Goal: Task Accomplishment & Management: Use online tool/utility

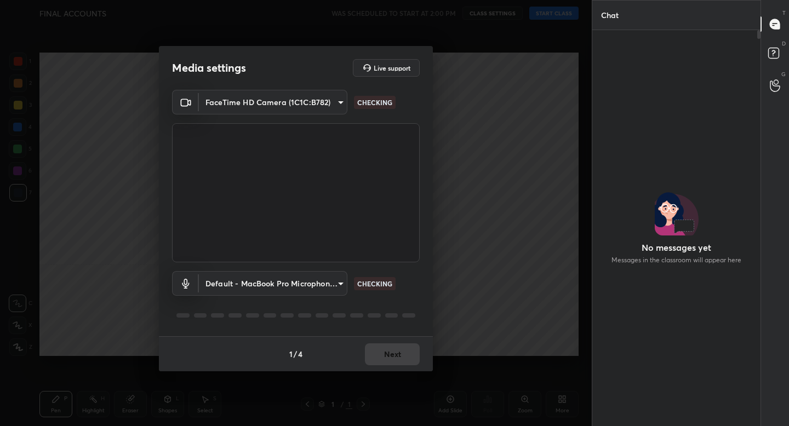
scroll to position [3, 4]
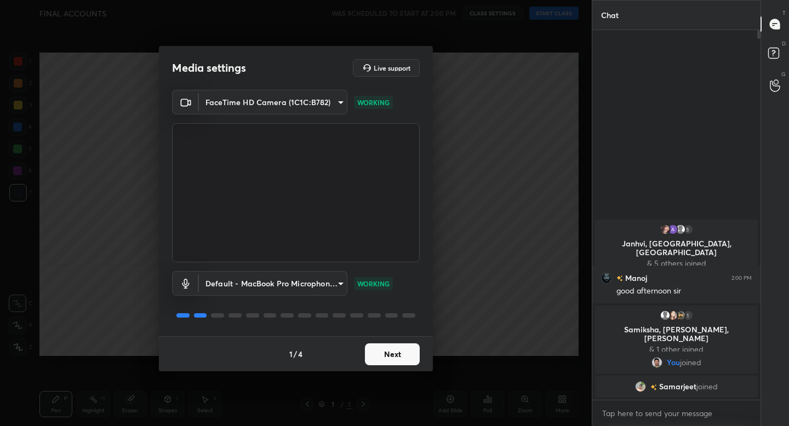
click at [387, 363] on button "Next" at bounding box center [392, 355] width 55 height 22
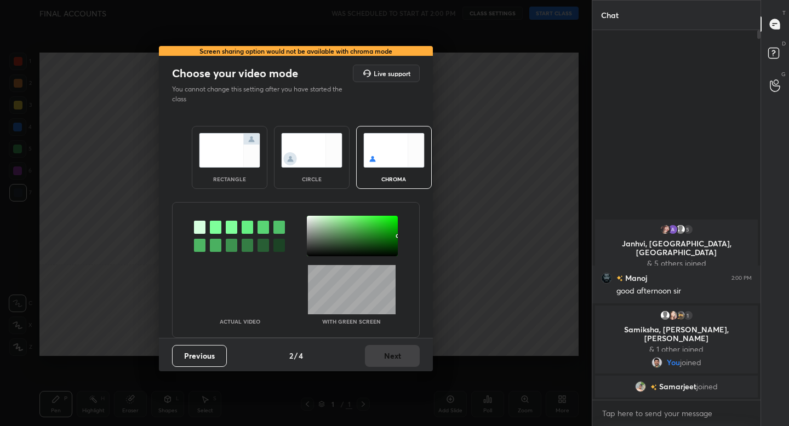
click at [228, 159] on img at bounding box center [229, 150] width 61 height 35
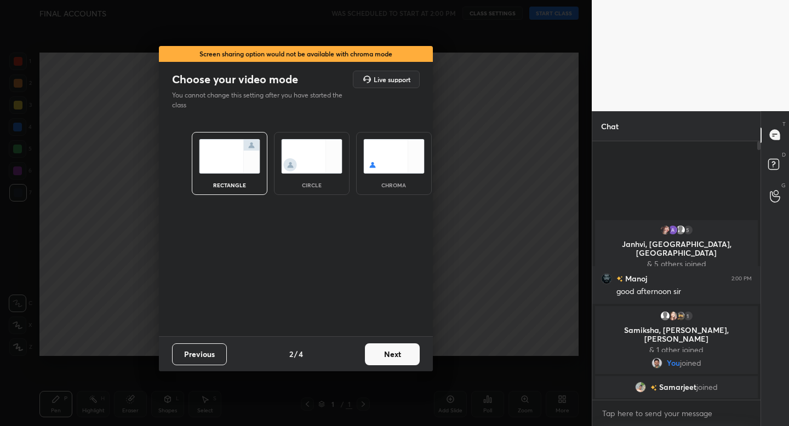
scroll to position [4, 4]
click at [385, 353] on button "Next" at bounding box center [392, 355] width 55 height 22
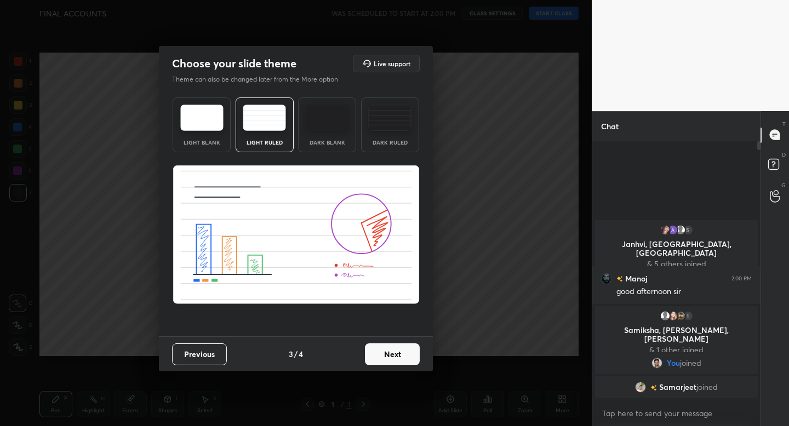
click at [390, 352] on button "Next" at bounding box center [392, 355] width 55 height 22
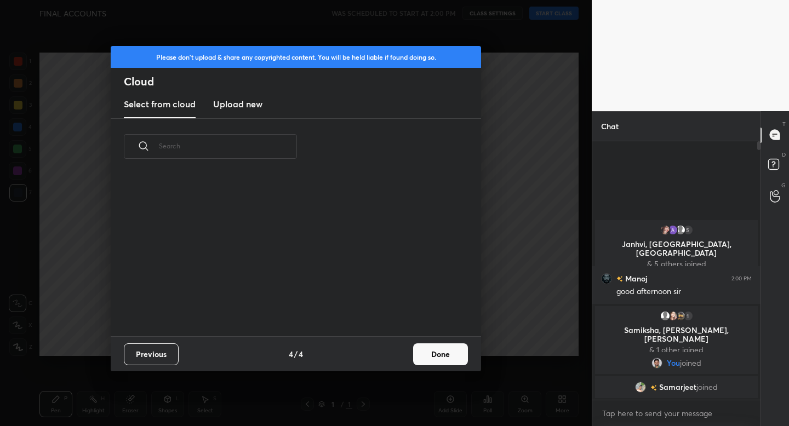
click at [421, 354] on button "Done" at bounding box center [440, 355] width 55 height 22
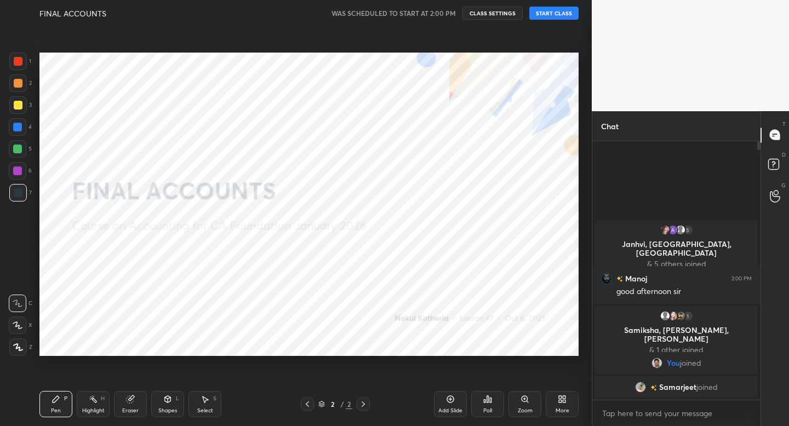
click at [547, 10] on button "START CLASS" at bounding box center [553, 13] width 49 height 13
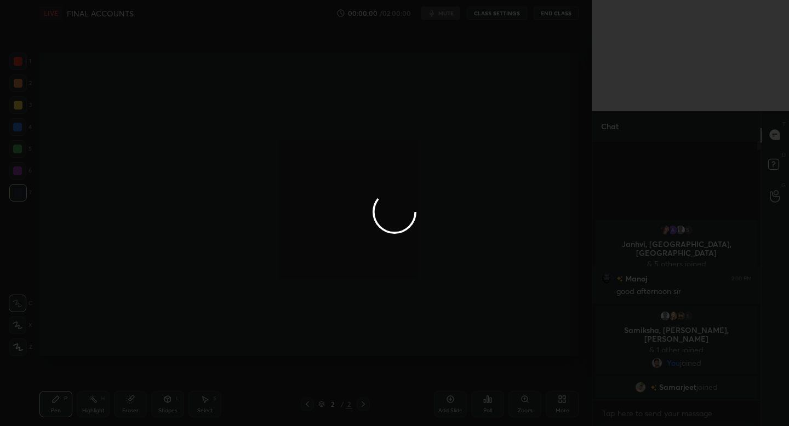
click at [21, 351] on div at bounding box center [394, 213] width 789 height 426
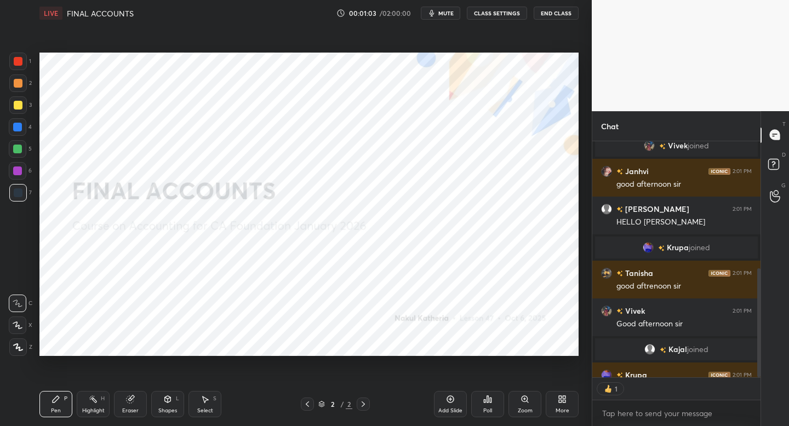
scroll to position [278, 0]
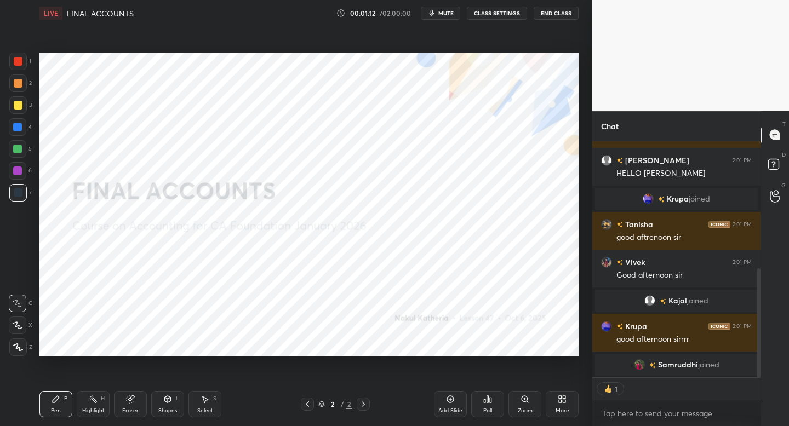
type textarea "x"
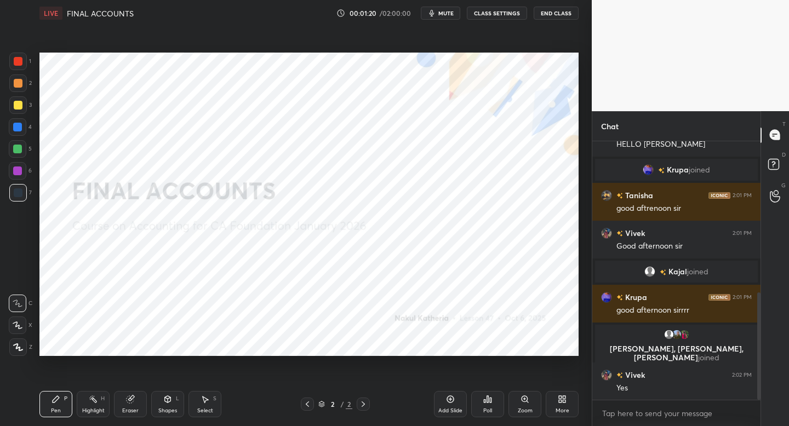
scroll to position [367, 0]
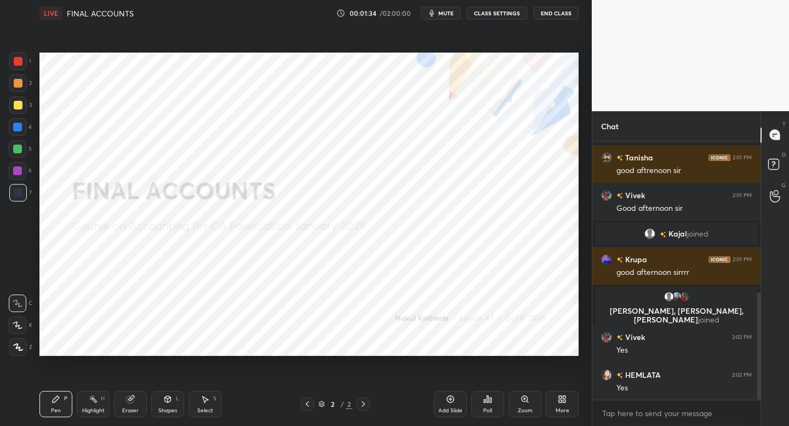
click at [439, 15] on button "mute" at bounding box center [440, 13] width 39 height 13
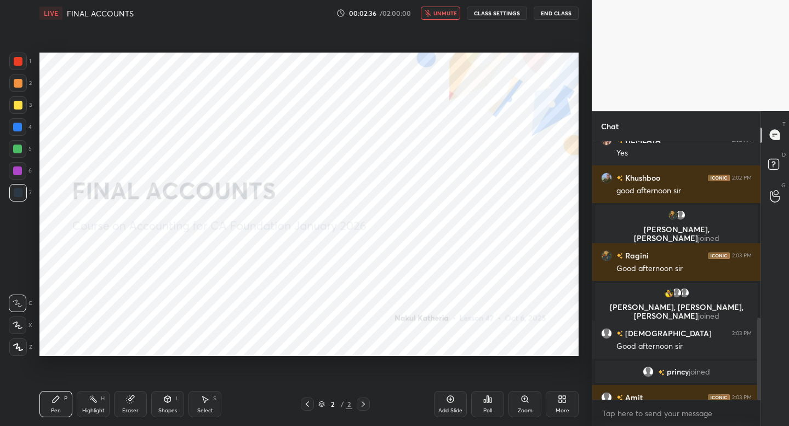
scroll to position [557, 0]
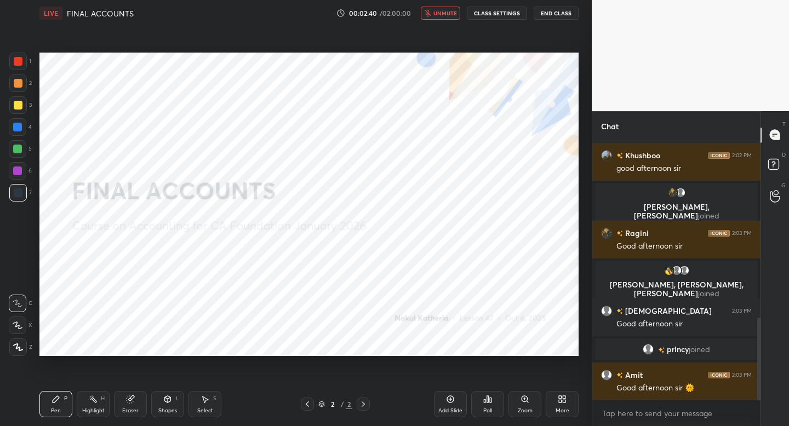
click at [446, 9] on span "unmute" at bounding box center [445, 13] width 24 height 8
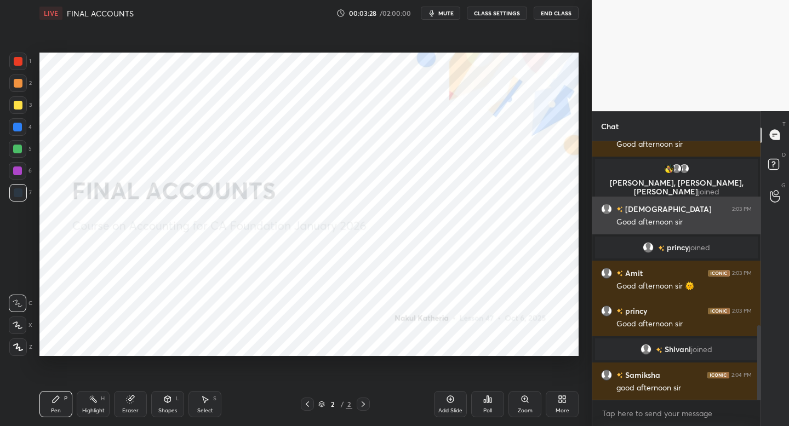
scroll to position [665, 0]
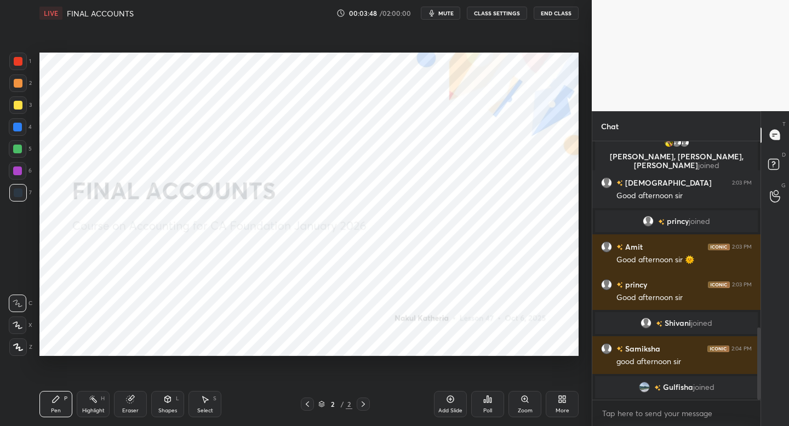
click at [16, 349] on div at bounding box center [18, 348] width 18 height 18
click at [454, 405] on div "Add Slide" at bounding box center [450, 404] width 33 height 26
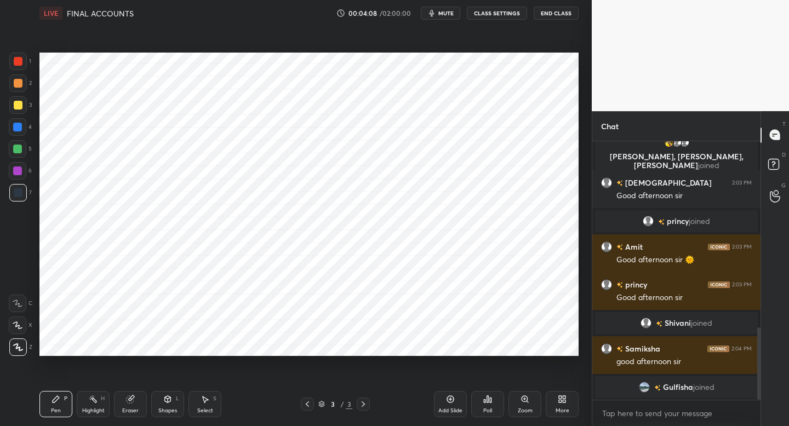
click at [170, 404] on div "Shapes L" at bounding box center [167, 404] width 33 height 26
click at [58, 403] on div "Pen P" at bounding box center [55, 404] width 33 height 26
click at [175, 401] on div "Shapes L" at bounding box center [167, 404] width 33 height 26
click at [55, 394] on div "Pen P" at bounding box center [55, 404] width 33 height 26
click at [25, 56] on div at bounding box center [18, 62] width 18 height 18
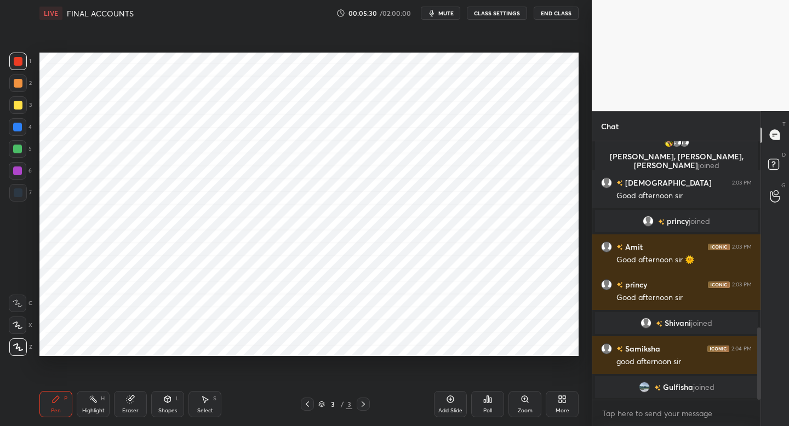
scroll to position [679, 0]
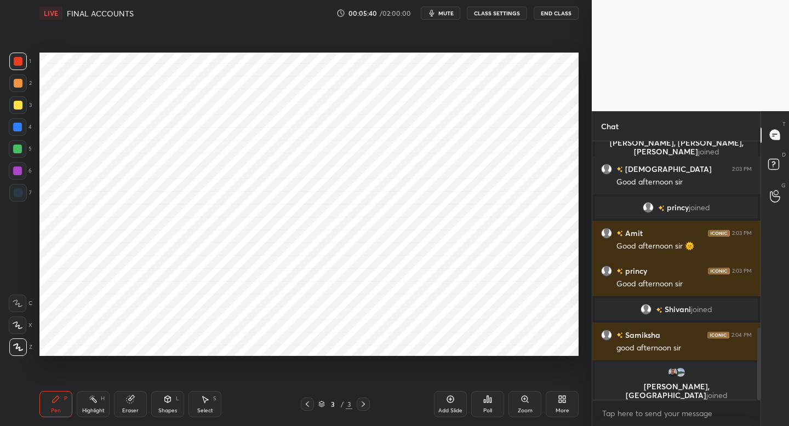
click at [164, 402] on div "Shapes L" at bounding box center [167, 404] width 33 height 26
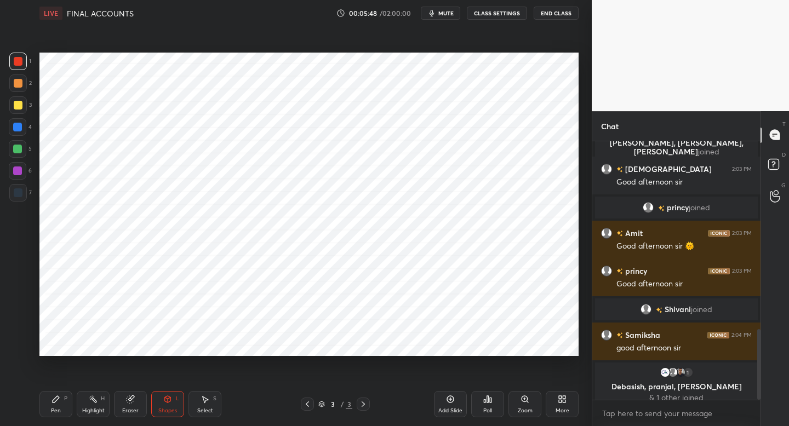
scroll to position [687, 0]
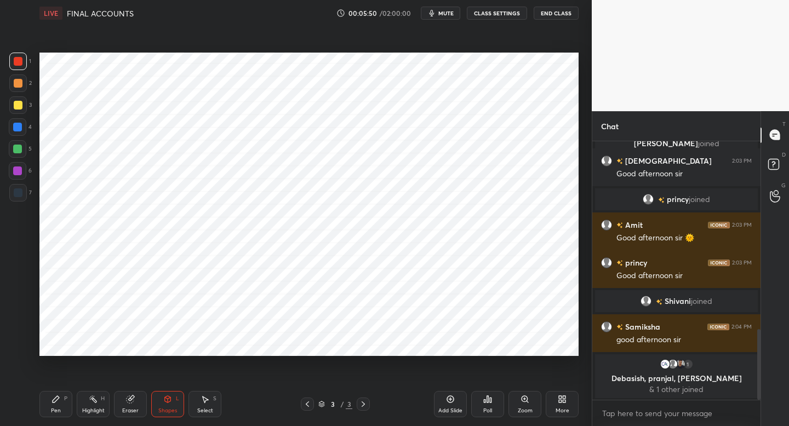
click at [60, 399] on icon at bounding box center [55, 399] width 9 height 9
click at [162, 400] on div "Shapes L" at bounding box center [167, 404] width 33 height 26
click at [49, 402] on div "Pen P" at bounding box center [55, 404] width 33 height 26
click at [25, 131] on div at bounding box center [18, 127] width 18 height 18
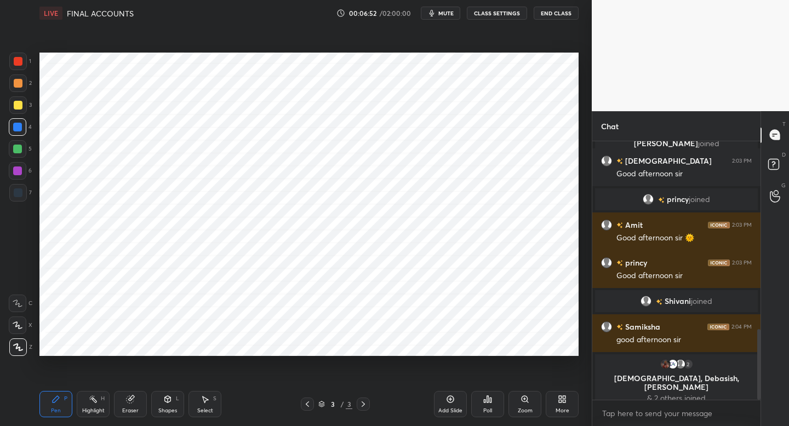
click at [169, 404] on div "Shapes L" at bounding box center [167, 404] width 33 height 26
click at [61, 400] on div "Pen P" at bounding box center [55, 404] width 33 height 26
click at [446, 402] on div "Add Slide" at bounding box center [450, 404] width 33 height 26
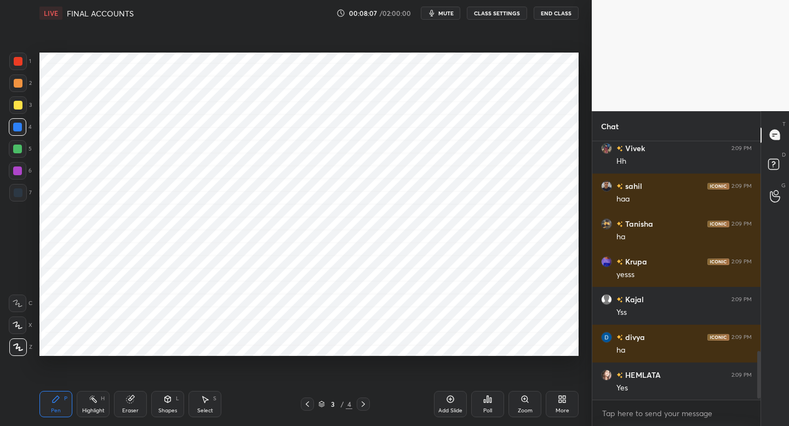
scroll to position [1152, 0]
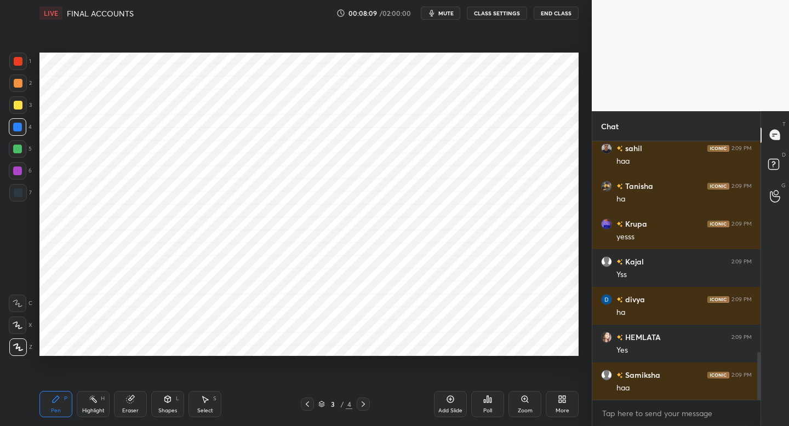
click at [364, 408] on icon at bounding box center [363, 404] width 9 height 9
click at [27, 198] on div "7" at bounding box center [20, 193] width 22 height 18
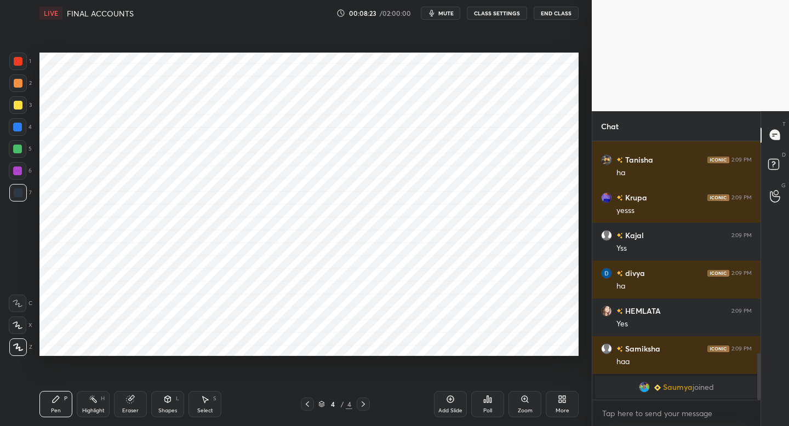
click at [171, 400] on icon at bounding box center [167, 399] width 9 height 9
click at [64, 397] on div "Pen P" at bounding box center [55, 404] width 33 height 26
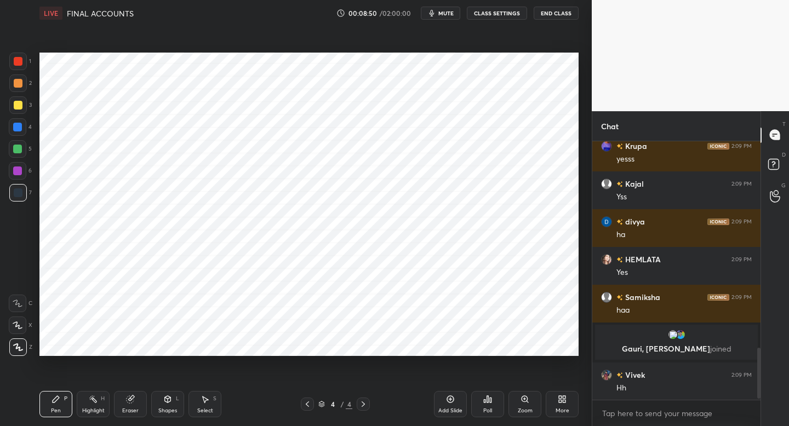
scroll to position [1062, 0]
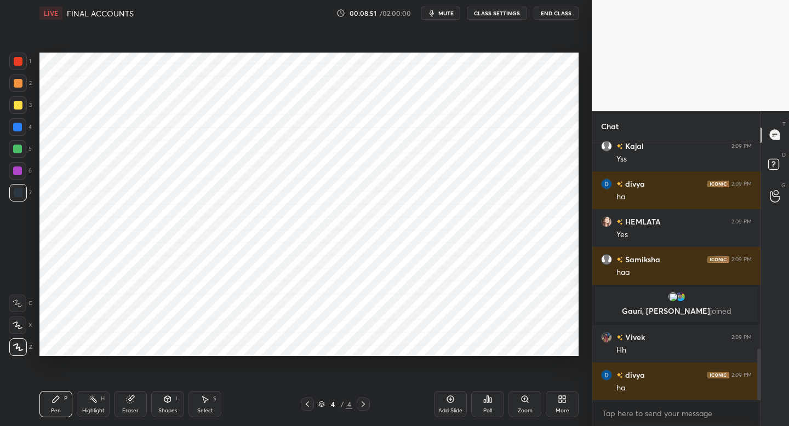
click at [20, 68] on div at bounding box center [18, 62] width 18 height 18
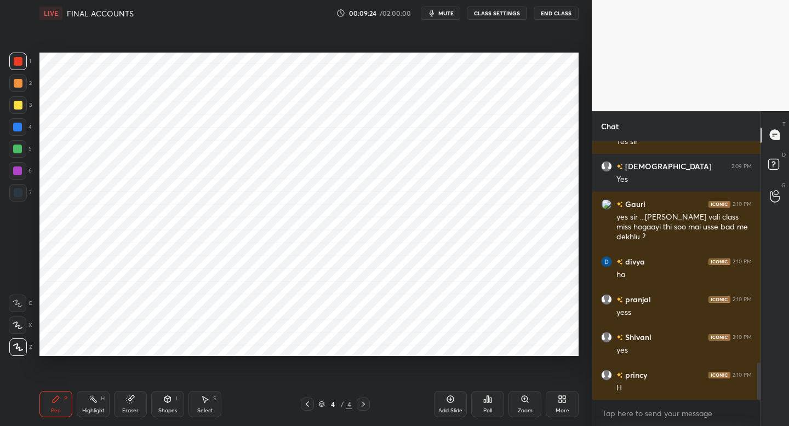
scroll to position [1535, 0]
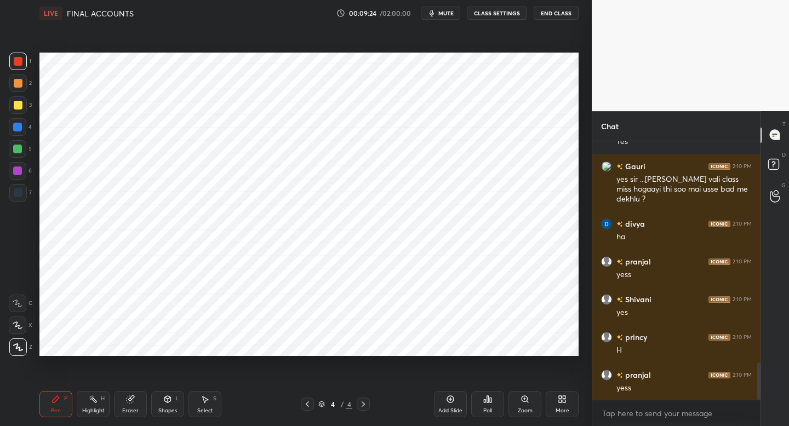
click at [21, 195] on div at bounding box center [18, 192] width 9 height 9
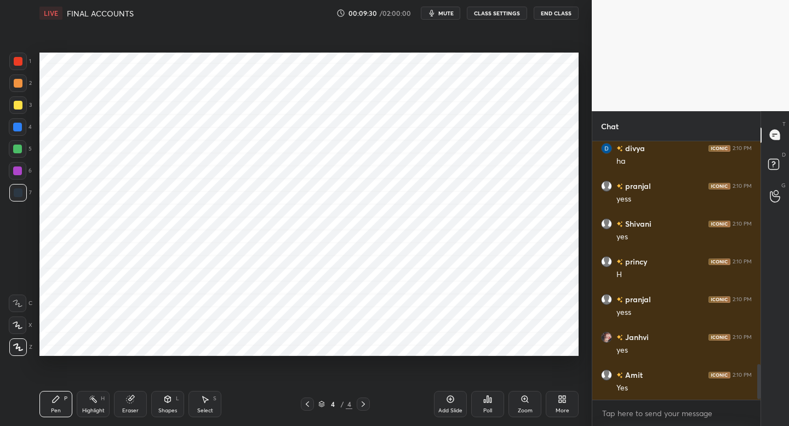
scroll to position [1648, 0]
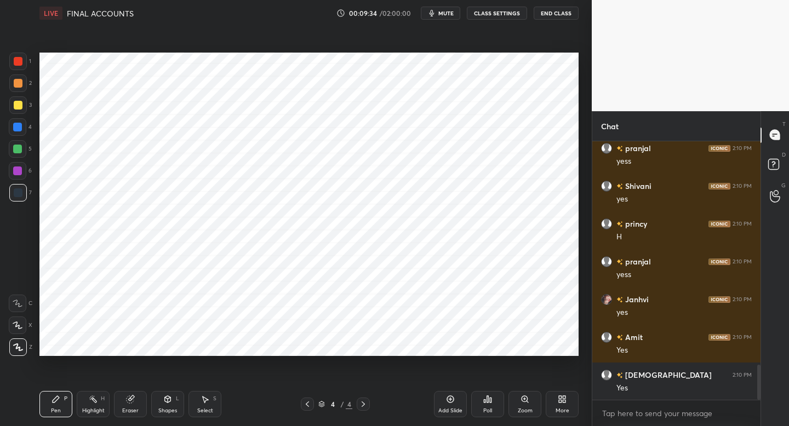
click at [534, 359] on div "Setting up your live class Poll for secs No correct answer Start poll" at bounding box center [309, 204] width 548 height 356
click at [306, 401] on icon at bounding box center [307, 404] width 9 height 9
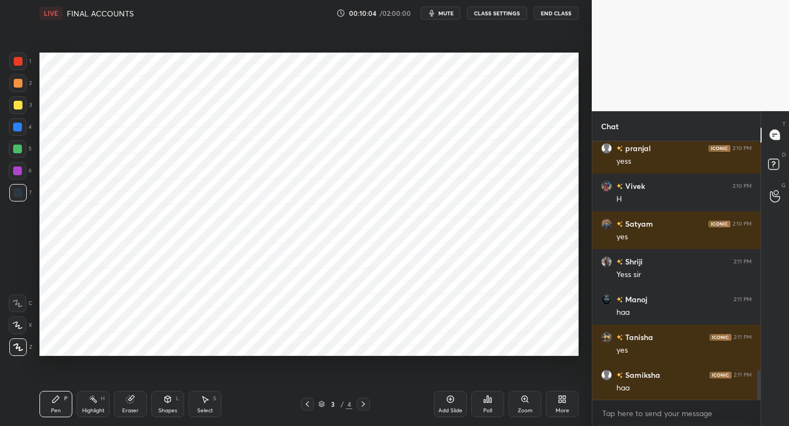
scroll to position [2026, 0]
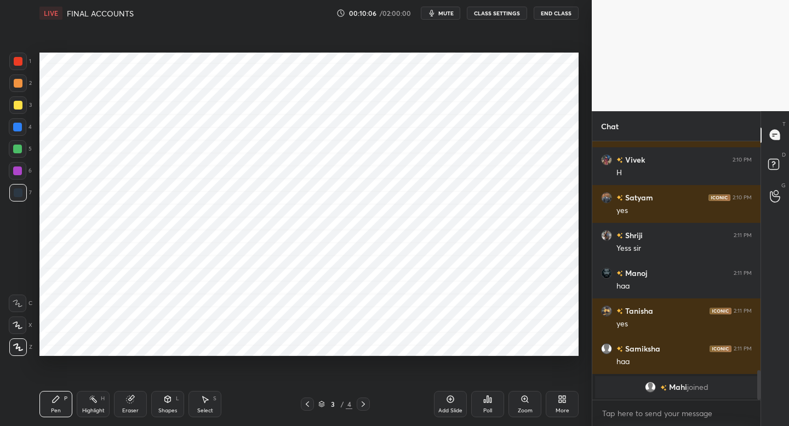
click at [362, 402] on icon at bounding box center [363, 404] width 9 height 9
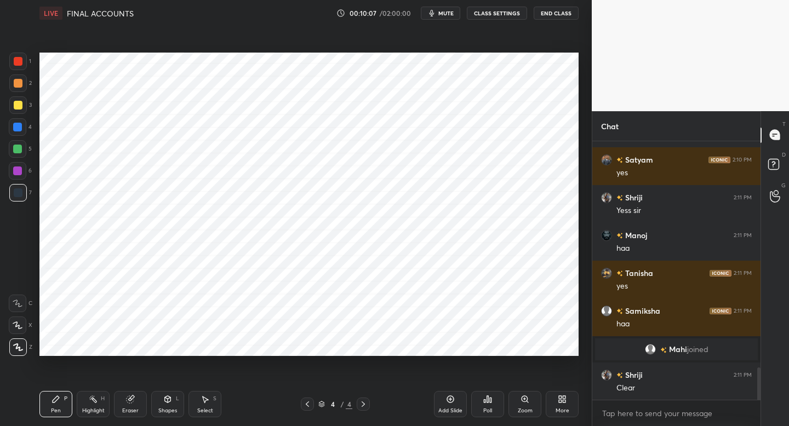
click at [450, 399] on icon at bounding box center [450, 399] width 9 height 9
click at [22, 60] on div at bounding box center [18, 62] width 18 height 18
click at [22, 59] on div at bounding box center [18, 62] width 18 height 18
click at [179, 403] on div "Shapes L" at bounding box center [167, 404] width 33 height 26
click at [316, 402] on div "5 / 5" at bounding box center [335, 404] width 69 height 13
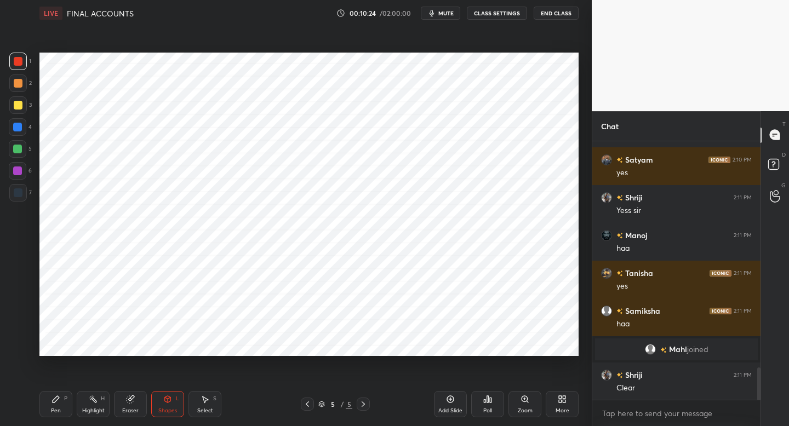
click at [307, 405] on icon at bounding box center [307, 404] width 9 height 9
click at [307, 405] on icon at bounding box center [307, 404] width 3 height 5
click at [50, 397] on div "Pen P" at bounding box center [55, 404] width 33 height 26
click at [366, 402] on icon at bounding box center [363, 404] width 9 height 9
click at [363, 405] on icon at bounding box center [363, 404] width 9 height 9
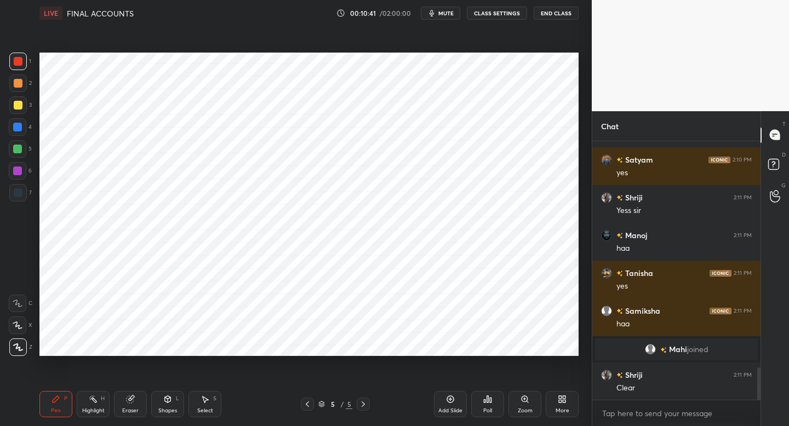
click at [22, 91] on div "2" at bounding box center [20, 86] width 22 height 22
click at [24, 131] on div at bounding box center [18, 127] width 18 height 18
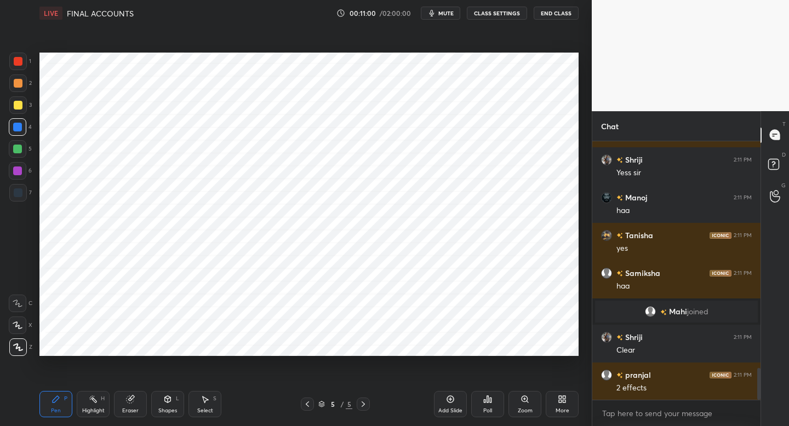
click at [578, 133] on div "Setting up your live class Poll for secs No correct answer Start poll" at bounding box center [309, 204] width 548 height 356
drag, startPoint x: 579, startPoint y: 122, endPoint x: 586, endPoint y: 127, distance: 8.2
click at [586, 127] on div "1 2 3 4 5 6 7 C X Z C X Z E E Erase all H H LIVE FINAL ACCOUNTS 00:11:00 / 02:0…" at bounding box center [296, 213] width 592 height 426
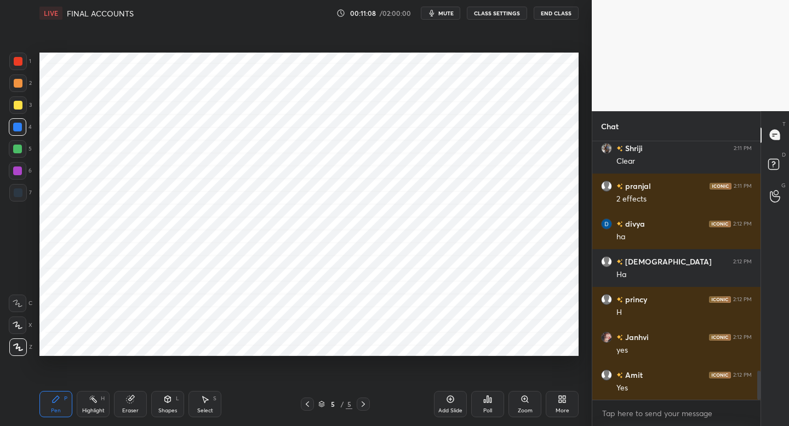
scroll to position [2079, 0]
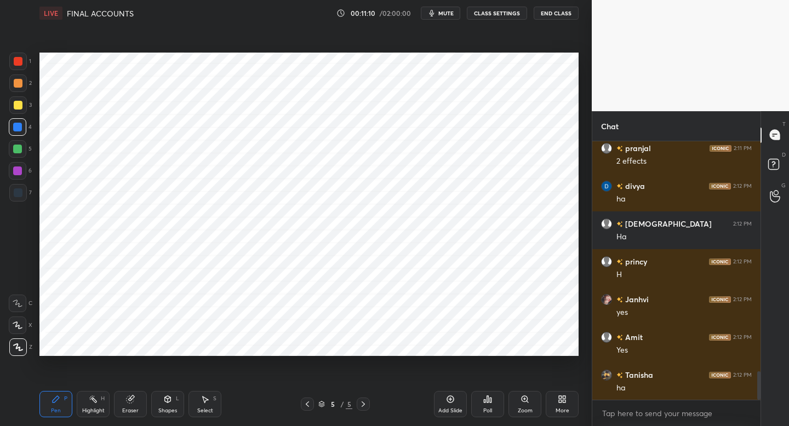
click at [30, 196] on div "7" at bounding box center [20, 193] width 22 height 18
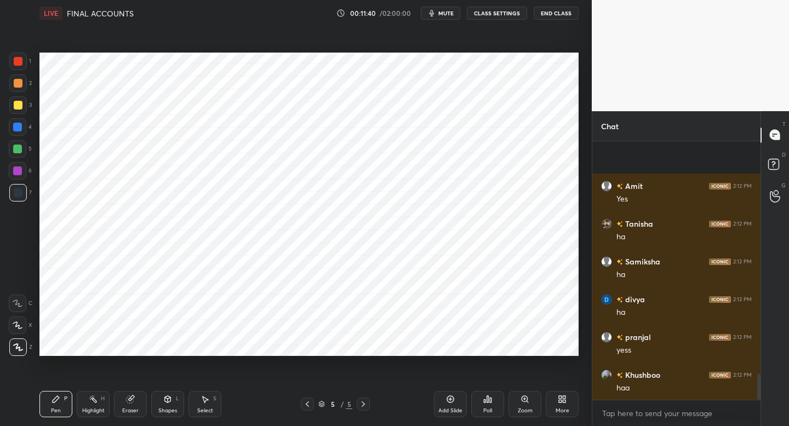
scroll to position [2305, 0]
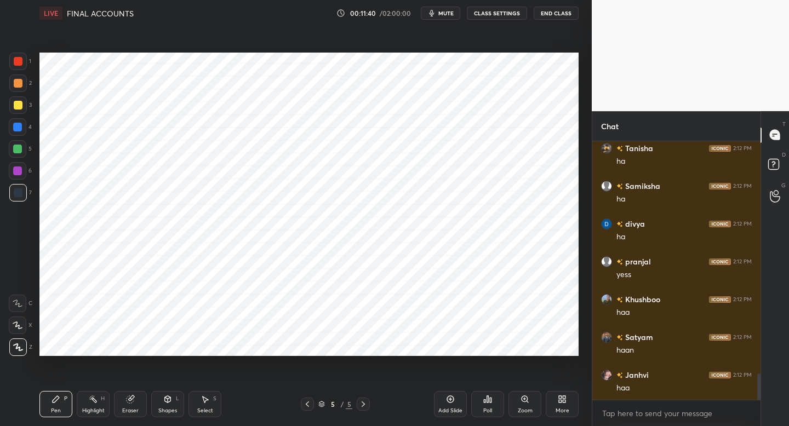
click at [448, 408] on div "Add Slide" at bounding box center [450, 410] width 24 height 5
click at [18, 129] on div at bounding box center [17, 127] width 9 height 9
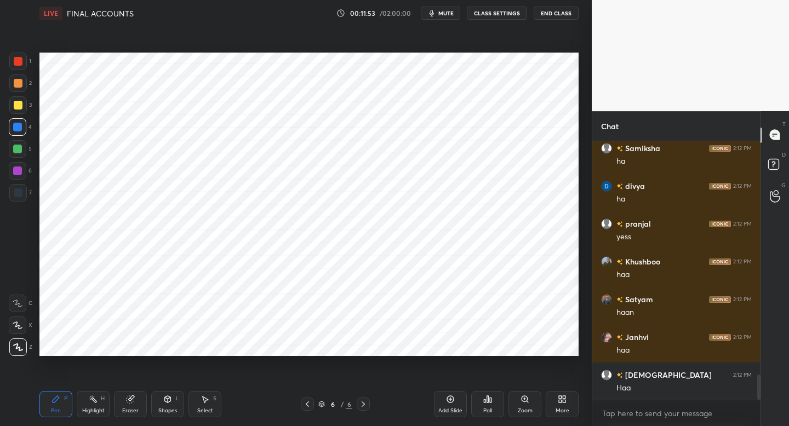
scroll to position [2381, 0]
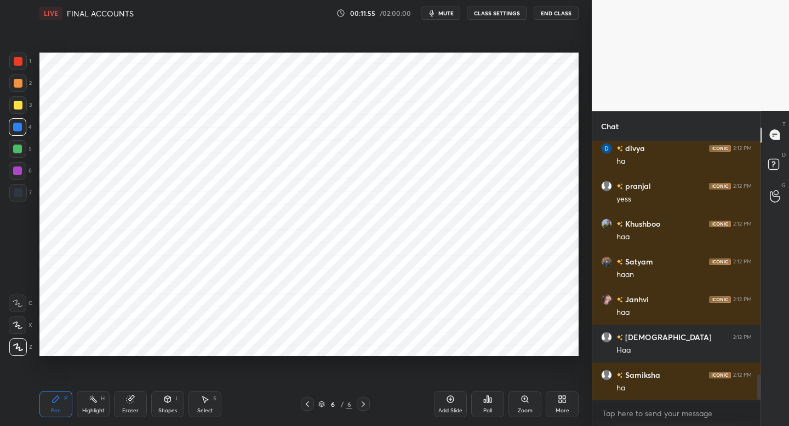
click at [162, 401] on div "Shapes L" at bounding box center [167, 404] width 33 height 26
click at [60, 402] on div "Pen P" at bounding box center [55, 404] width 33 height 26
click at [17, 68] on div at bounding box center [18, 62] width 18 height 18
click at [161, 402] on div "Shapes L" at bounding box center [167, 404] width 33 height 26
click at [52, 403] on div "Pen P" at bounding box center [55, 404] width 33 height 26
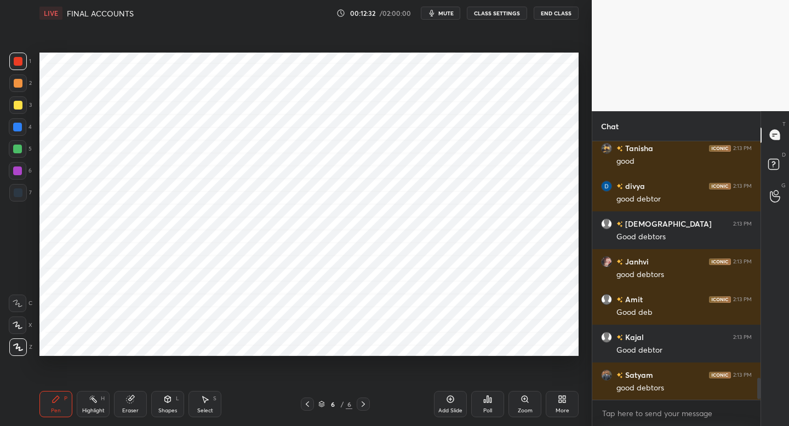
scroll to position [2872, 0]
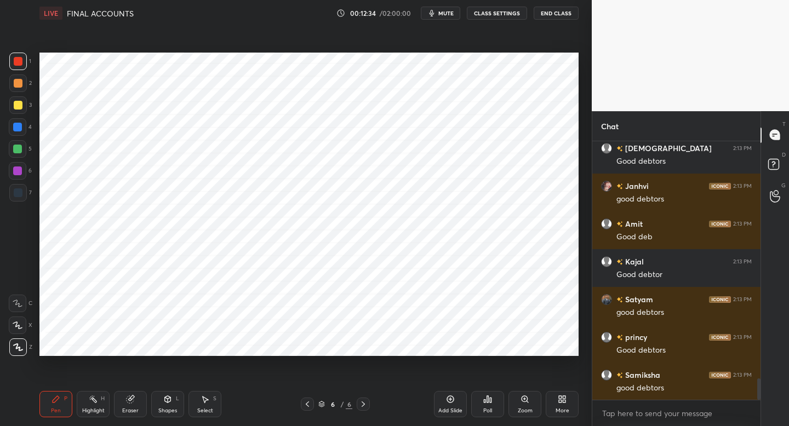
click at [22, 187] on div at bounding box center [18, 193] width 18 height 18
click at [18, 174] on div at bounding box center [17, 171] width 9 height 9
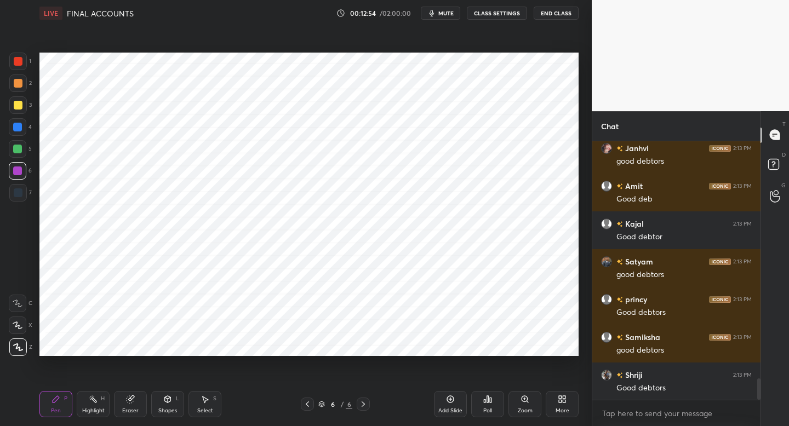
click at [170, 409] on div "Shapes" at bounding box center [167, 410] width 19 height 5
click at [68, 400] on div "Pen P" at bounding box center [55, 404] width 33 height 26
click at [21, 158] on div "5" at bounding box center [20, 151] width 23 height 22
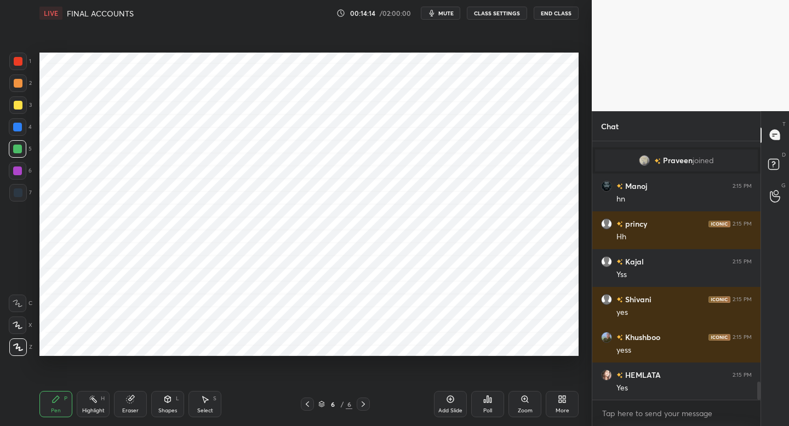
scroll to position [3506, 0]
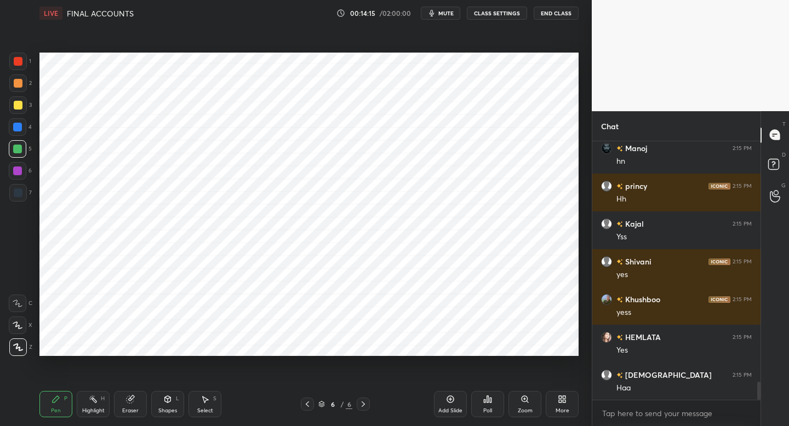
click at [446, 401] on icon at bounding box center [450, 399] width 9 height 9
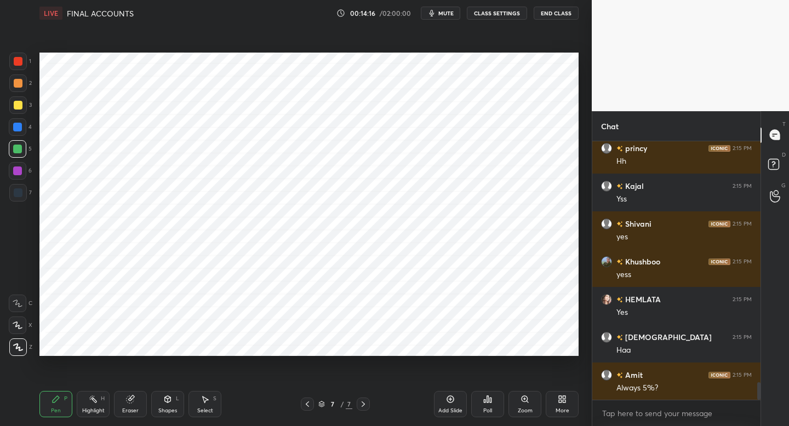
click at [24, 197] on div at bounding box center [18, 193] width 18 height 18
click at [24, 174] on div at bounding box center [18, 171] width 18 height 18
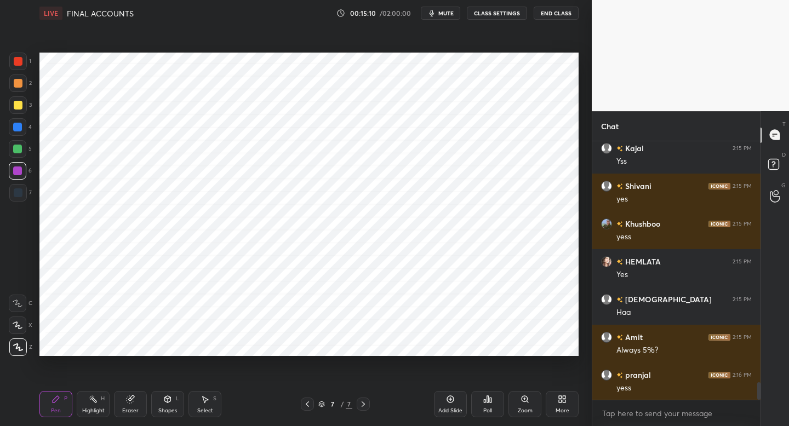
click at [22, 197] on div at bounding box center [18, 193] width 18 height 18
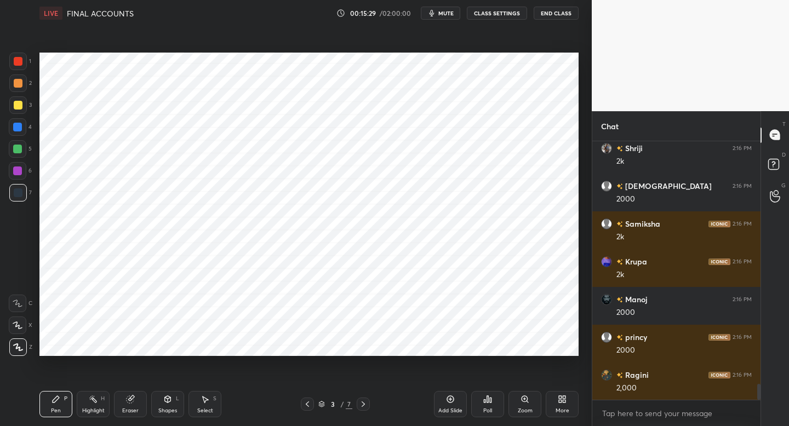
scroll to position [4035, 0]
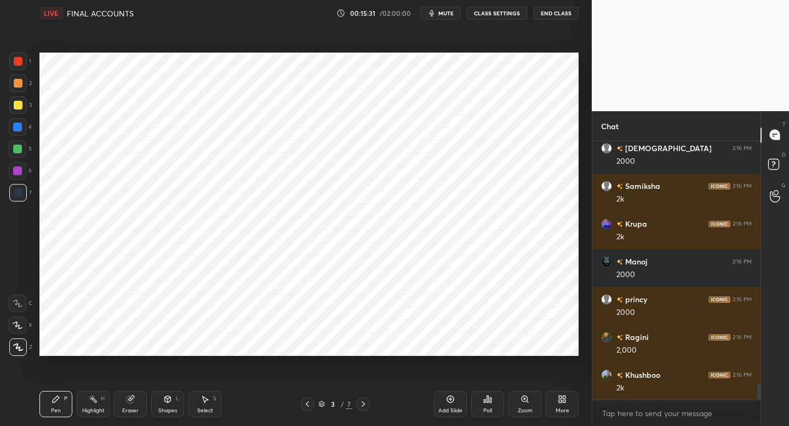
click at [360, 404] on icon at bounding box center [363, 404] width 9 height 9
click at [365, 402] on icon at bounding box center [363, 404] width 9 height 9
click at [364, 403] on icon at bounding box center [363, 404] width 9 height 9
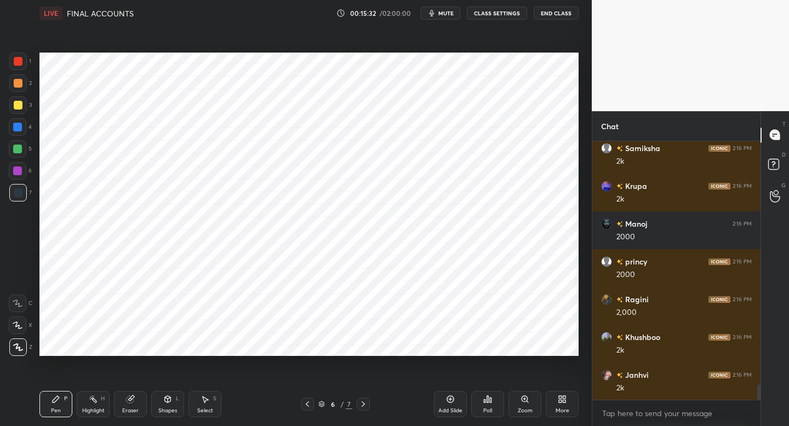
click at [363, 403] on icon at bounding box center [363, 404] width 3 height 5
click at [19, 175] on div at bounding box center [18, 171] width 18 height 18
click at [19, 156] on div at bounding box center [18, 149] width 18 height 18
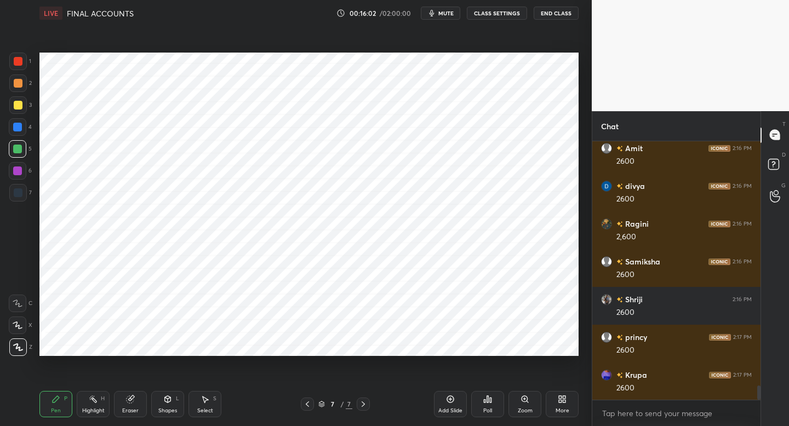
scroll to position [4413, 0]
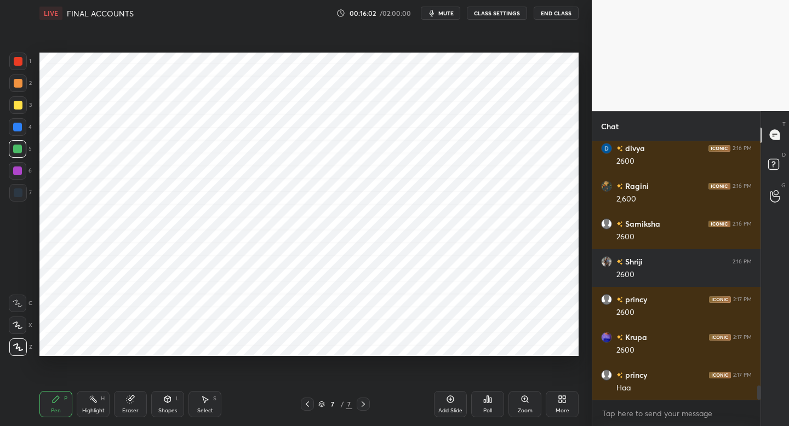
click at [22, 199] on div at bounding box center [18, 193] width 18 height 18
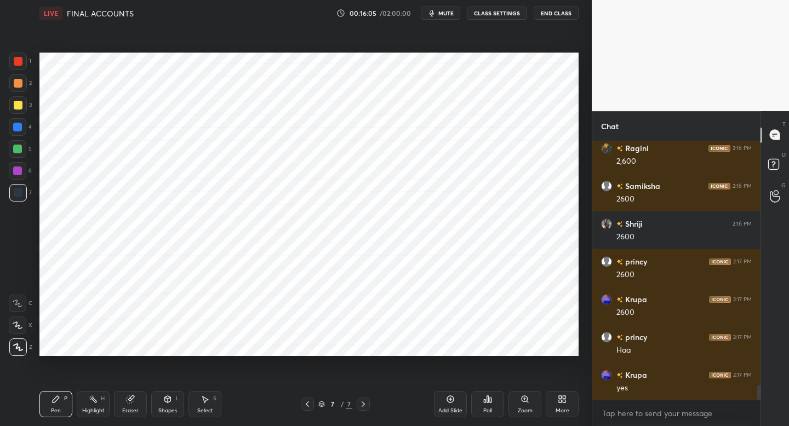
click at [21, 67] on div at bounding box center [18, 62] width 18 height 18
click at [20, 176] on div at bounding box center [18, 171] width 18 height 18
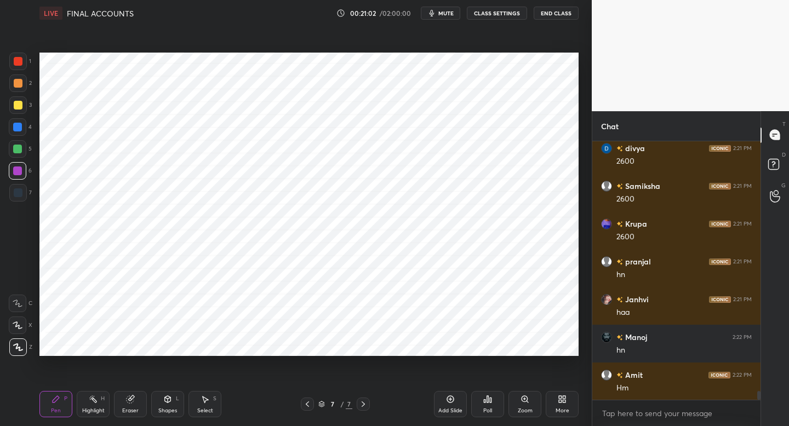
scroll to position [7395, 0]
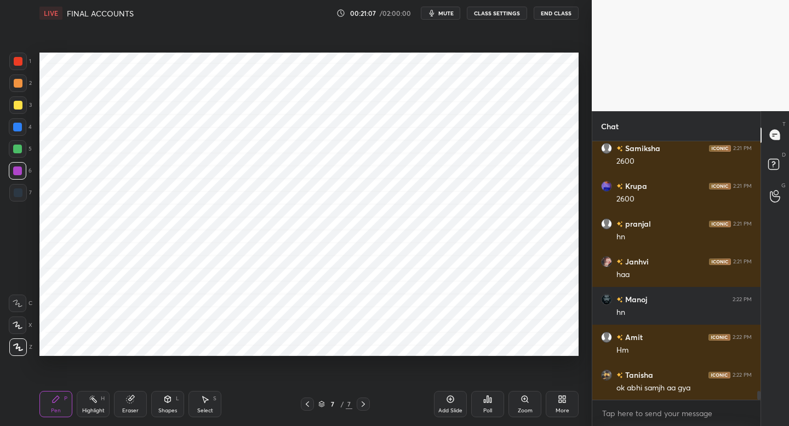
click at [460, 394] on div "Add Slide" at bounding box center [450, 404] width 33 height 26
click at [21, 200] on div at bounding box center [18, 193] width 18 height 18
click at [22, 62] on div at bounding box center [18, 62] width 18 height 18
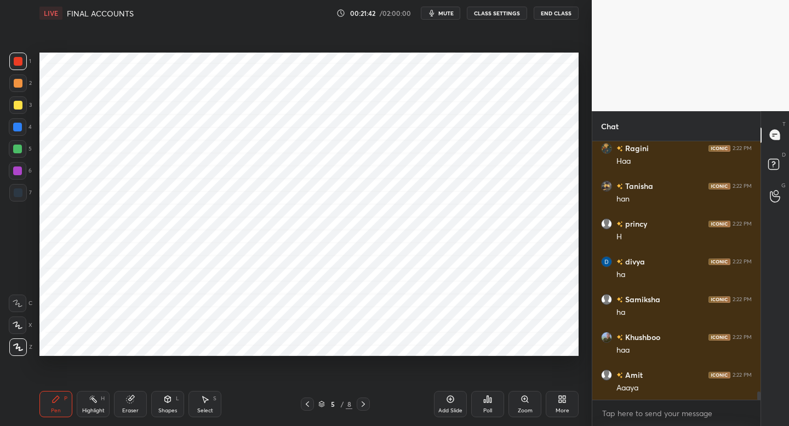
scroll to position [7811, 0]
click at [363, 403] on icon at bounding box center [363, 404] width 9 height 9
click at [362, 405] on icon at bounding box center [363, 404] width 9 height 9
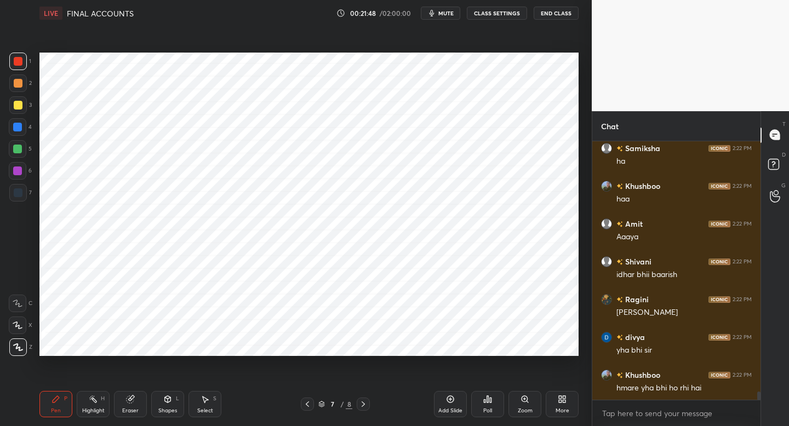
click at [365, 405] on icon at bounding box center [363, 404] width 9 height 9
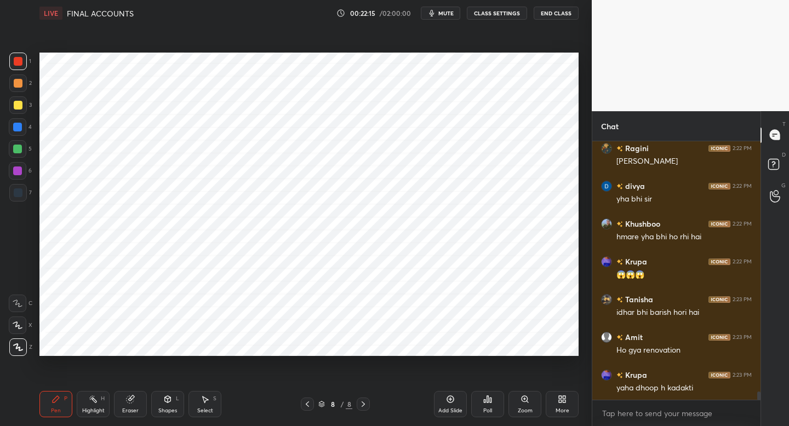
scroll to position [8113, 0]
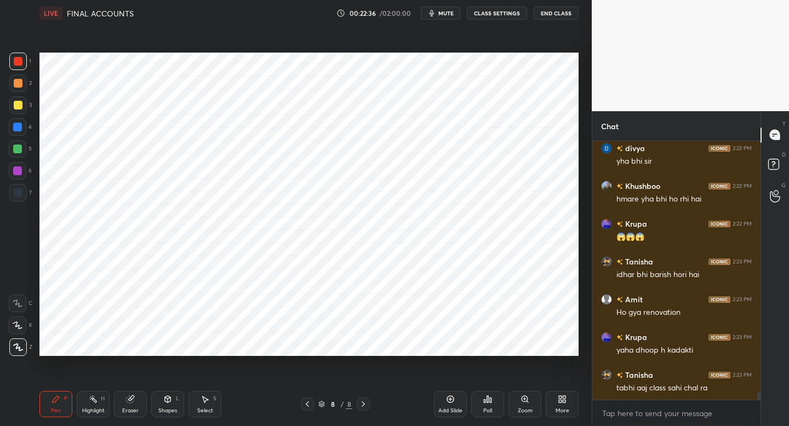
click at [170, 410] on div "Shapes" at bounding box center [167, 410] width 19 height 5
click at [57, 403] on div "Pen P" at bounding box center [55, 404] width 33 height 26
click at [17, 126] on div at bounding box center [17, 127] width 9 height 9
click at [166, 403] on div "Shapes L" at bounding box center [167, 404] width 33 height 26
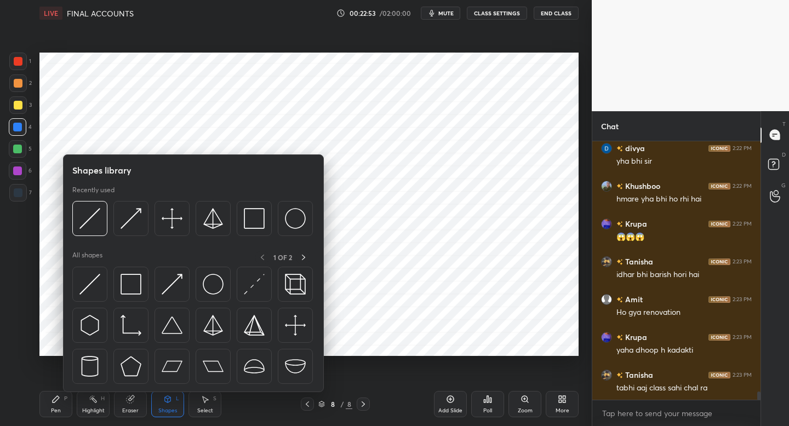
click at [22, 191] on div at bounding box center [18, 193] width 18 height 18
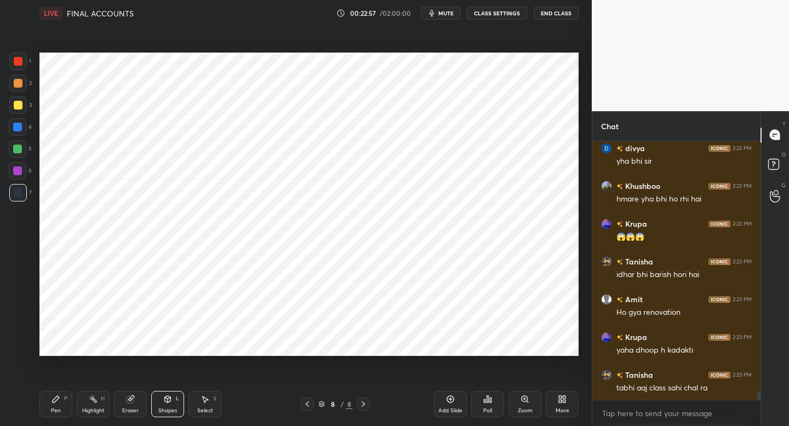
click at [58, 396] on icon at bounding box center [55, 399] width 9 height 9
click at [27, 63] on div "1" at bounding box center [20, 62] width 22 height 18
click at [21, 156] on div at bounding box center [18, 149] width 18 height 18
click at [174, 409] on div "Shapes" at bounding box center [167, 410] width 19 height 5
click at [64, 398] on div "Pen P" at bounding box center [55, 404] width 33 height 26
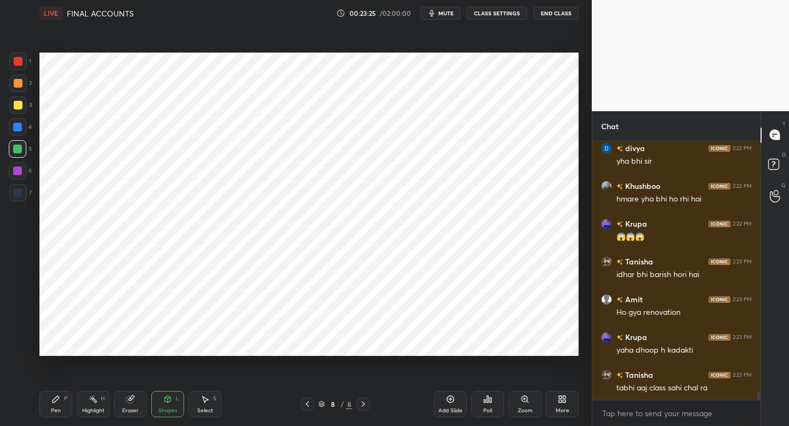
click at [67, 399] on div "P" at bounding box center [65, 398] width 3 height 5
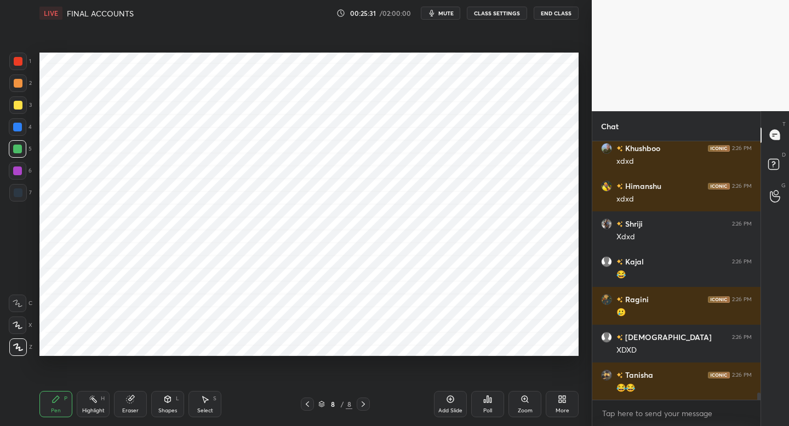
scroll to position [9157, 0]
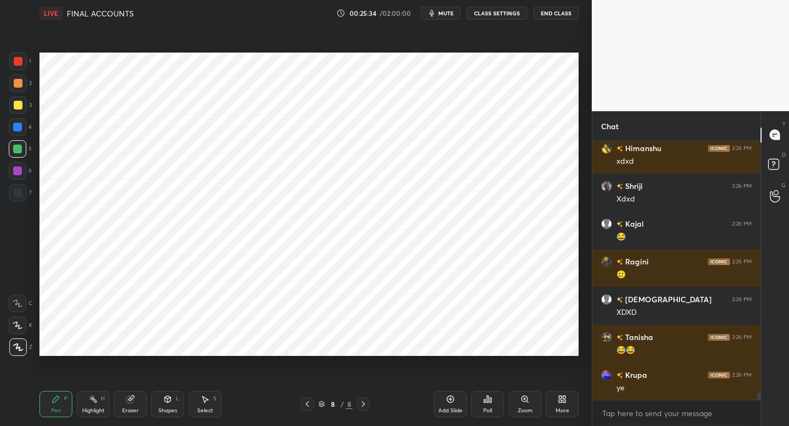
click at [450, 398] on icon at bounding box center [450, 399] width 9 height 9
click at [21, 193] on div at bounding box center [18, 192] width 9 height 9
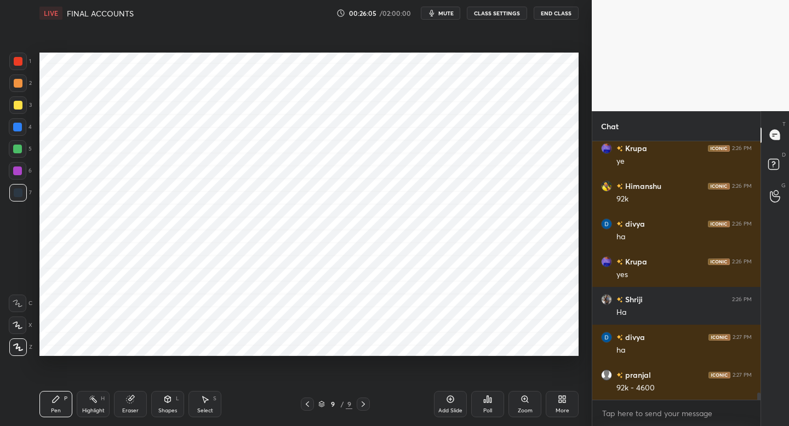
scroll to position [9421, 0]
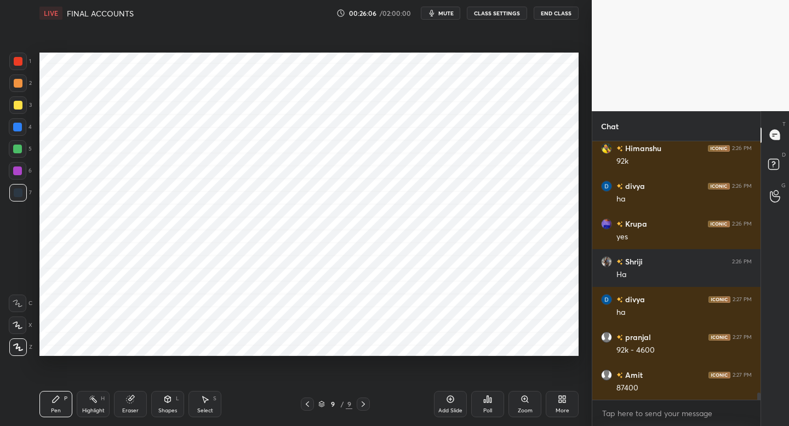
click at [21, 178] on div at bounding box center [18, 171] width 18 height 18
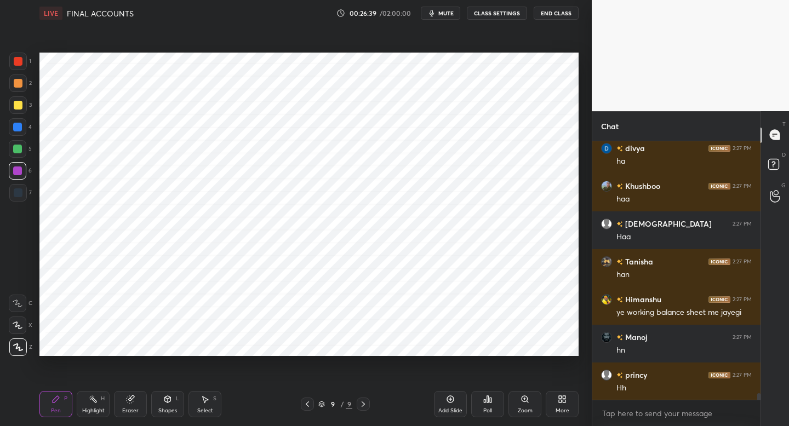
scroll to position [10140, 0]
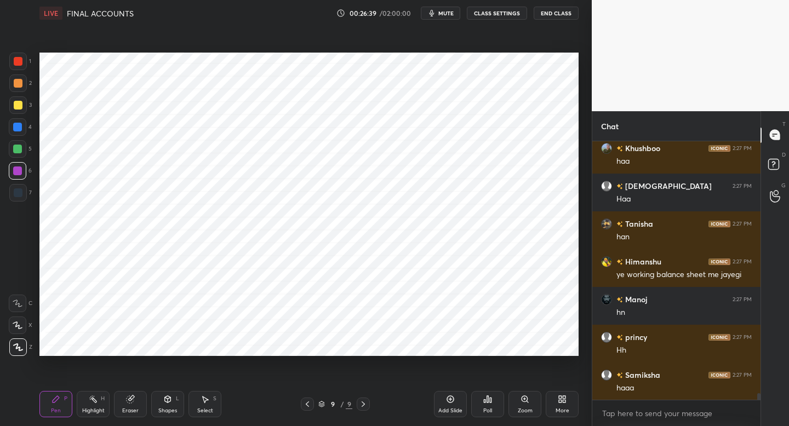
click at [451, 398] on icon at bounding box center [450, 399] width 9 height 9
click at [21, 195] on div at bounding box center [18, 193] width 18 height 18
click at [19, 64] on div at bounding box center [18, 61] width 9 height 9
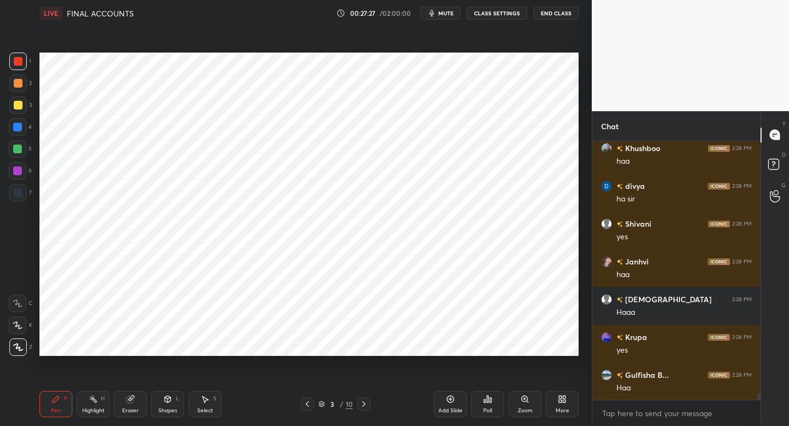
scroll to position [10593, 0]
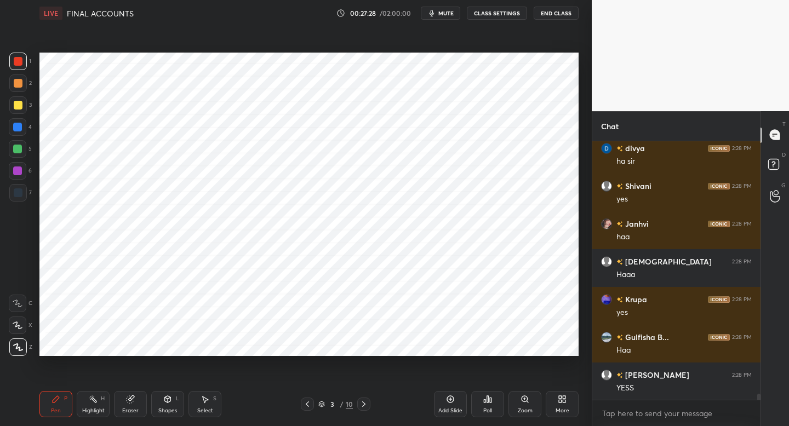
click at [440, 17] on button "mute" at bounding box center [440, 13] width 39 height 13
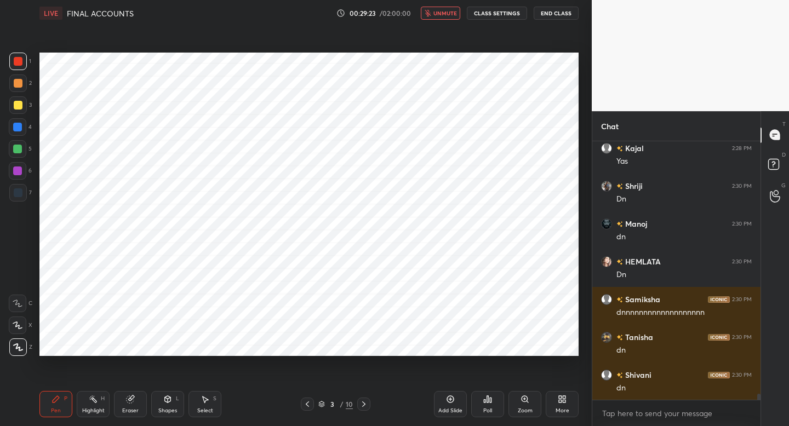
scroll to position [10933, 0]
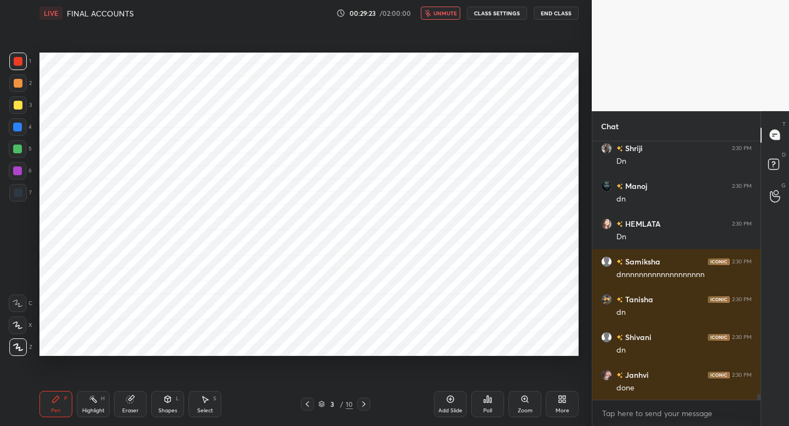
click at [440, 17] on button "unmute" at bounding box center [440, 13] width 39 height 13
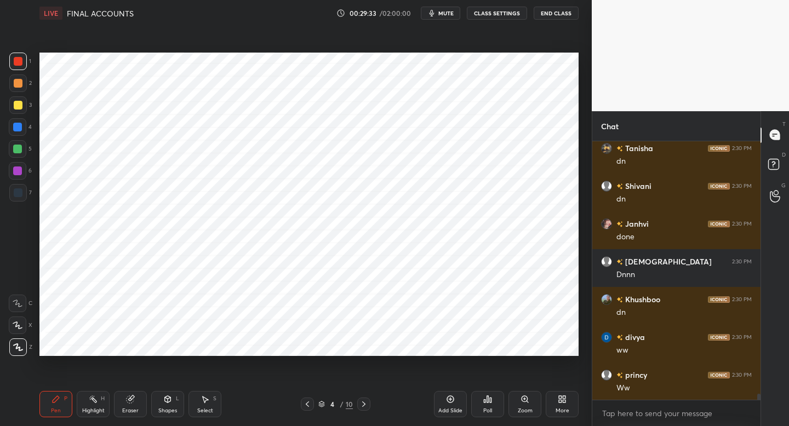
scroll to position [11122, 0]
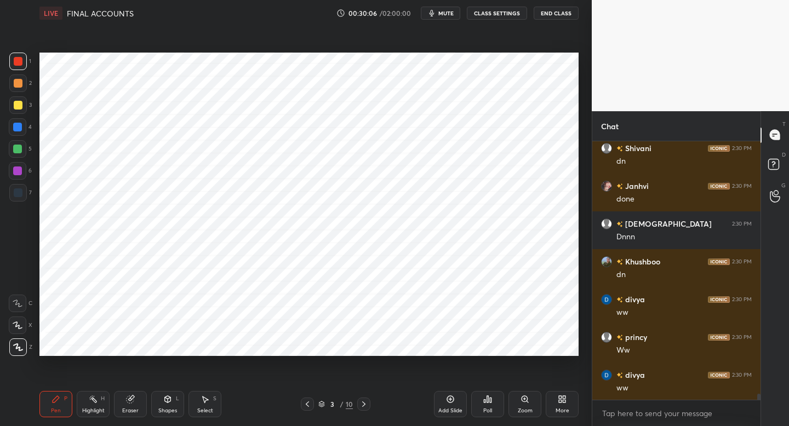
click at [440, 17] on button "mute" at bounding box center [440, 13] width 39 height 13
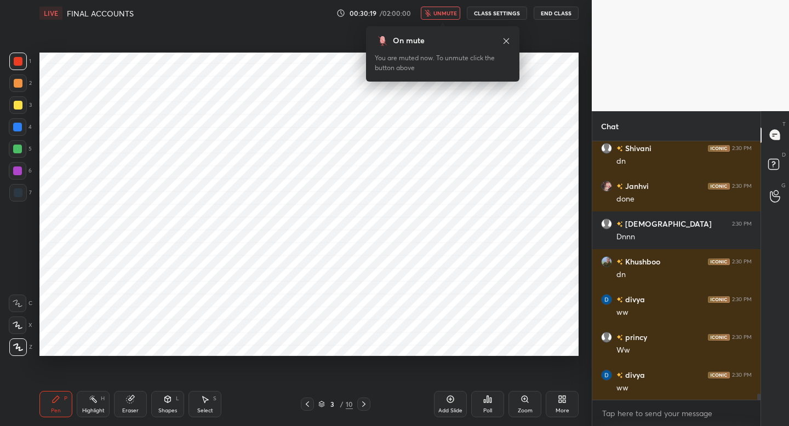
click at [440, 17] on button "unmute" at bounding box center [440, 13] width 39 height 13
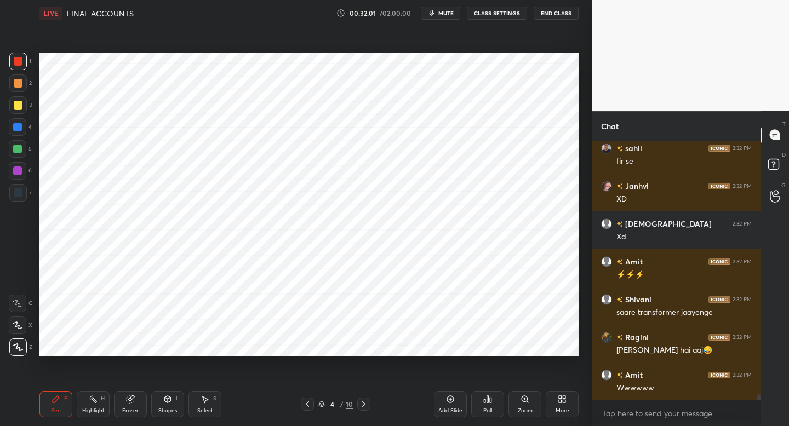
scroll to position [11463, 0]
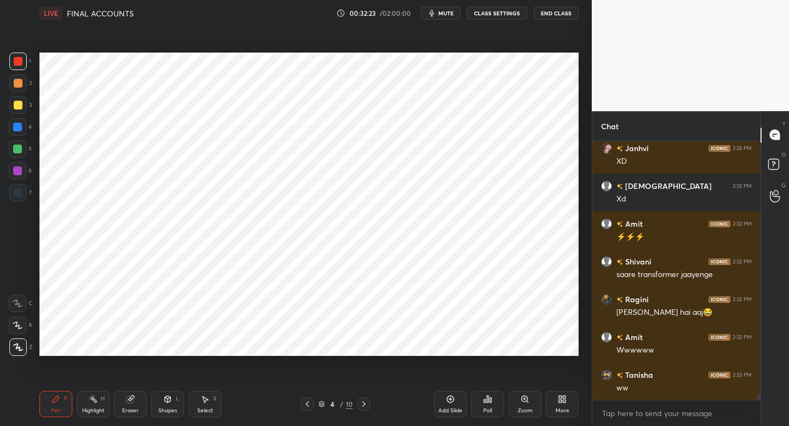
click at [445, 14] on span "mute" at bounding box center [445, 13] width 15 height 8
click at [445, 14] on span "unmute" at bounding box center [445, 13] width 24 height 8
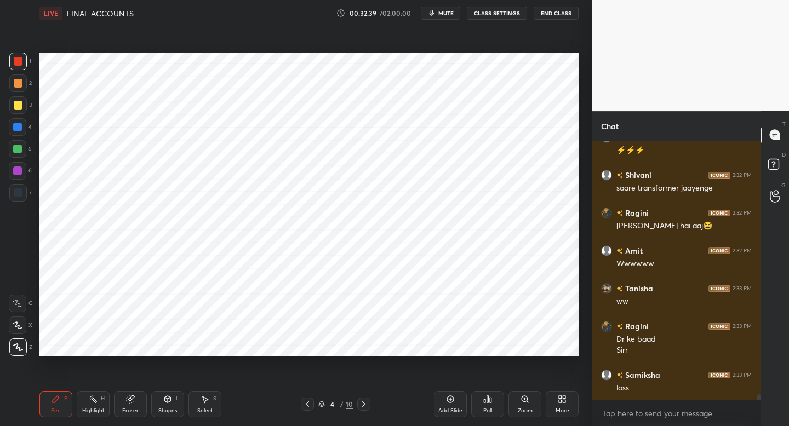
scroll to position [11587, 0]
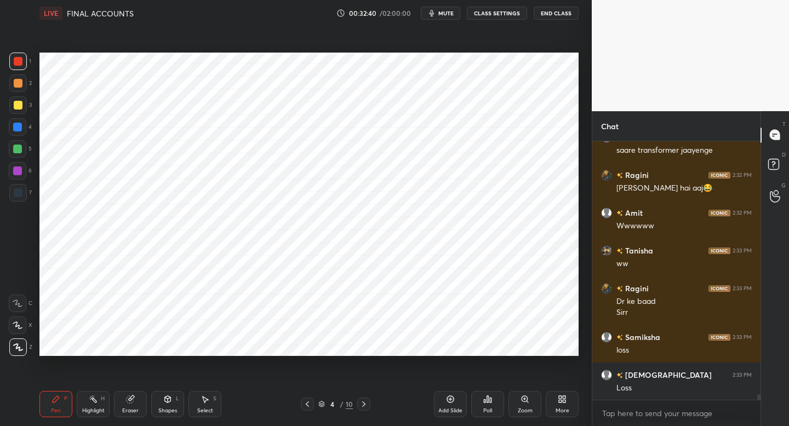
click at [446, 16] on span "mute" at bounding box center [445, 13] width 15 height 8
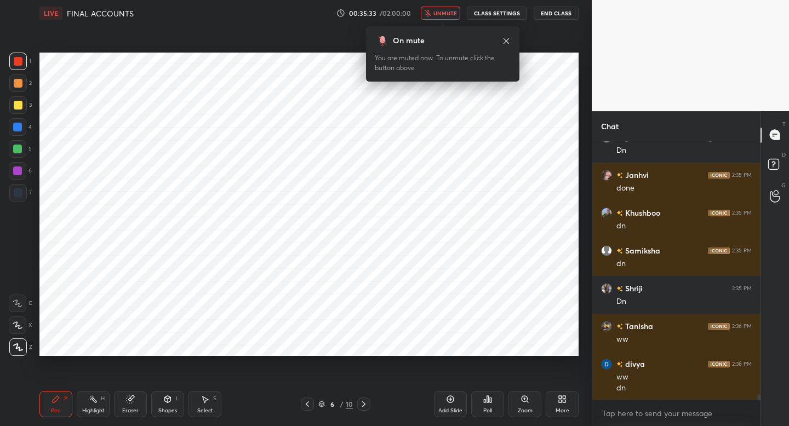
scroll to position [12252, 0]
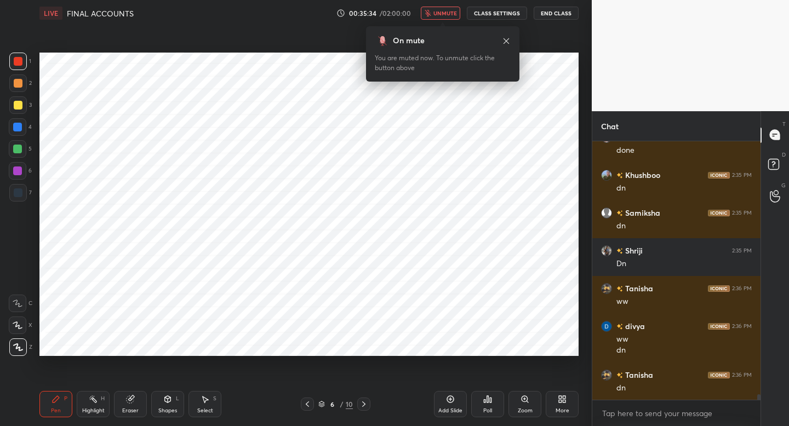
click at [446, 16] on span "unmute" at bounding box center [445, 13] width 24 height 8
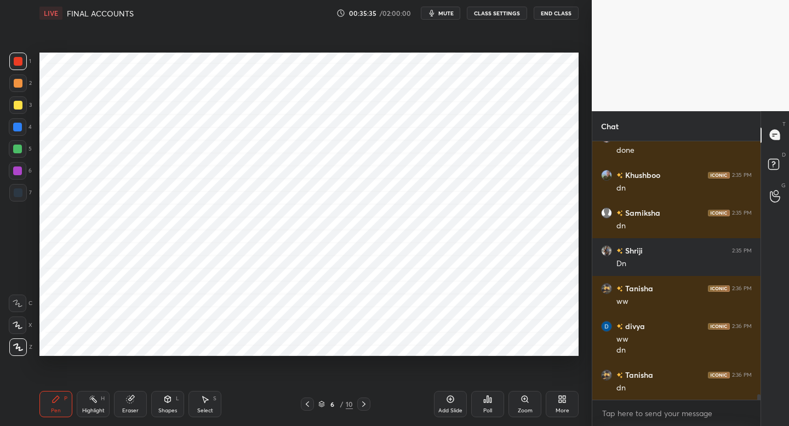
click at [446, 16] on span "mute" at bounding box center [445, 13] width 15 height 8
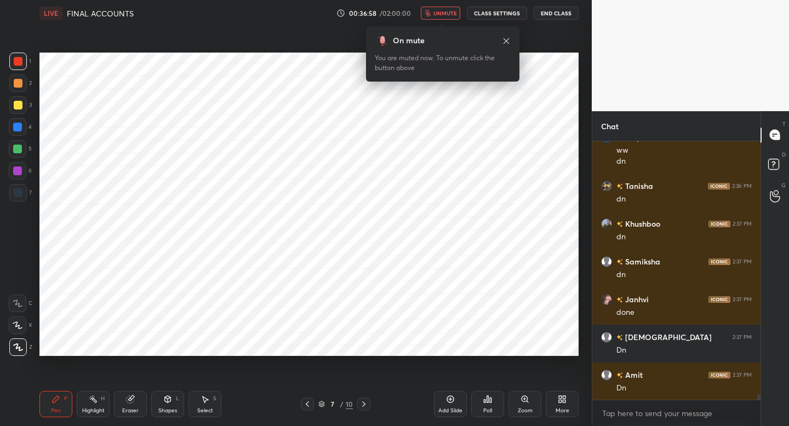
scroll to position [12478, 0]
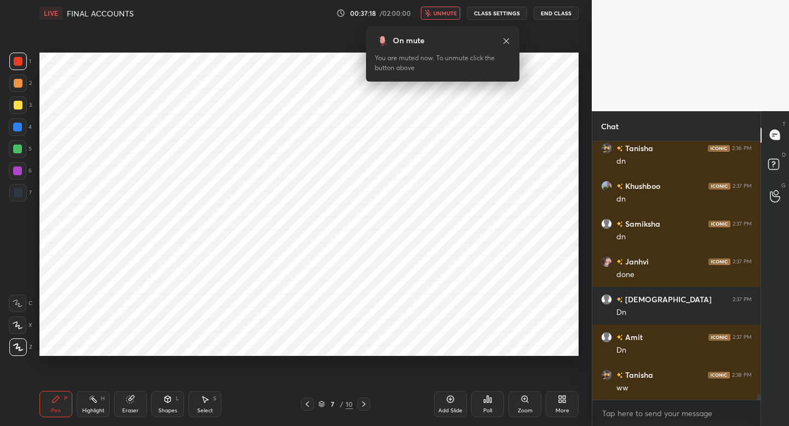
click at [446, 16] on span "unmute" at bounding box center [445, 13] width 24 height 8
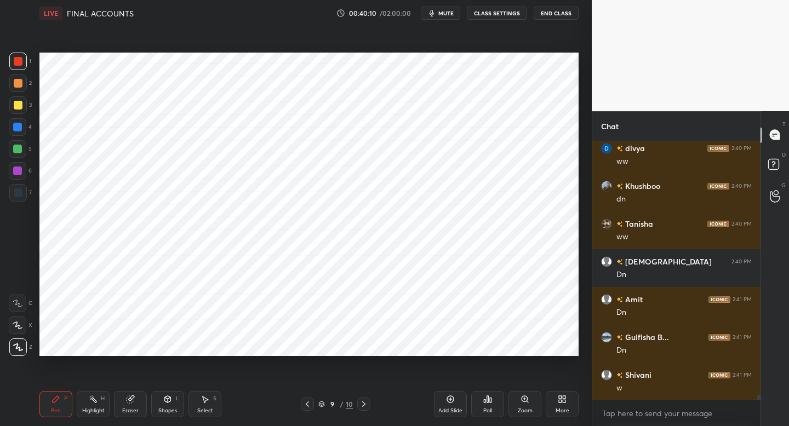
scroll to position [13423, 0]
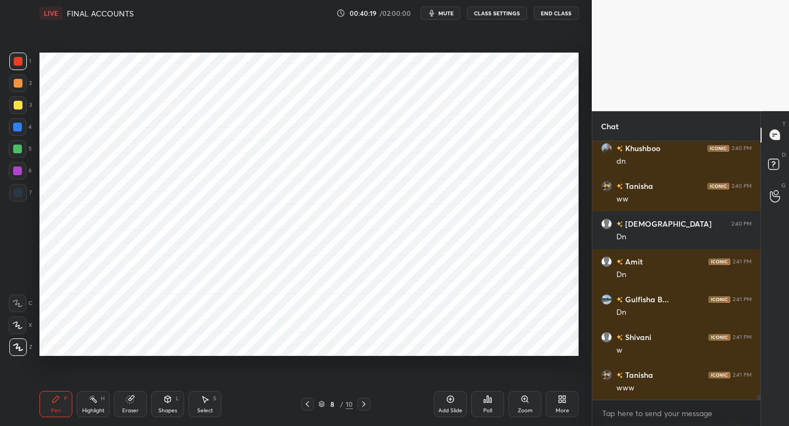
click at [446, 16] on span "mute" at bounding box center [445, 13] width 15 height 8
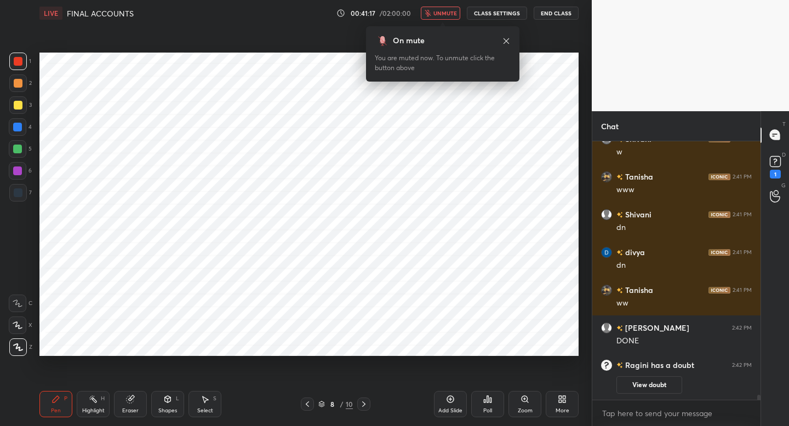
scroll to position [11765, 0]
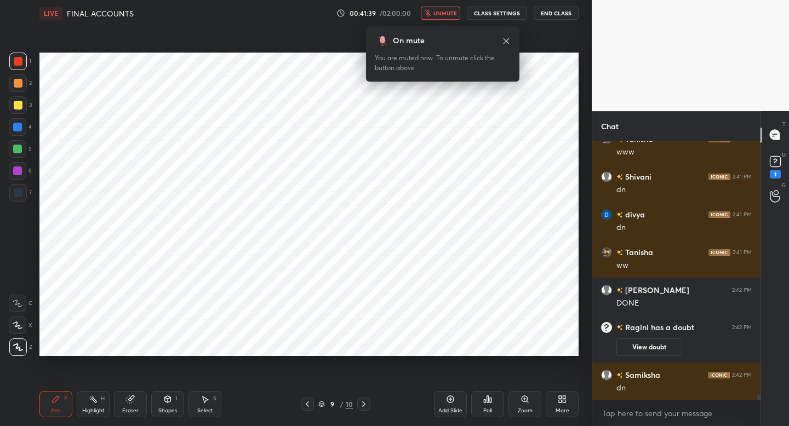
click at [446, 16] on span "unmute" at bounding box center [445, 13] width 24 height 8
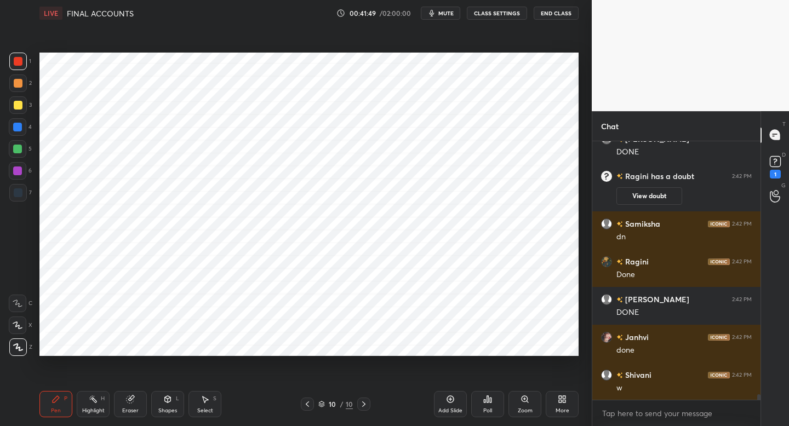
scroll to position [11912, 0]
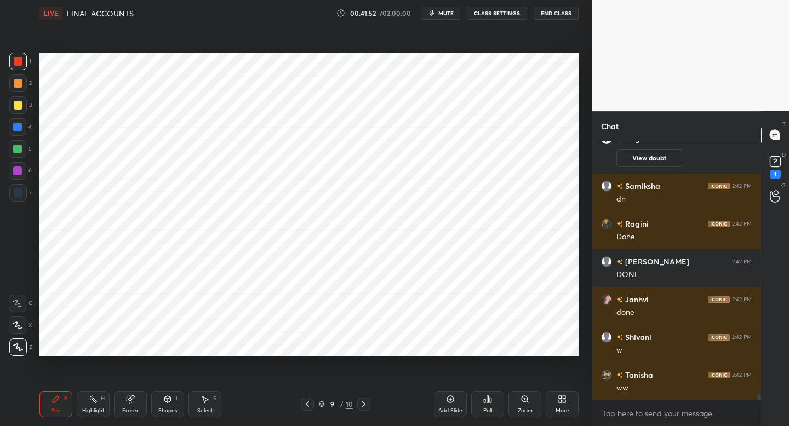
click at [446, 16] on span "mute" at bounding box center [445, 13] width 15 height 8
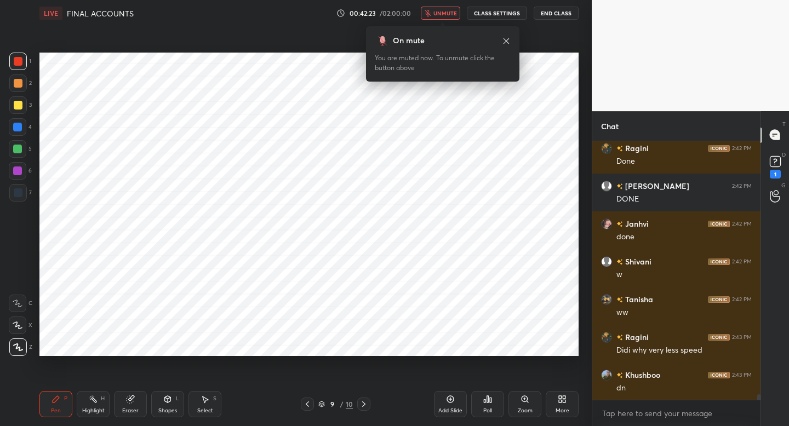
scroll to position [12025, 0]
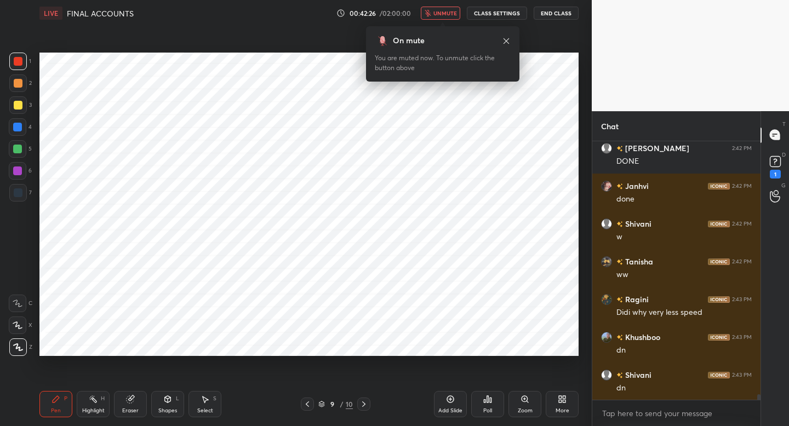
click at [446, 16] on span "unmute" at bounding box center [445, 13] width 24 height 8
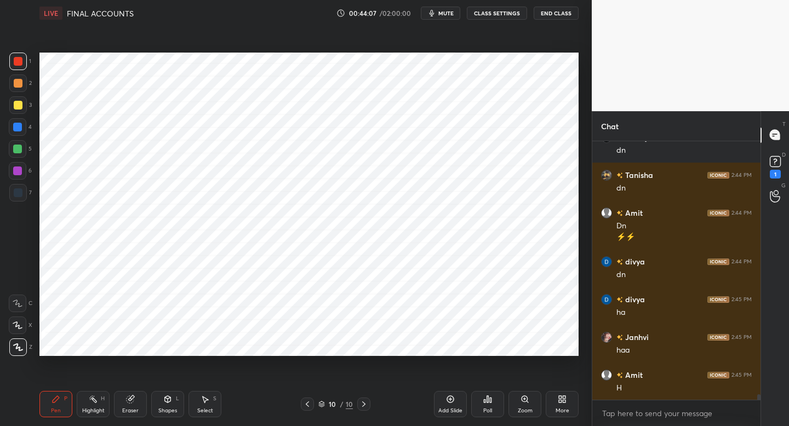
scroll to position [12624, 0]
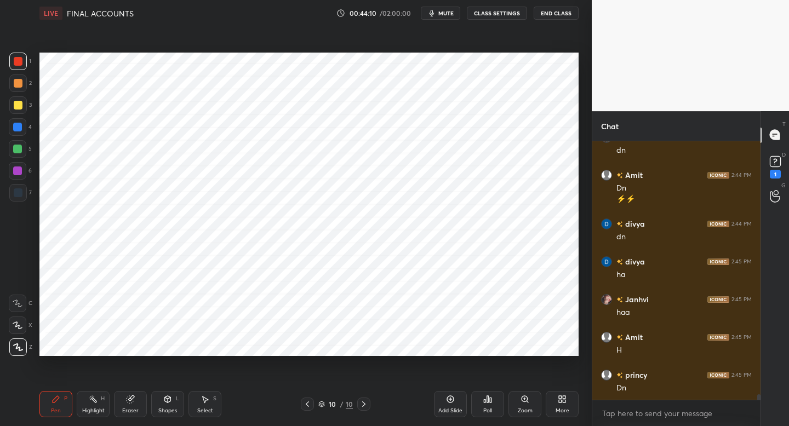
click at [456, 405] on div "Add Slide" at bounding box center [450, 404] width 33 height 26
click at [21, 200] on div "7" at bounding box center [20, 195] width 22 height 22
click at [166, 400] on icon at bounding box center [167, 399] width 9 height 9
click at [51, 400] on icon at bounding box center [55, 399] width 9 height 9
click at [24, 62] on div at bounding box center [18, 62] width 18 height 18
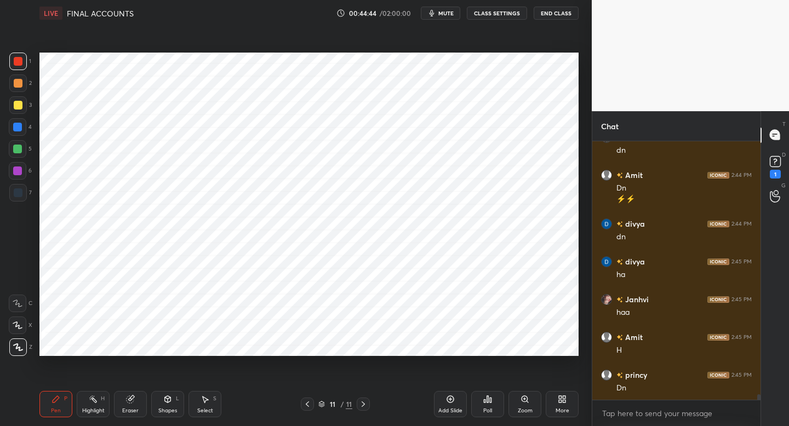
click at [160, 401] on div "Shapes L" at bounding box center [167, 404] width 33 height 26
click at [51, 402] on div "Pen P" at bounding box center [55, 404] width 33 height 26
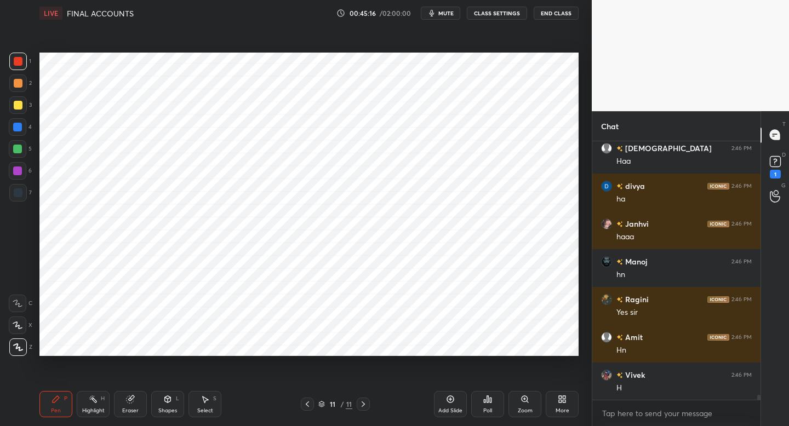
scroll to position [13040, 0]
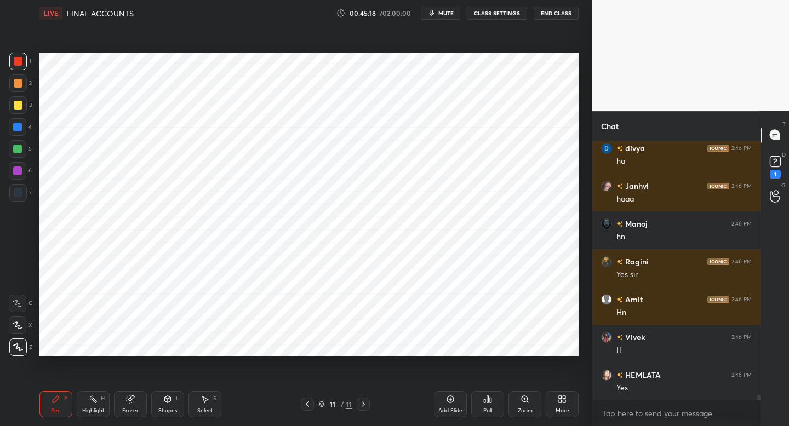
click at [18, 199] on div at bounding box center [18, 193] width 18 height 18
click at [20, 180] on div "6" at bounding box center [20, 173] width 23 height 22
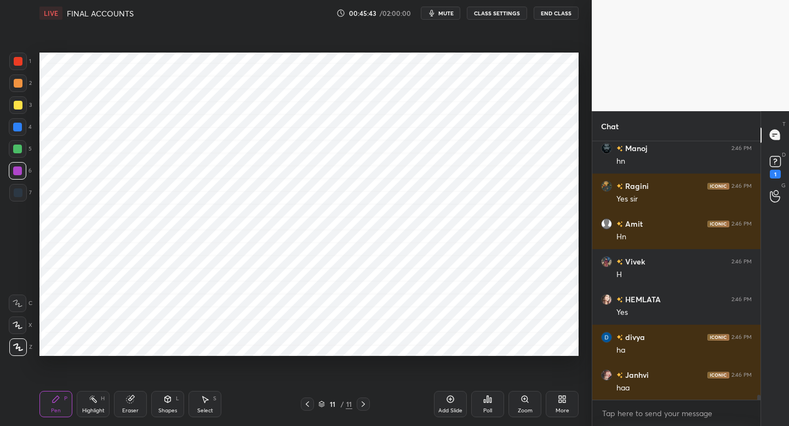
scroll to position [13153, 0]
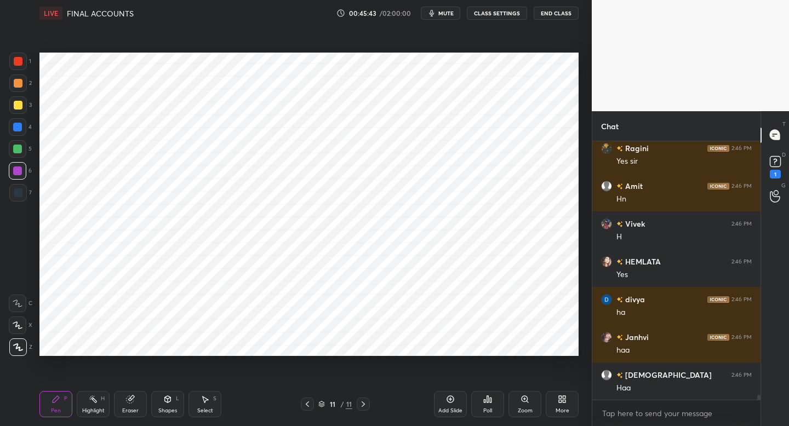
click at [20, 197] on div at bounding box center [18, 193] width 18 height 18
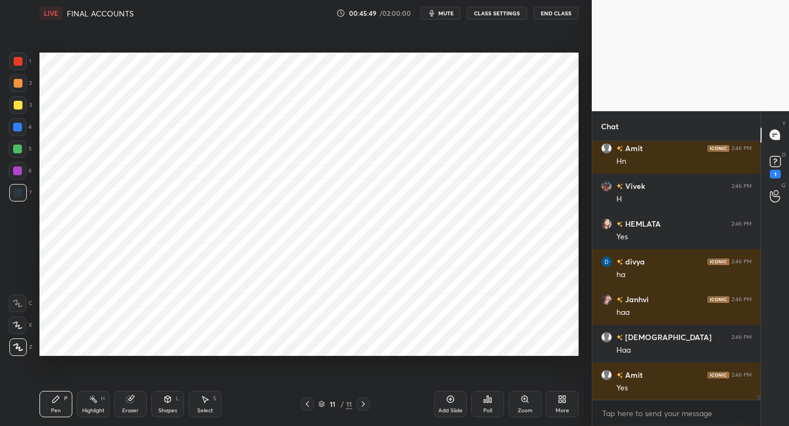
scroll to position [13229, 0]
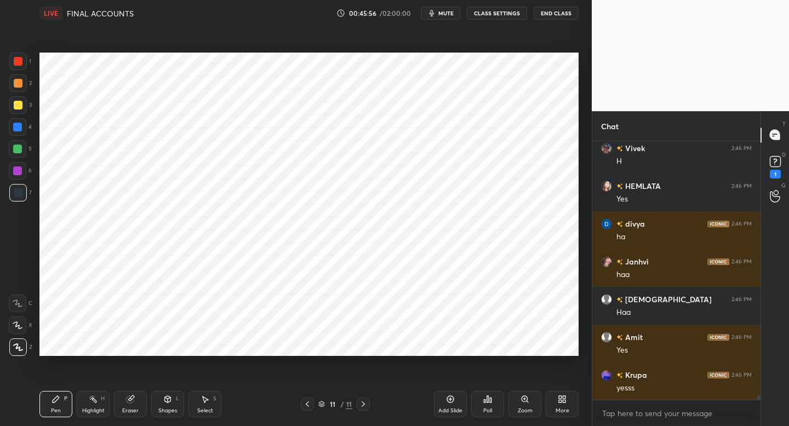
click at [22, 152] on div at bounding box center [18, 149] width 18 height 18
click at [25, 197] on div at bounding box center [18, 193] width 18 height 18
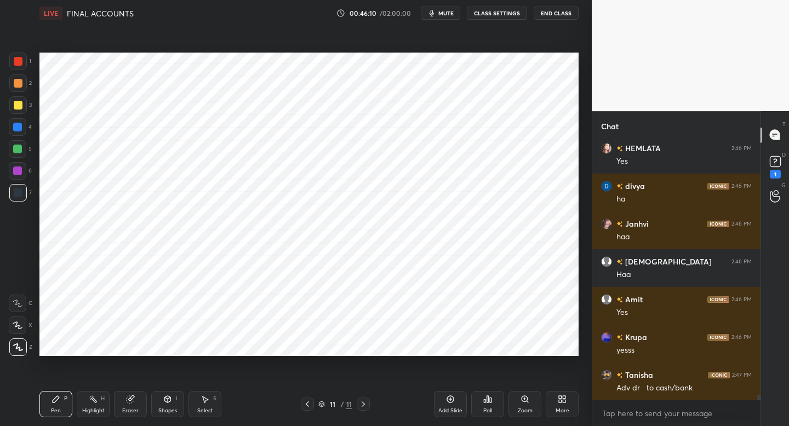
scroll to position [13305, 0]
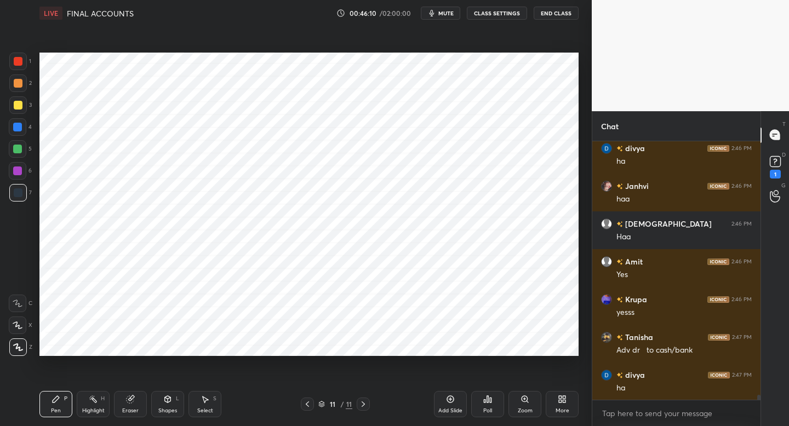
click at [27, 67] on div "1" at bounding box center [20, 62] width 22 height 18
click at [233, 370] on div "Setting up your live class Poll for secs No correct answer Start poll" at bounding box center [309, 204] width 548 height 356
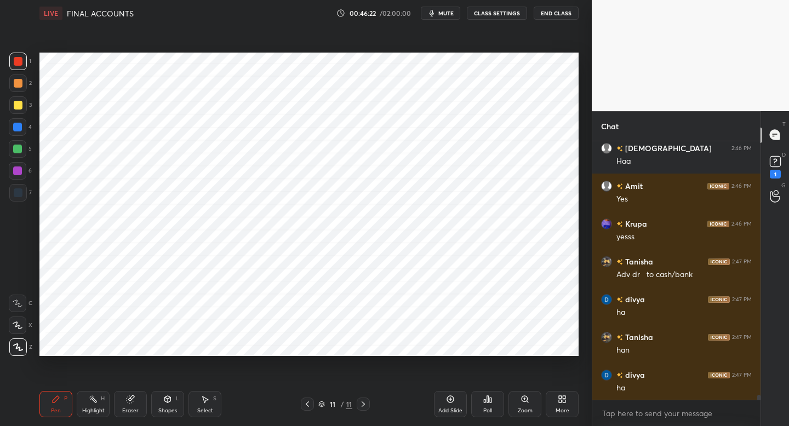
scroll to position [13418, 0]
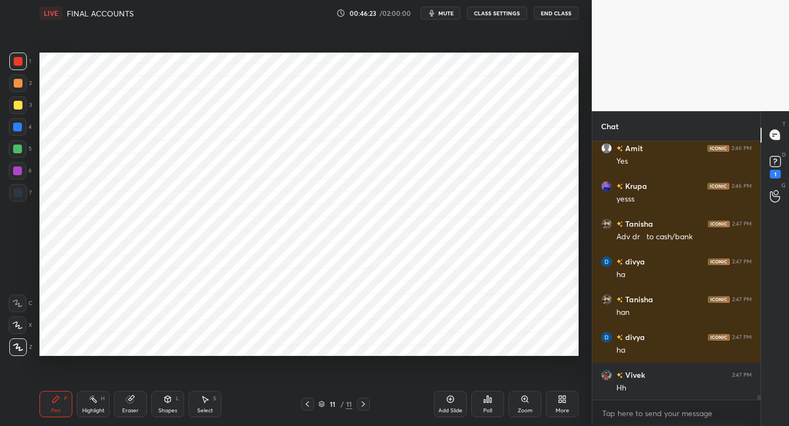
click at [449, 401] on icon at bounding box center [450, 399] width 9 height 9
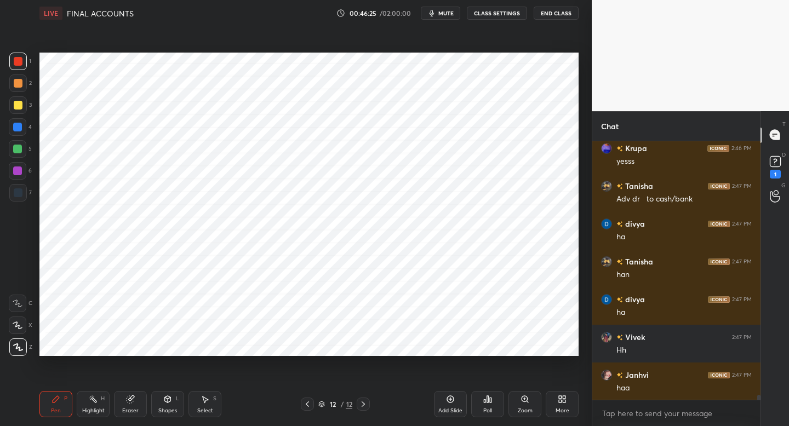
scroll to position [13494, 0]
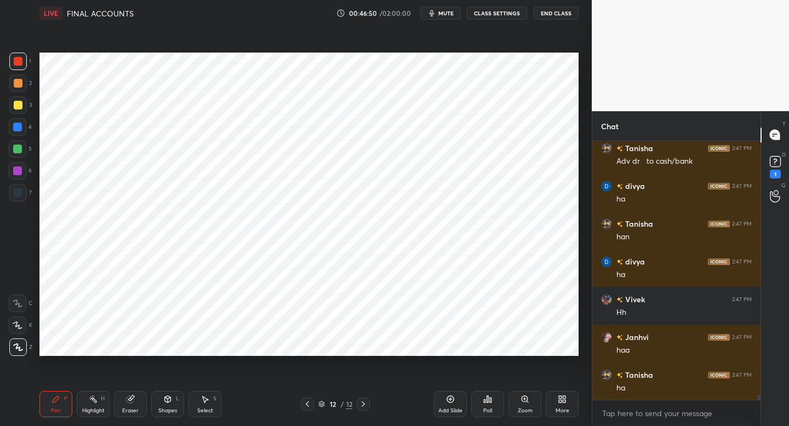
click at [21, 125] on div at bounding box center [17, 127] width 9 height 9
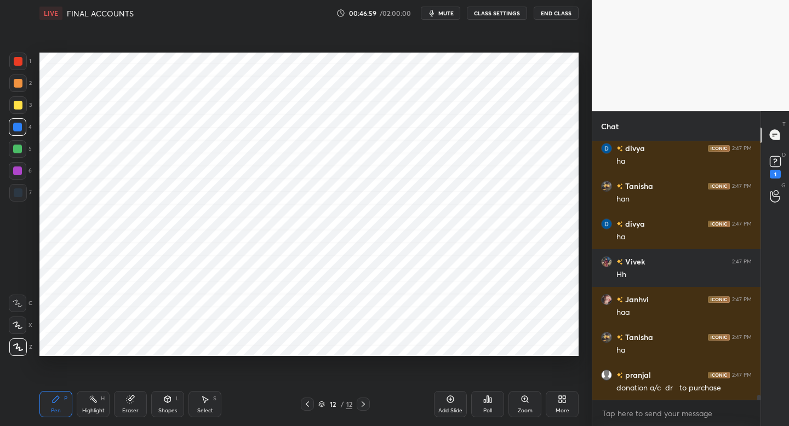
click at [22, 154] on div at bounding box center [18, 149] width 18 height 18
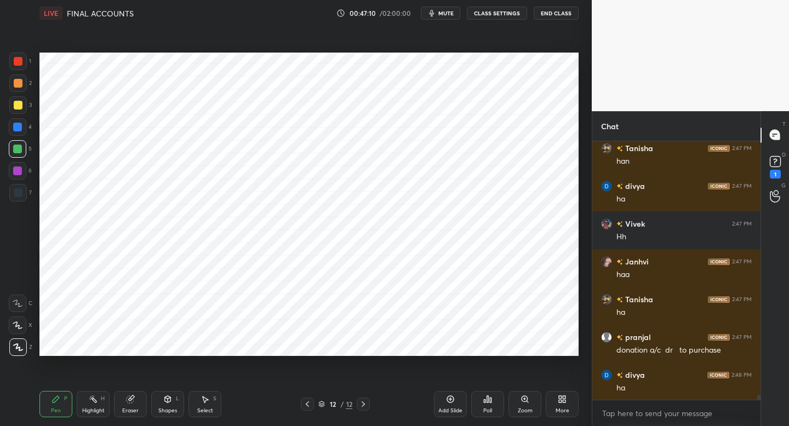
click at [21, 197] on div at bounding box center [18, 193] width 18 height 18
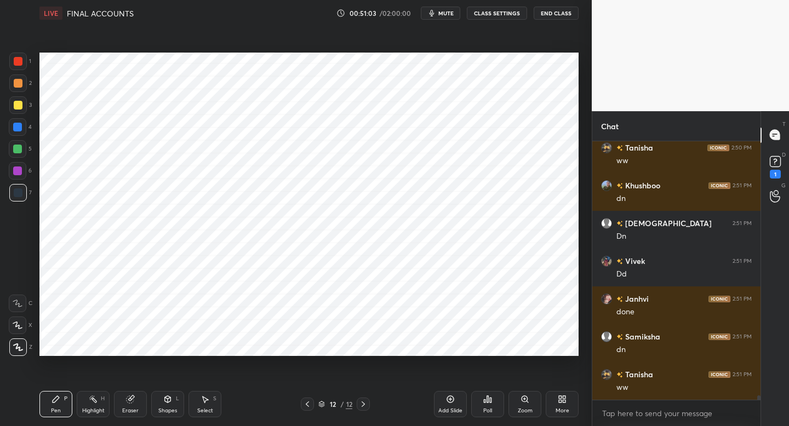
scroll to position [14601, 0]
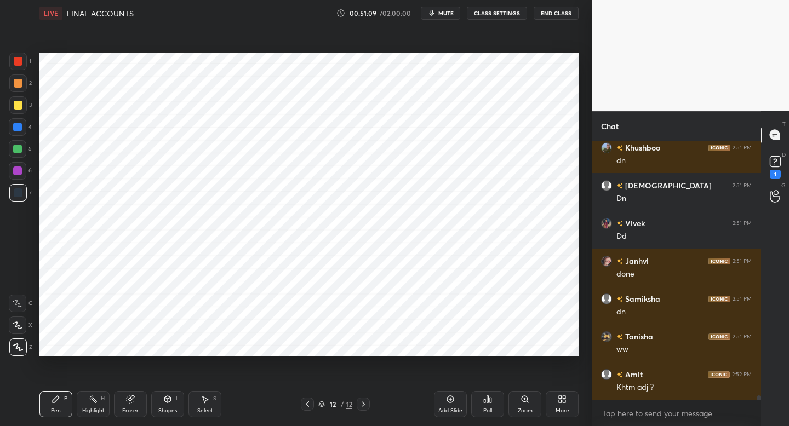
click at [453, 395] on icon at bounding box center [450, 399] width 9 height 9
click at [24, 65] on div at bounding box center [18, 62] width 18 height 18
click at [176, 404] on div "Shapes L" at bounding box center [167, 404] width 33 height 26
click at [54, 397] on icon at bounding box center [55, 399] width 9 height 9
click at [162, 408] on div "Shapes" at bounding box center [167, 410] width 19 height 5
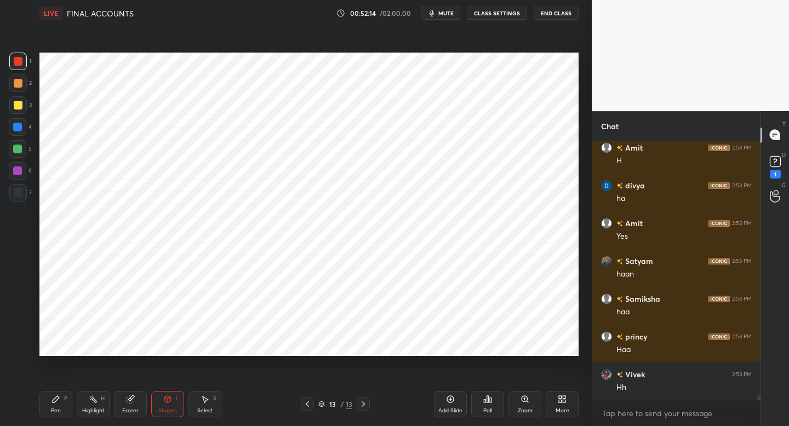
scroll to position [15395, 0]
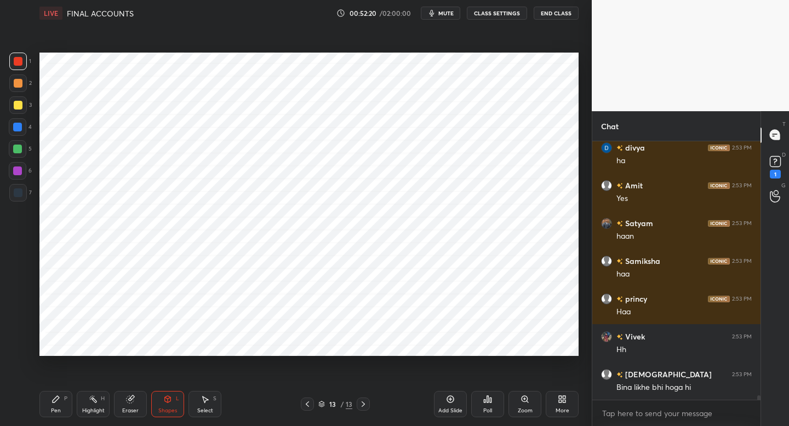
click at [18, 150] on div at bounding box center [17, 149] width 9 height 9
click at [67, 405] on div "Pen P" at bounding box center [55, 404] width 33 height 26
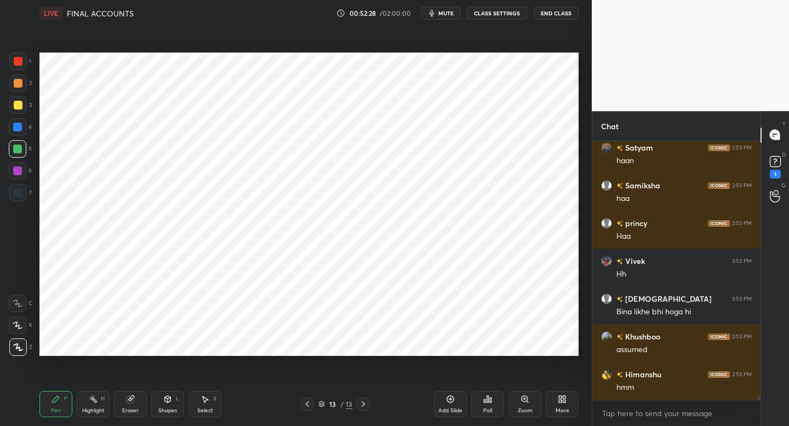
scroll to position [15509, 0]
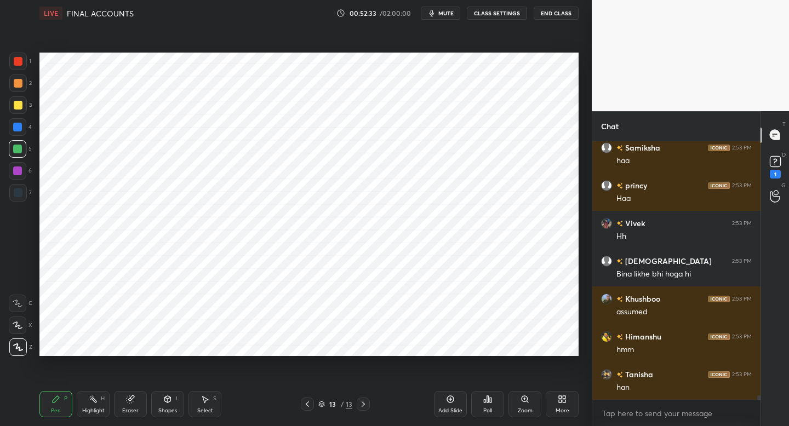
click at [171, 404] on div "Shapes L" at bounding box center [167, 404] width 33 height 26
click at [54, 395] on icon at bounding box center [55, 399] width 9 height 9
click at [22, 195] on div at bounding box center [18, 193] width 18 height 18
click at [164, 410] on div "Shapes" at bounding box center [167, 410] width 19 height 5
click at [68, 400] on div "Pen P" at bounding box center [55, 404] width 33 height 26
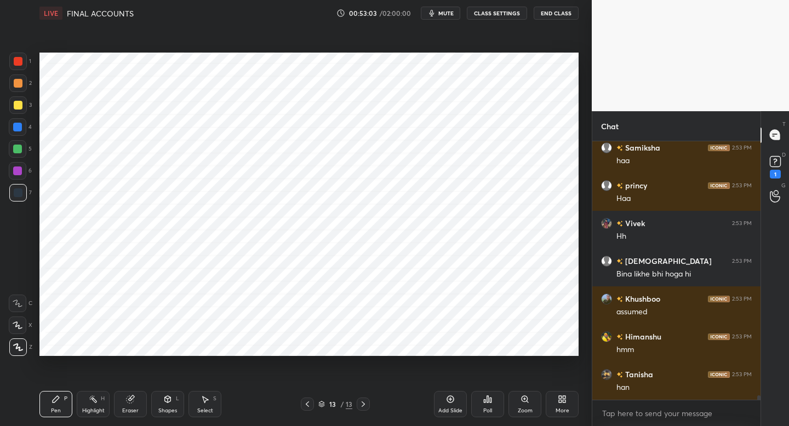
click at [22, 180] on div "6" at bounding box center [20, 173] width 23 height 22
click at [455, 405] on div "Add Slide" at bounding box center [450, 404] width 33 height 26
click at [25, 64] on div at bounding box center [18, 62] width 18 height 18
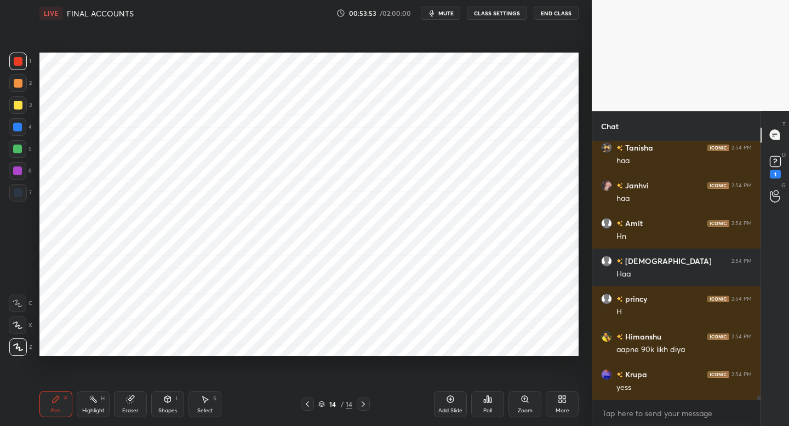
scroll to position [16038, 0]
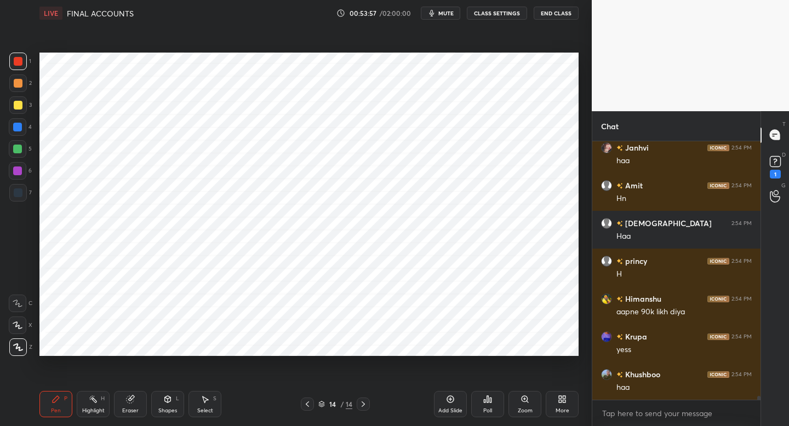
click at [299, 405] on div "14 / 14" at bounding box center [335, 404] width 197 height 13
click at [300, 404] on div "14 / 14" at bounding box center [335, 404] width 197 height 13
click at [306, 405] on icon at bounding box center [307, 404] width 9 height 9
click at [131, 408] on div "Eraser" at bounding box center [130, 410] width 16 height 5
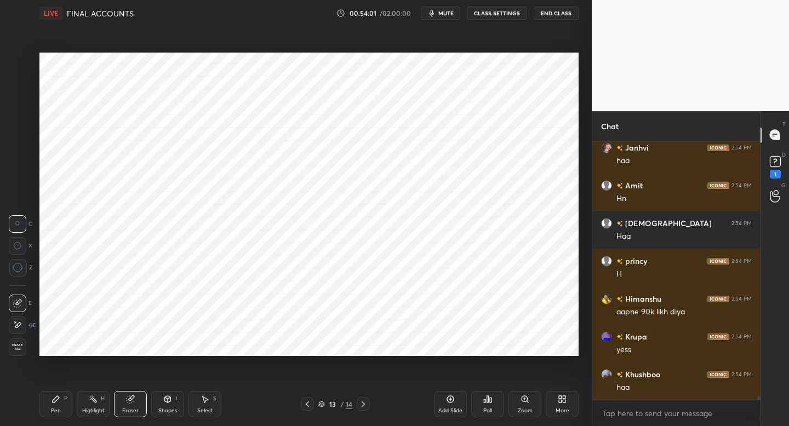
click at [366, 408] on div at bounding box center [363, 404] width 13 height 13
click at [52, 405] on div "Pen P" at bounding box center [55, 404] width 33 height 26
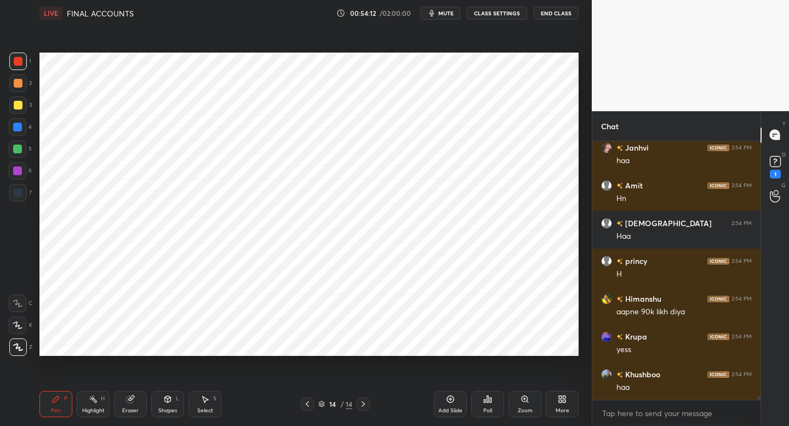
click at [19, 153] on div at bounding box center [17, 149] width 9 height 9
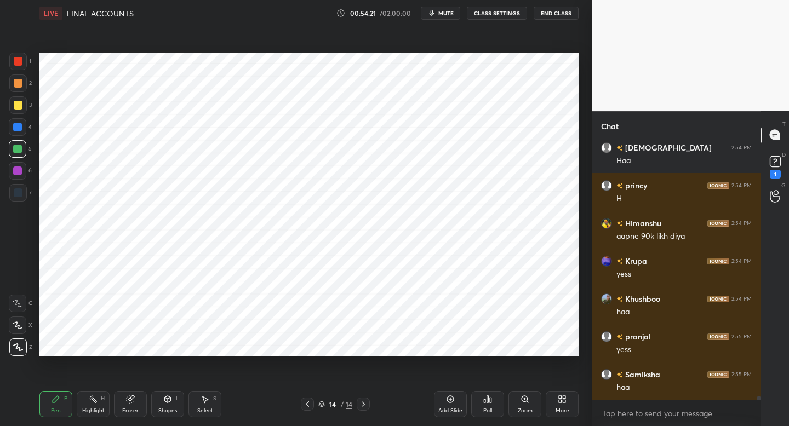
scroll to position [16151, 0]
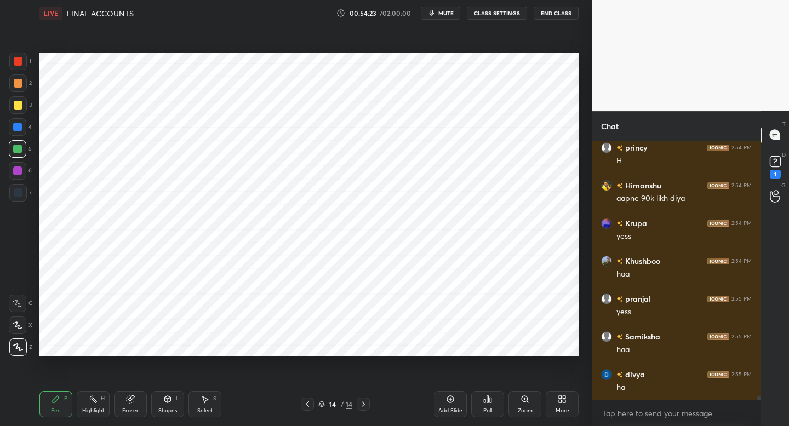
click at [20, 178] on div at bounding box center [18, 171] width 18 height 18
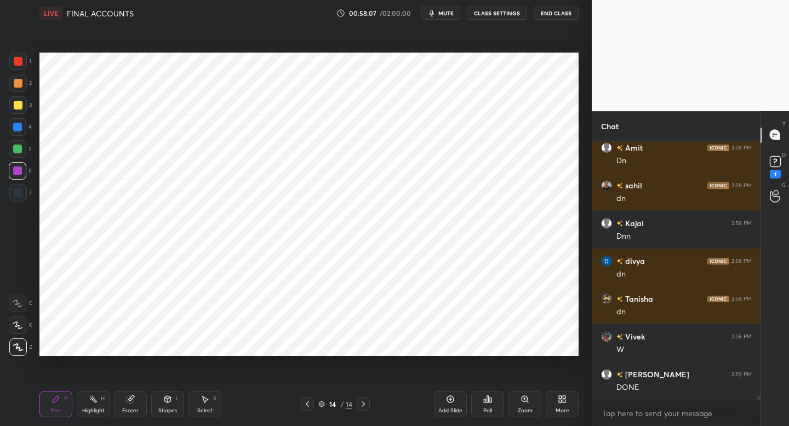
scroll to position [17572, 0]
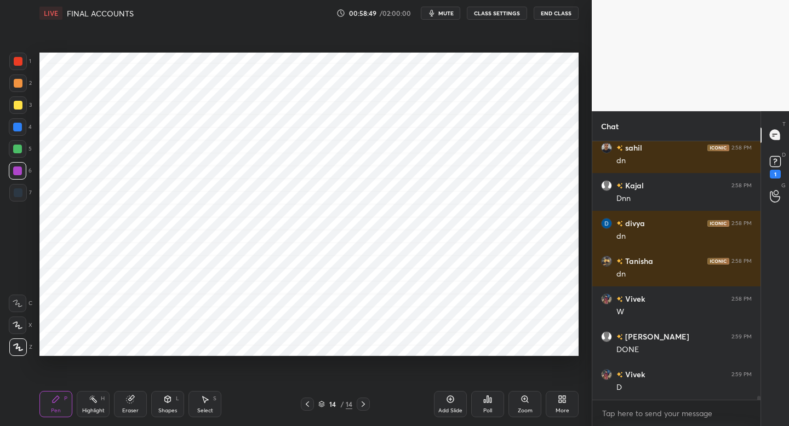
click at [454, 399] on icon at bounding box center [450, 399] width 9 height 9
click at [21, 195] on div at bounding box center [18, 193] width 18 height 18
click at [173, 398] on div "Shapes L" at bounding box center [167, 404] width 33 height 26
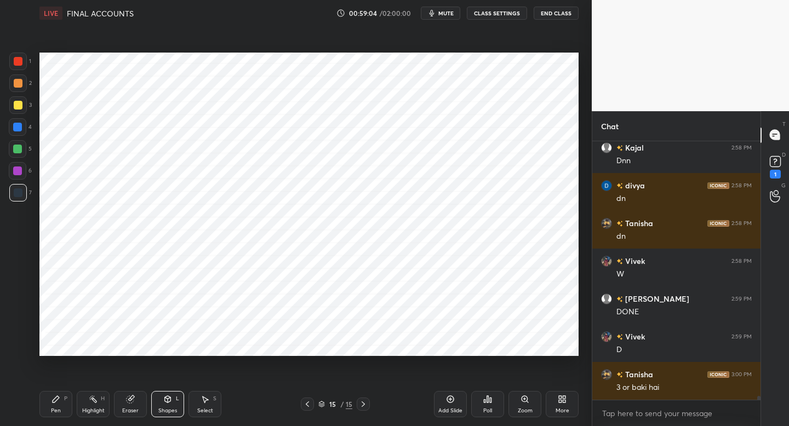
click at [61, 396] on div "Pen P" at bounding box center [55, 404] width 33 height 26
click at [13, 172] on div at bounding box center [18, 171] width 18 height 18
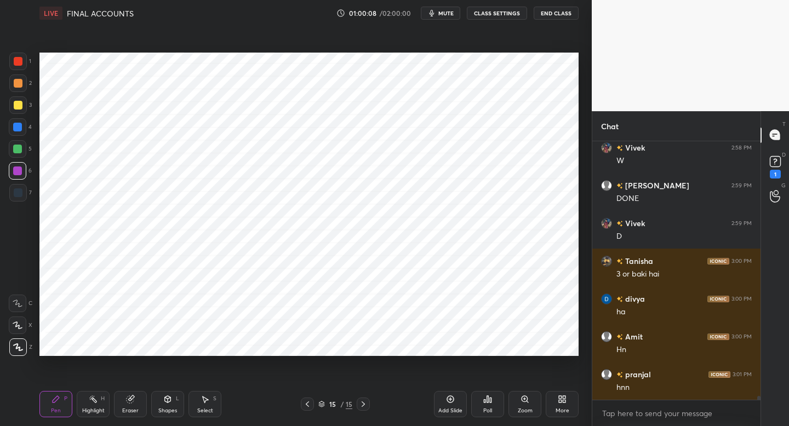
scroll to position [17761, 0]
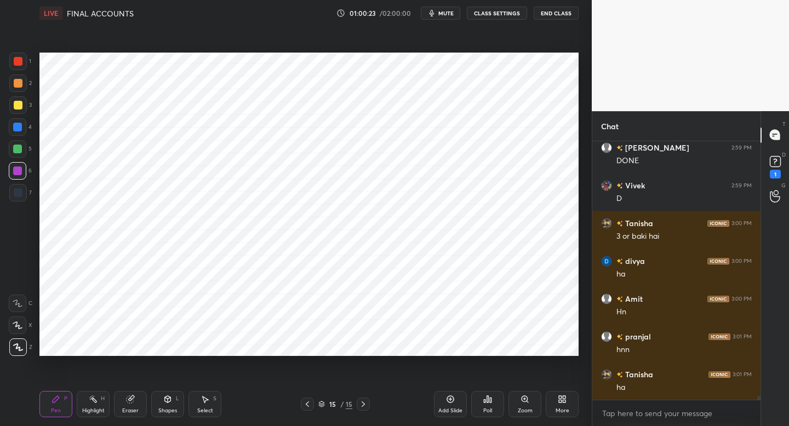
click at [30, 201] on div "7" at bounding box center [20, 195] width 22 height 22
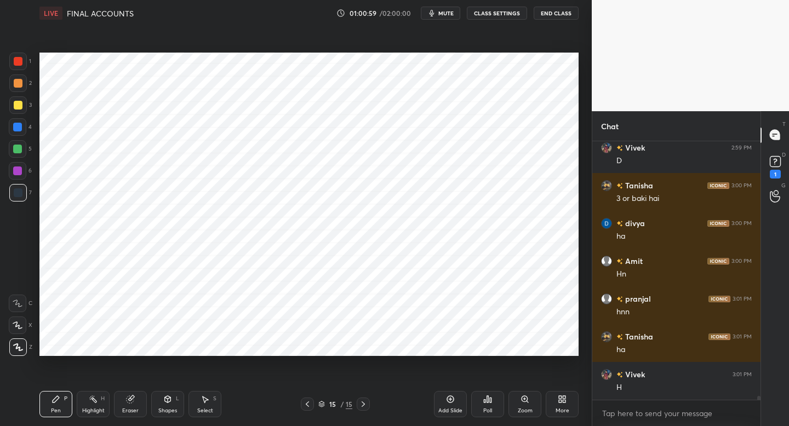
click at [440, 362] on div "Setting up your live class Poll for secs No correct answer Start poll" at bounding box center [309, 204] width 548 height 356
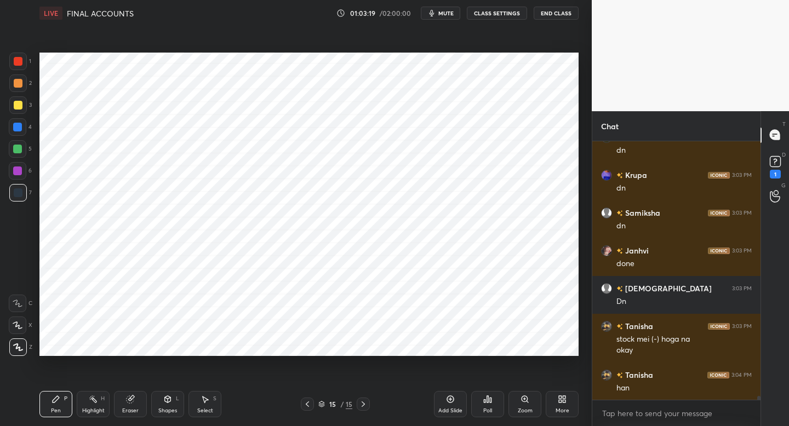
scroll to position [18187, 0]
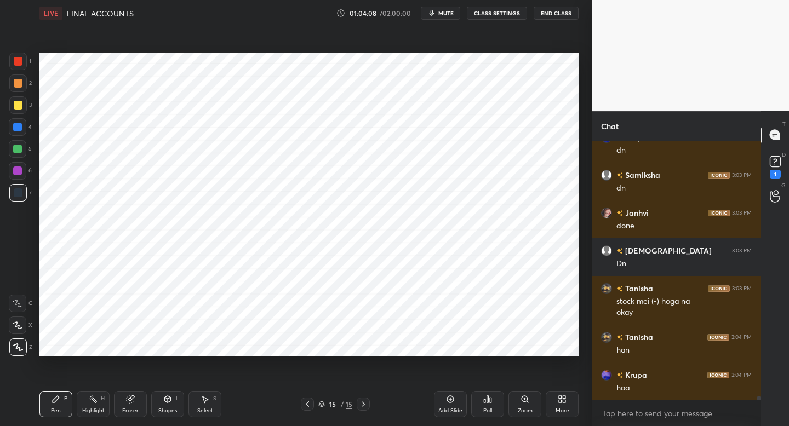
click at [562, 408] on div "More" at bounding box center [563, 410] width 14 height 5
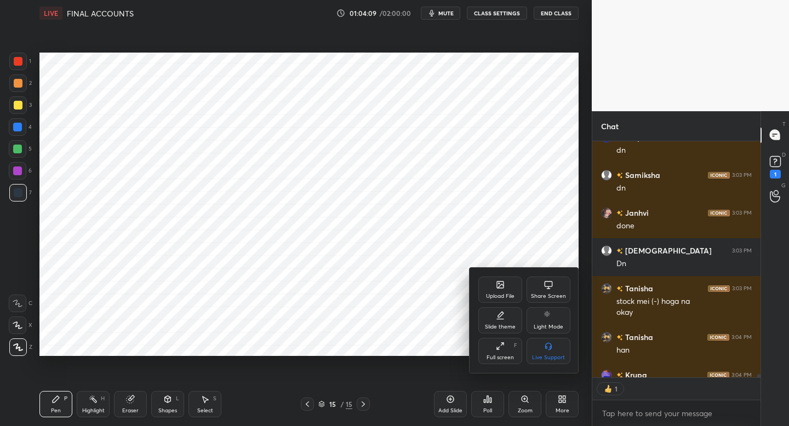
scroll to position [233, 165]
click at [496, 288] on icon at bounding box center [500, 284] width 9 height 9
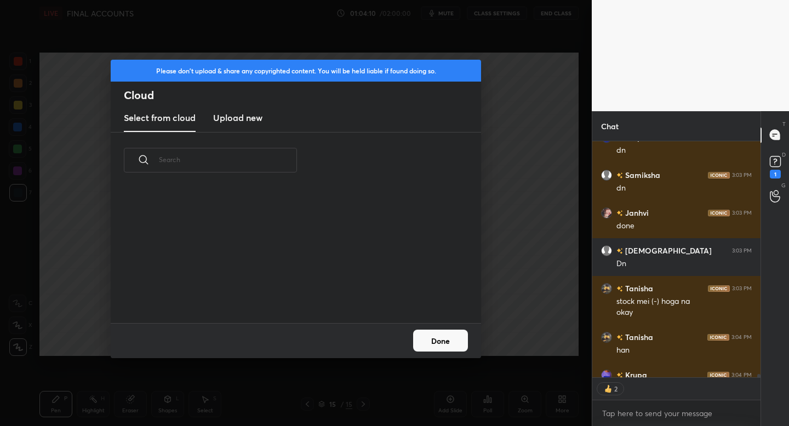
scroll to position [135, 352]
click at [241, 122] on h3 "Upload new" at bounding box center [237, 117] width 49 height 13
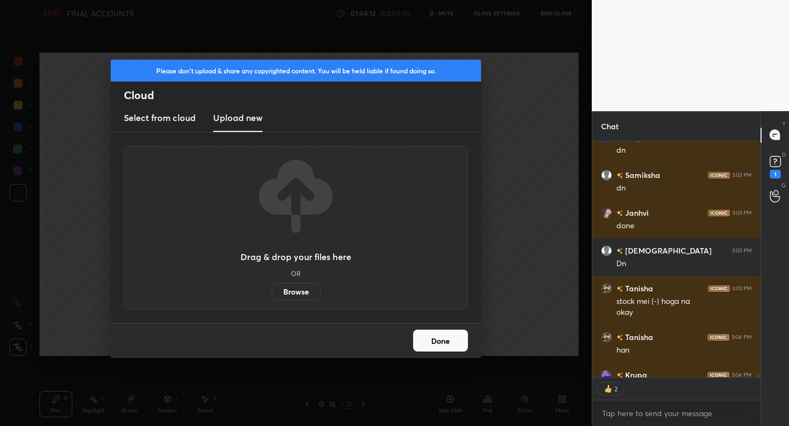
click at [283, 287] on label "Browse" at bounding box center [296, 292] width 49 height 18
click at [272, 287] on input "Browse" at bounding box center [272, 292] width 0 height 18
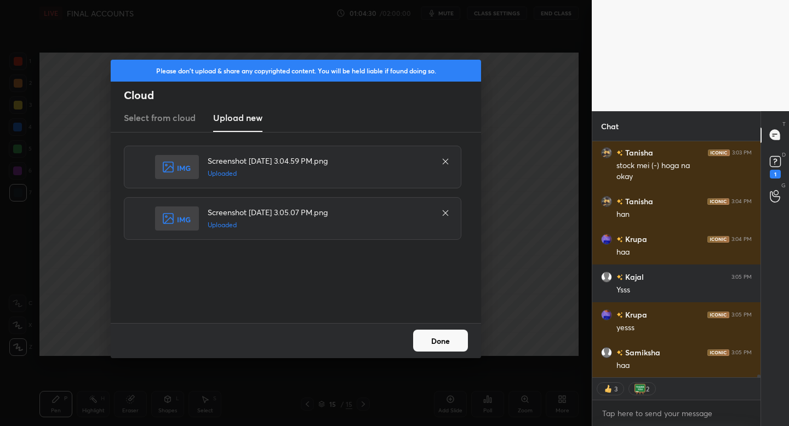
scroll to position [18361, 0]
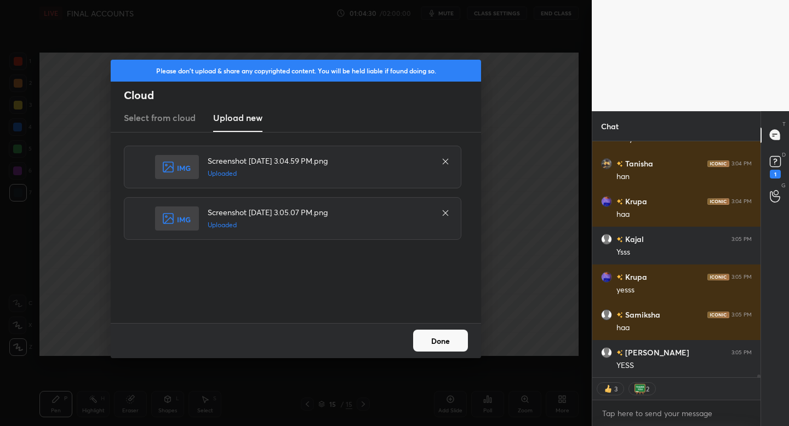
click at [444, 336] on button "Done" at bounding box center [440, 341] width 55 height 22
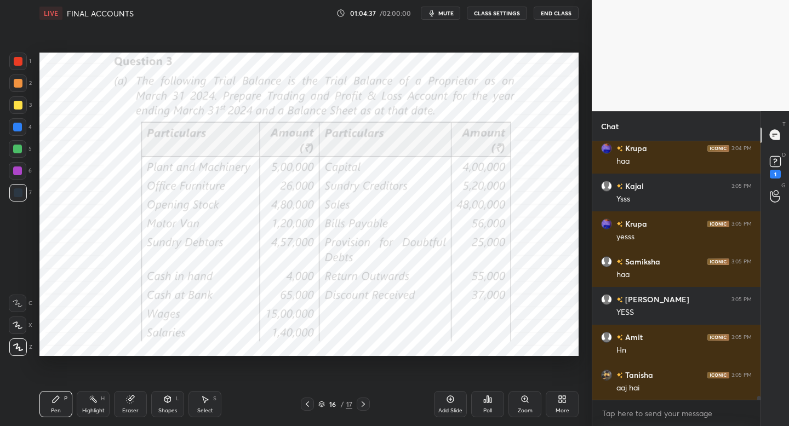
scroll to position [4, 4]
click at [18, 66] on div at bounding box center [18, 62] width 18 height 18
click at [365, 405] on icon at bounding box center [363, 404] width 9 height 9
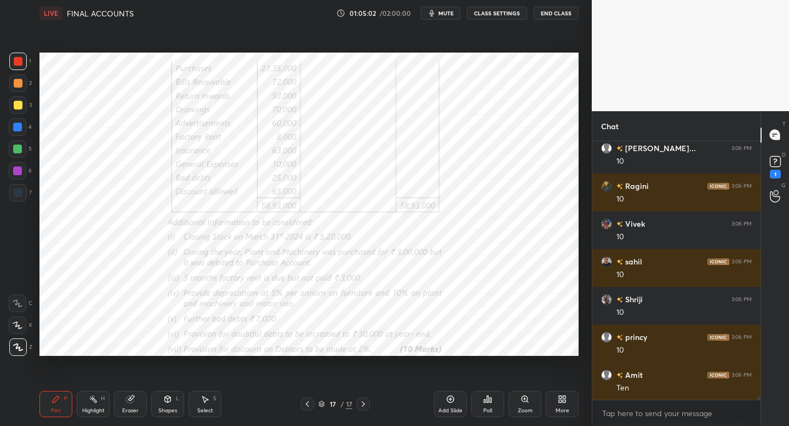
scroll to position [18830, 0]
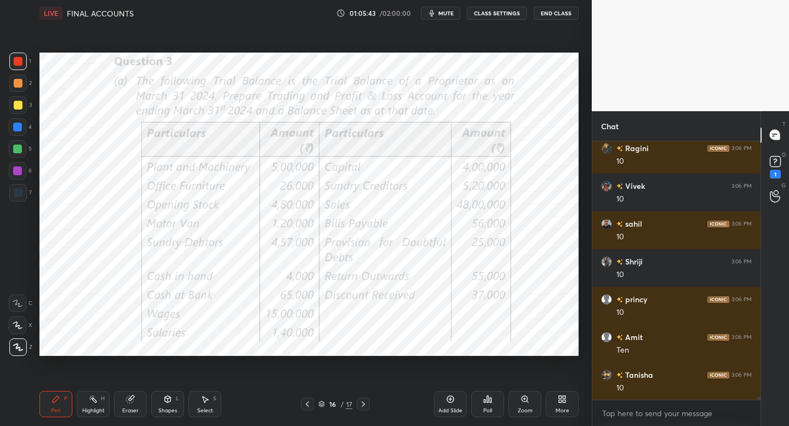
click at [444, 401] on div "Add Slide" at bounding box center [450, 404] width 33 height 26
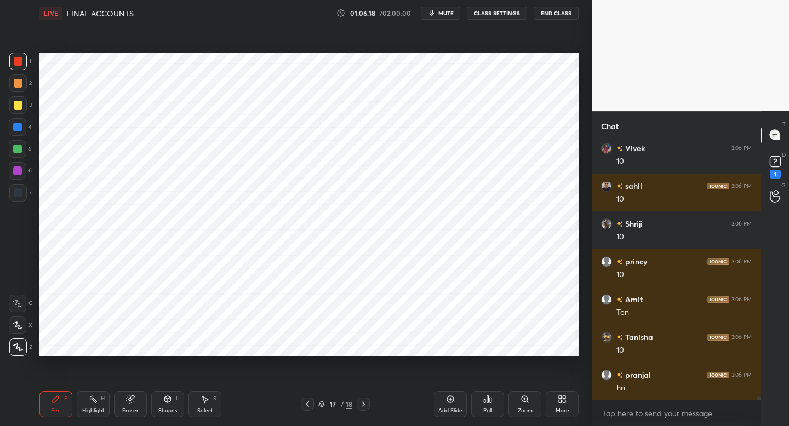
scroll to position [18905, 0]
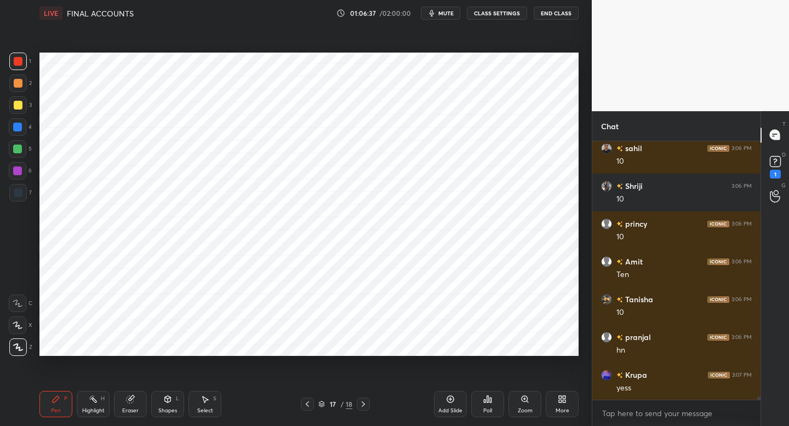
click at [171, 408] on div "Shapes" at bounding box center [167, 410] width 19 height 5
click at [444, 403] on div "Add Slide" at bounding box center [450, 404] width 33 height 26
click at [24, 199] on div at bounding box center [18, 193] width 18 height 18
click at [54, 399] on icon at bounding box center [55, 399] width 9 height 9
click at [306, 398] on div at bounding box center [307, 404] width 13 height 13
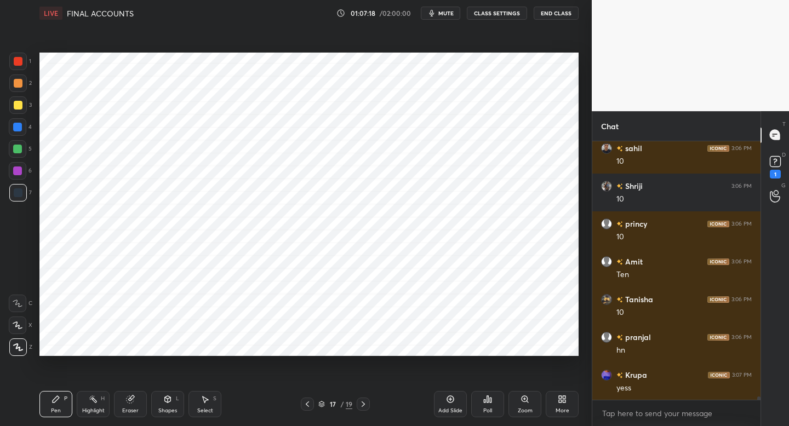
click at [24, 65] on div at bounding box center [18, 62] width 18 height 18
click at [306, 406] on div at bounding box center [307, 404] width 13 height 13
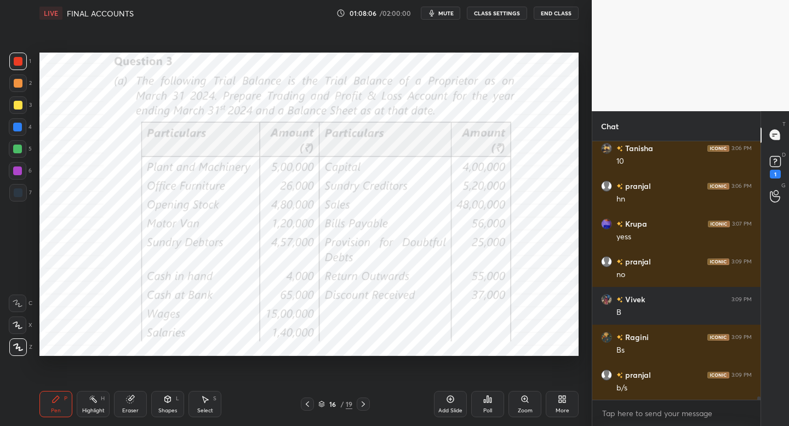
scroll to position [19132, 0]
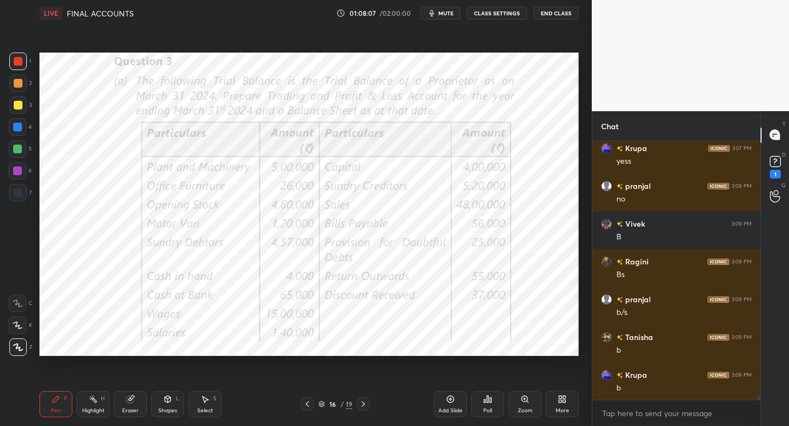
click at [365, 403] on icon at bounding box center [363, 404] width 9 height 9
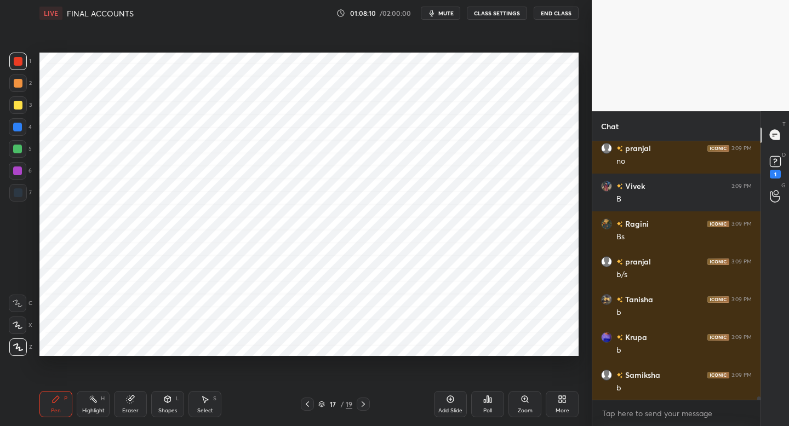
scroll to position [19208, 0]
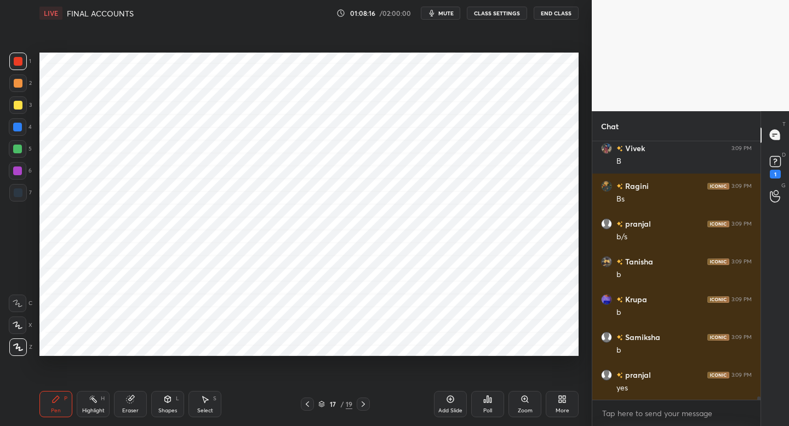
click at [308, 401] on icon at bounding box center [307, 404] width 9 height 9
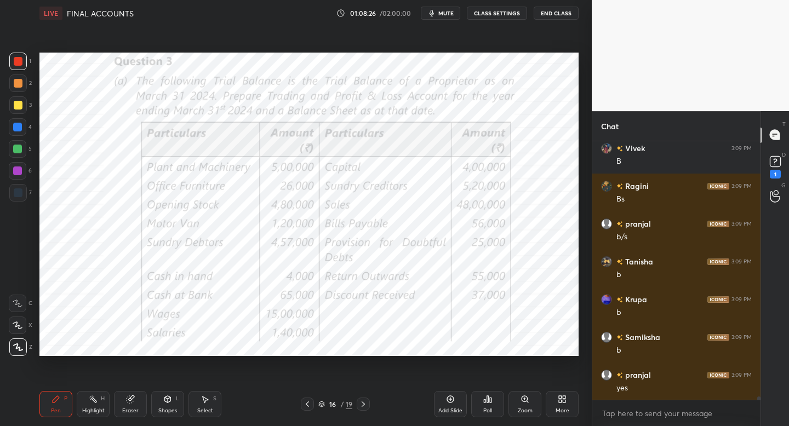
click at [363, 407] on icon at bounding box center [363, 404] width 9 height 9
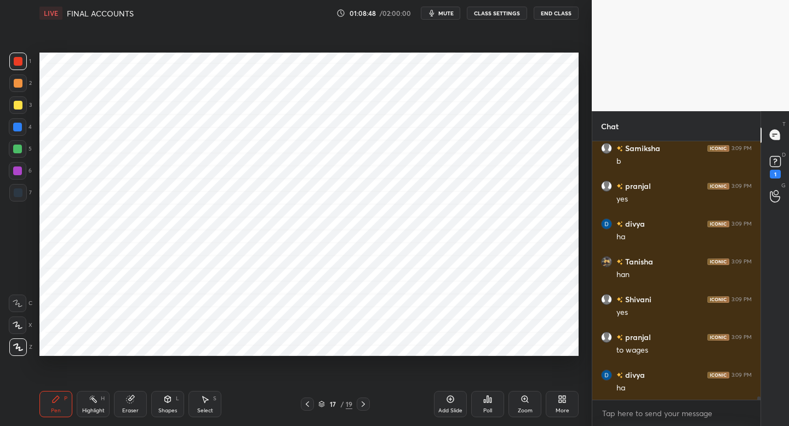
scroll to position [19434, 0]
click at [308, 407] on icon at bounding box center [307, 404] width 9 height 9
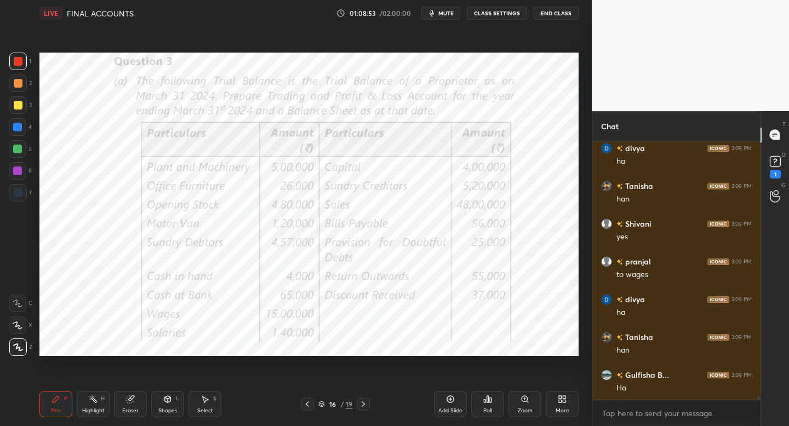
click at [366, 409] on div at bounding box center [363, 404] width 13 height 13
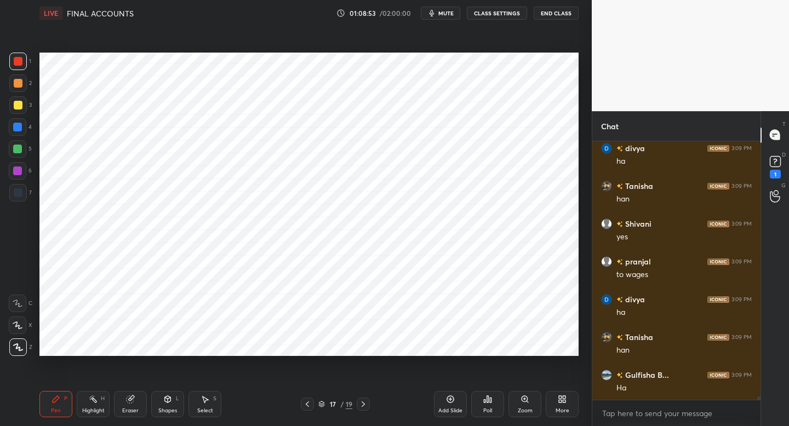
click at [363, 409] on div at bounding box center [363, 404] width 13 height 13
click at [364, 407] on div at bounding box center [363, 404] width 13 height 13
click at [307, 405] on icon at bounding box center [307, 404] width 9 height 9
click at [307, 402] on icon at bounding box center [307, 404] width 9 height 9
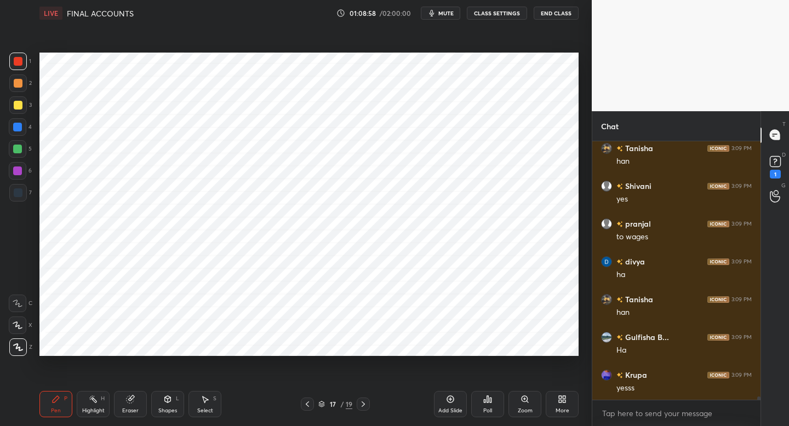
click at [23, 200] on div at bounding box center [18, 193] width 18 height 18
click at [443, 16] on button "mute" at bounding box center [440, 13] width 39 height 13
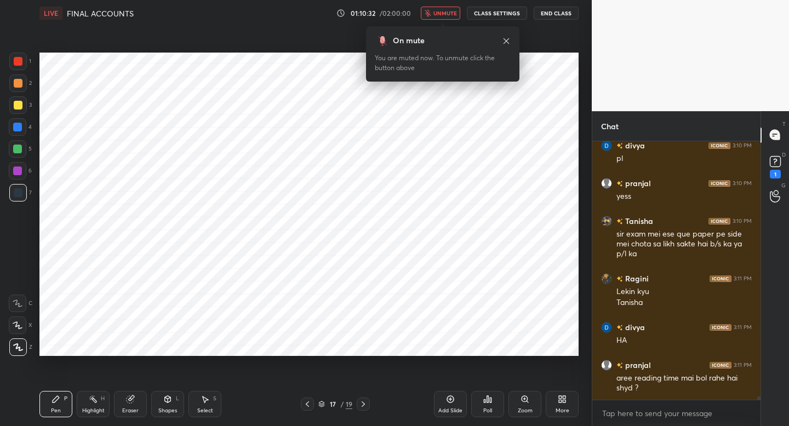
scroll to position [19815, 0]
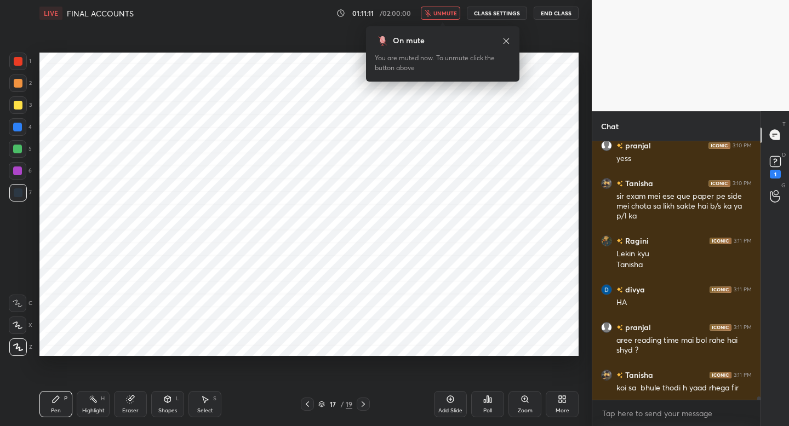
click at [440, 13] on span "unmute" at bounding box center [445, 13] width 24 height 8
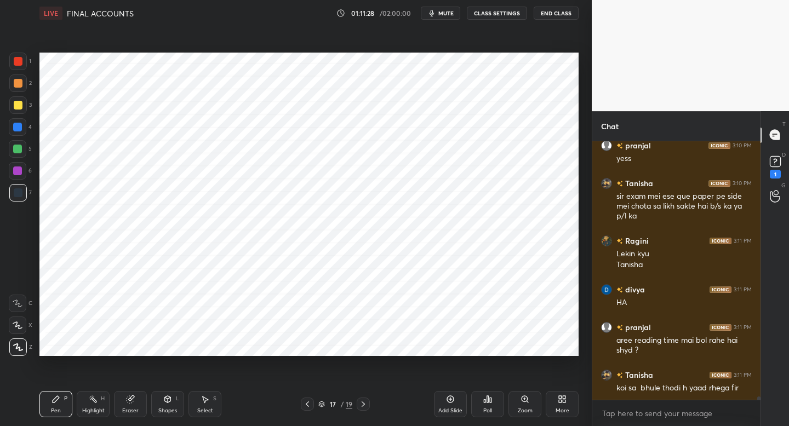
scroll to position [19853, 0]
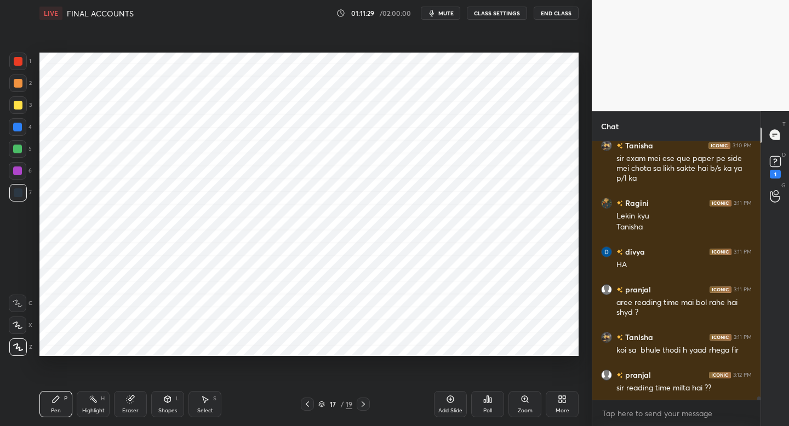
click at [305, 401] on icon at bounding box center [307, 404] width 9 height 9
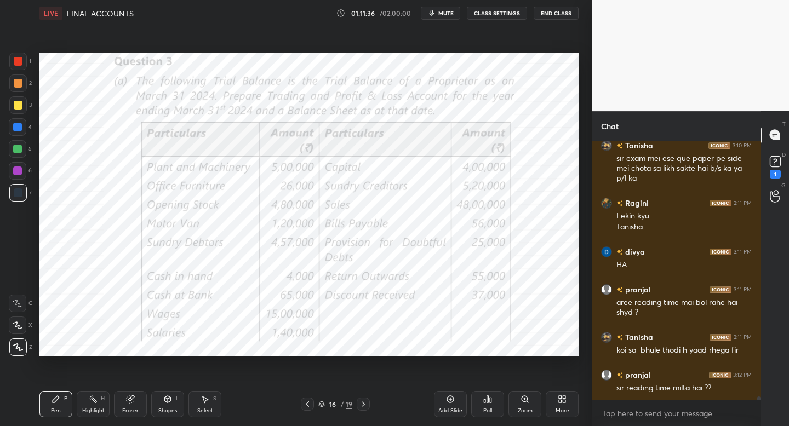
click at [365, 402] on icon at bounding box center [363, 404] width 9 height 9
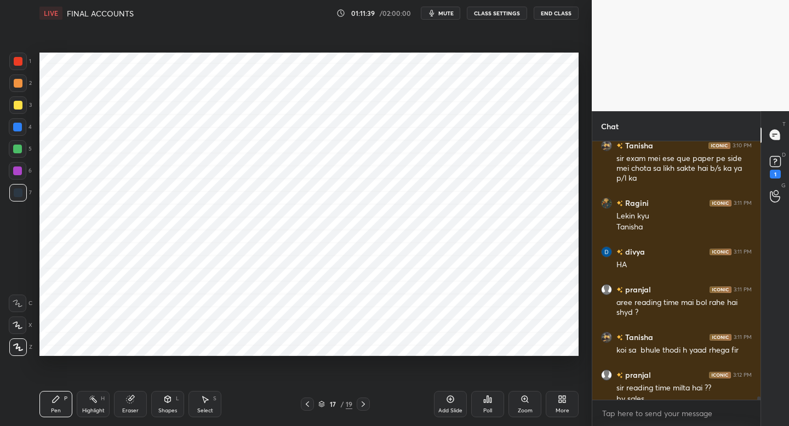
scroll to position [19864, 0]
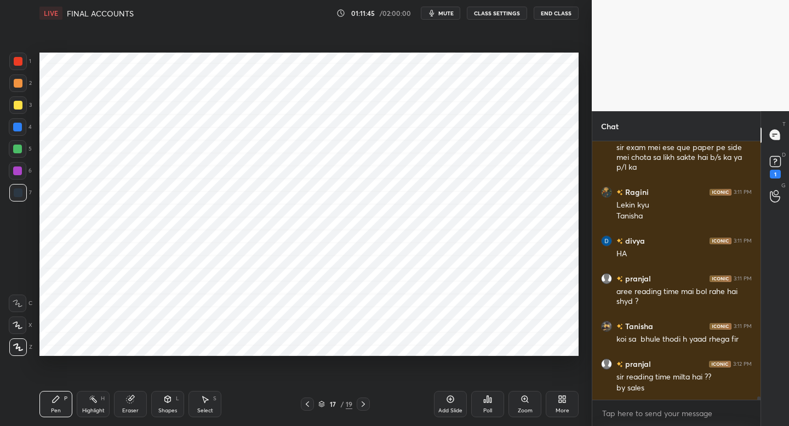
click at [306, 403] on icon at bounding box center [307, 404] width 9 height 9
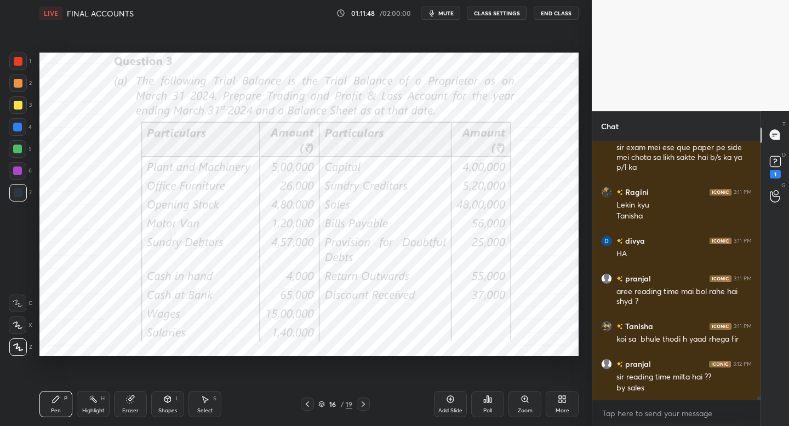
click at [363, 402] on icon at bounding box center [363, 404] width 9 height 9
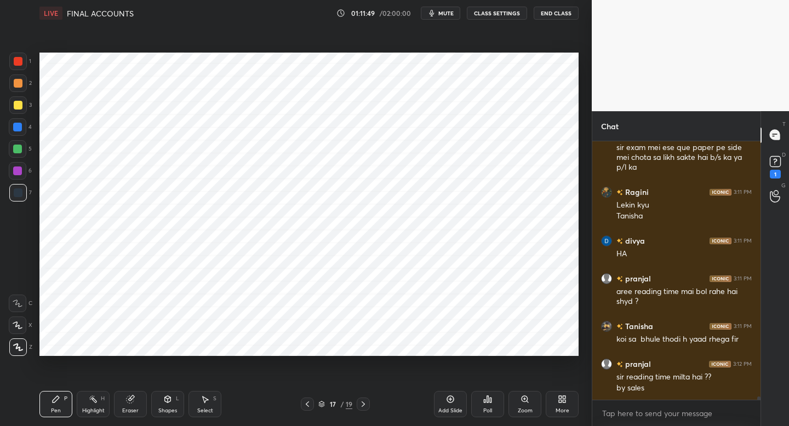
click at [366, 404] on icon at bounding box center [363, 404] width 9 height 9
click at [367, 404] on icon at bounding box center [363, 404] width 9 height 9
click at [307, 405] on icon at bounding box center [307, 404] width 9 height 9
click at [306, 404] on icon at bounding box center [307, 404] width 3 height 5
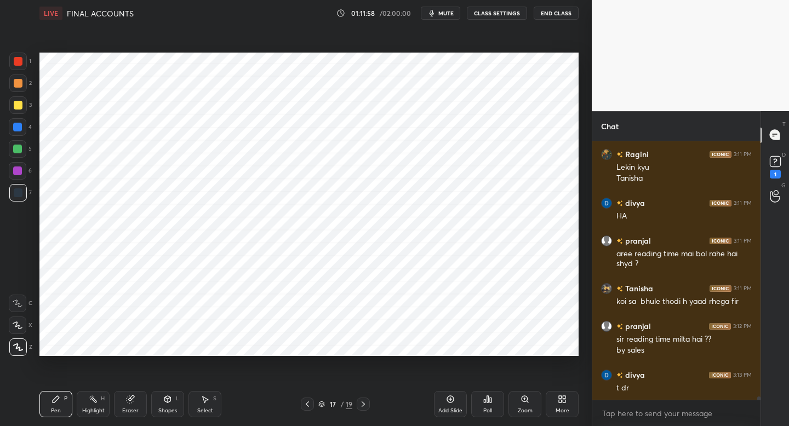
scroll to position [19940, 0]
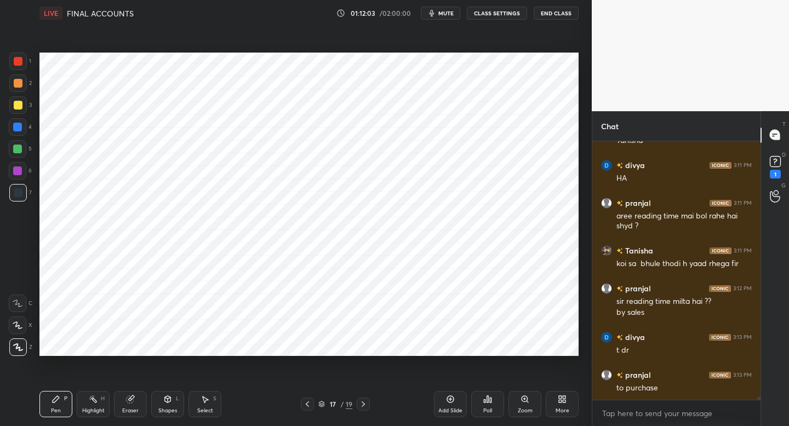
click at [307, 407] on icon at bounding box center [307, 404] width 9 height 9
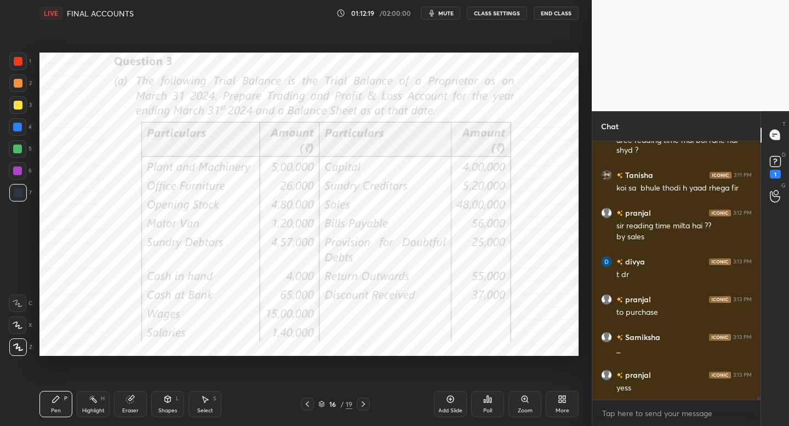
scroll to position [20053, 0]
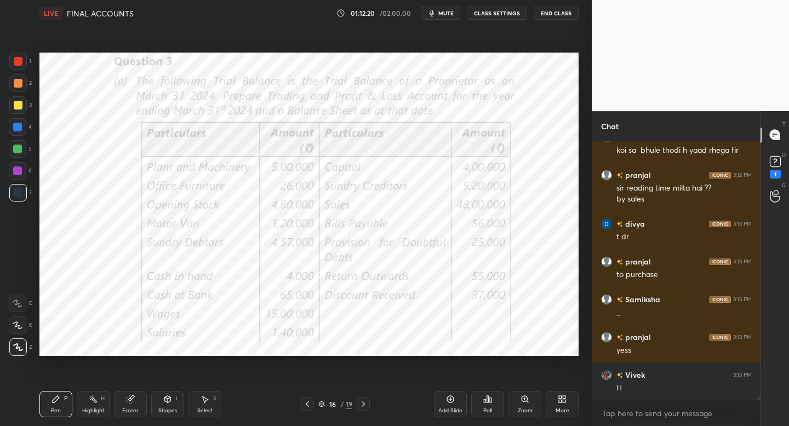
click at [364, 405] on icon at bounding box center [363, 404] width 9 height 9
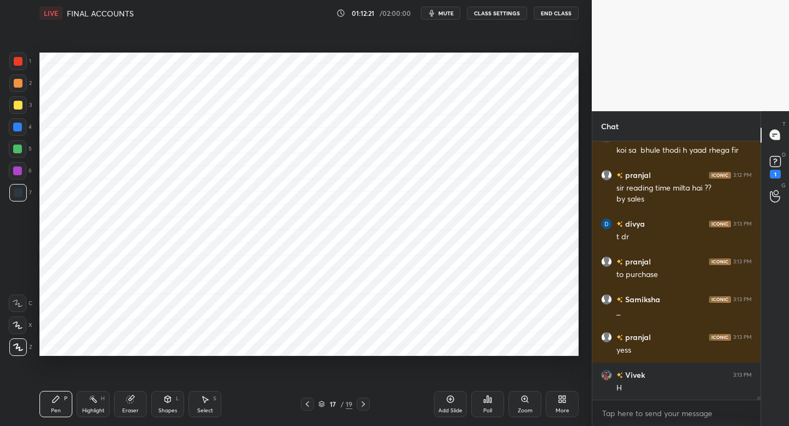
scroll to position [20091, 0]
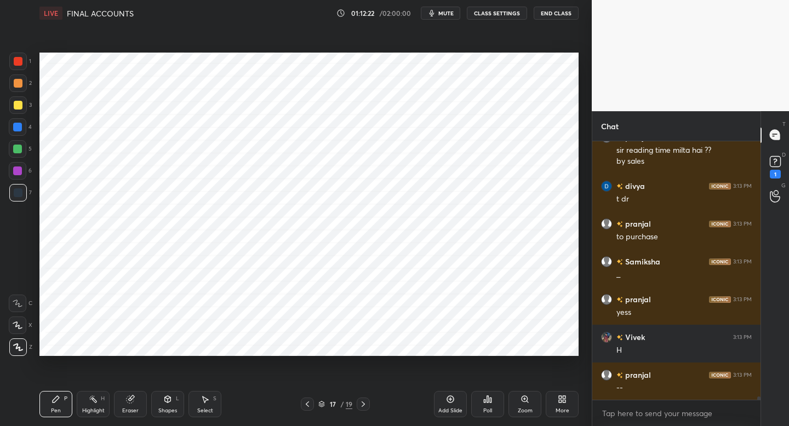
click at [139, 403] on div "Eraser" at bounding box center [130, 404] width 33 height 26
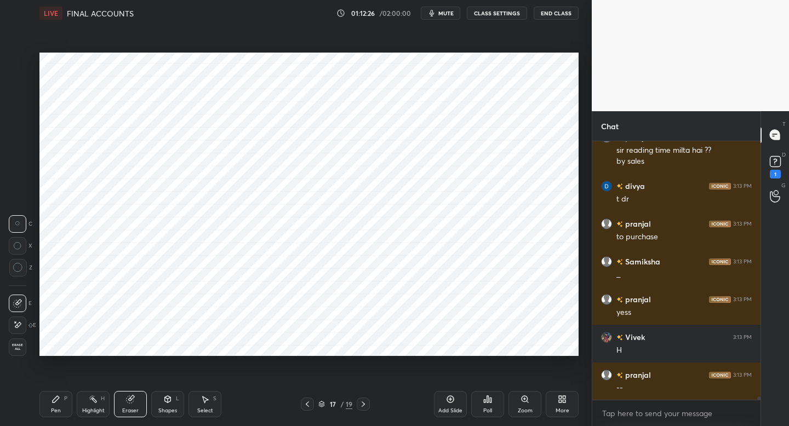
click at [64, 391] on div "Pen P Highlight H Eraser Shapes L Select S 17 / 19 Add Slide Poll Zoom More" at bounding box center [308, 404] width 539 height 44
click at [54, 397] on icon at bounding box center [55, 399] width 9 height 9
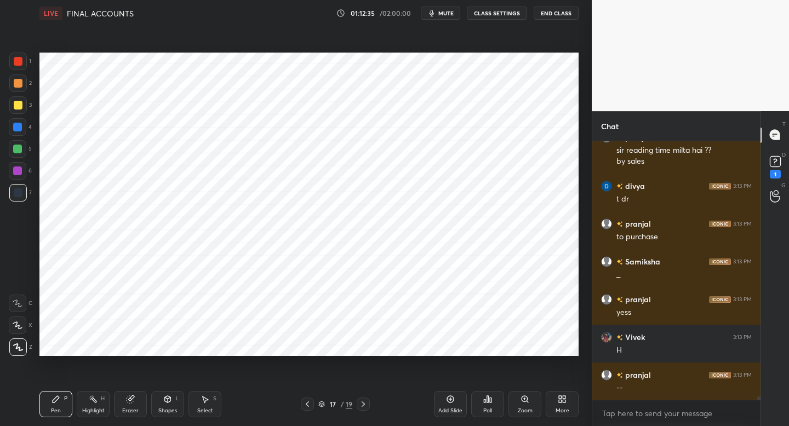
click at [445, 18] on button "mute" at bounding box center [440, 13] width 39 height 13
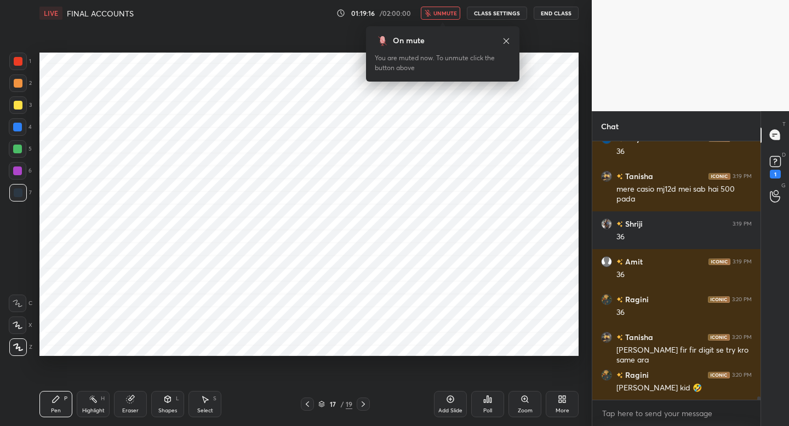
scroll to position [21341, 0]
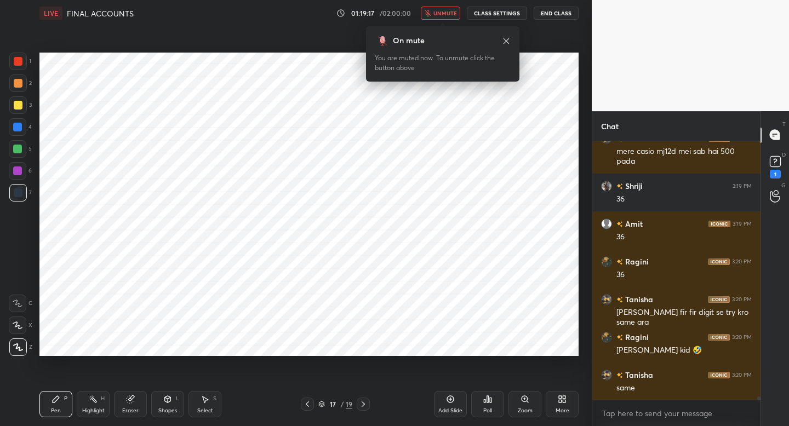
click at [431, 13] on icon "button" at bounding box center [428, 13] width 7 height 7
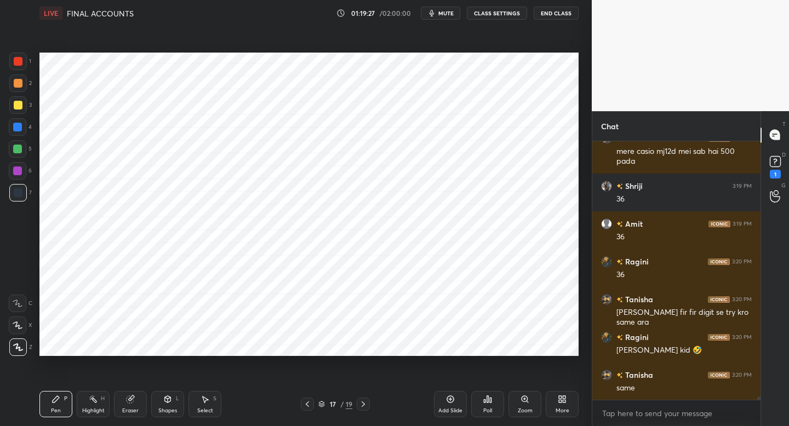
click at [173, 409] on div "Shapes" at bounding box center [167, 410] width 19 height 5
click at [56, 403] on div "Pen P" at bounding box center [55, 404] width 33 height 26
click at [127, 401] on div "Eraser" at bounding box center [130, 404] width 33 height 26
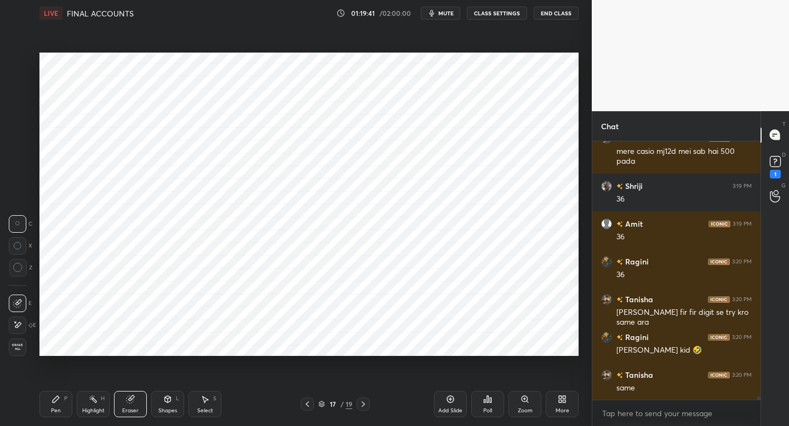
click at [63, 396] on div "Pen P" at bounding box center [55, 404] width 33 height 26
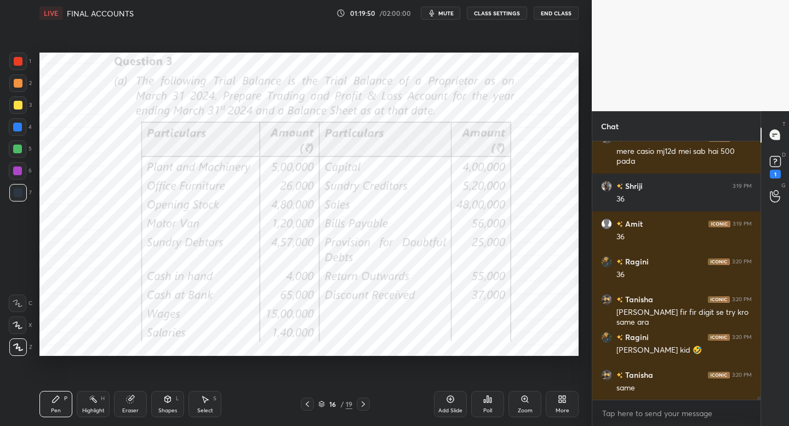
click at [363, 404] on icon at bounding box center [363, 404] width 9 height 9
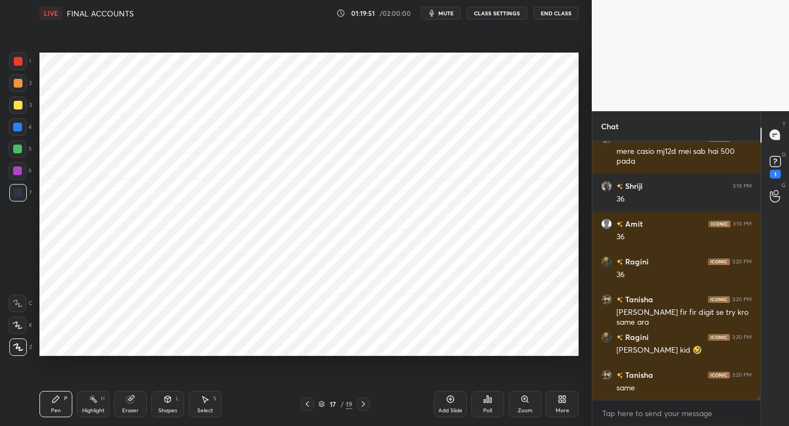
click at [22, 175] on div at bounding box center [18, 171] width 18 height 18
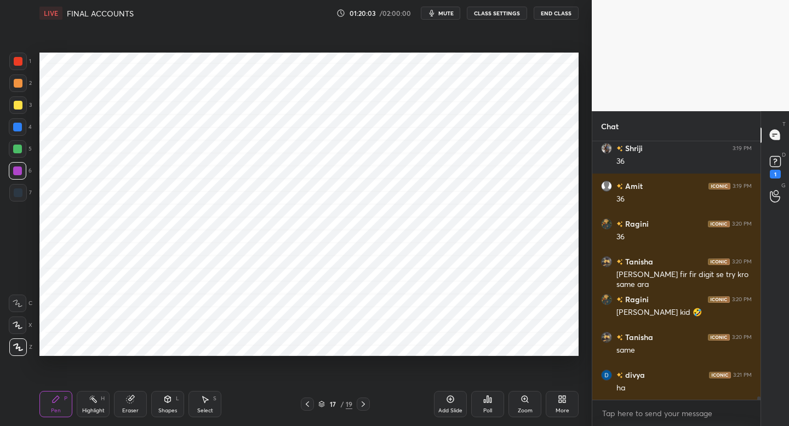
click at [307, 403] on icon at bounding box center [307, 404] width 3 height 5
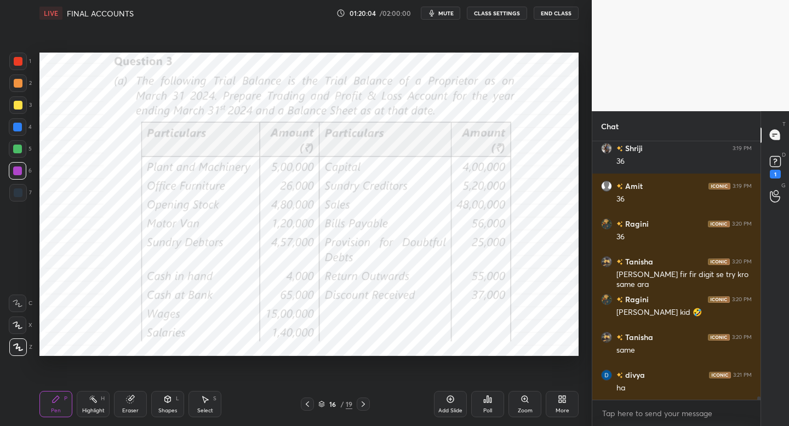
scroll to position [21417, 0]
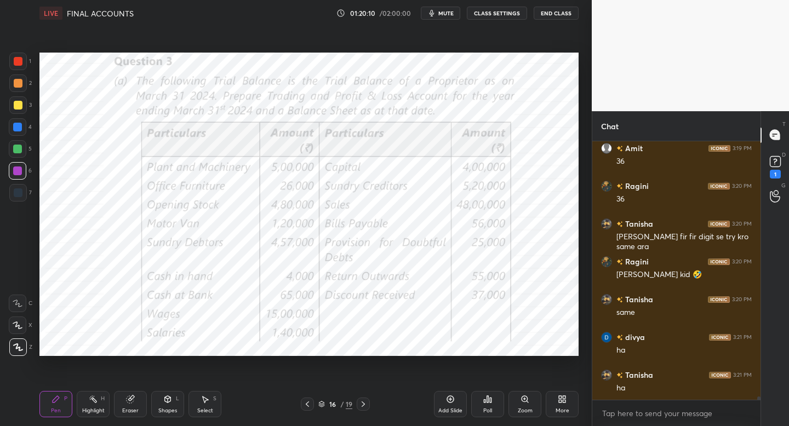
click at [364, 403] on icon at bounding box center [363, 404] width 9 height 9
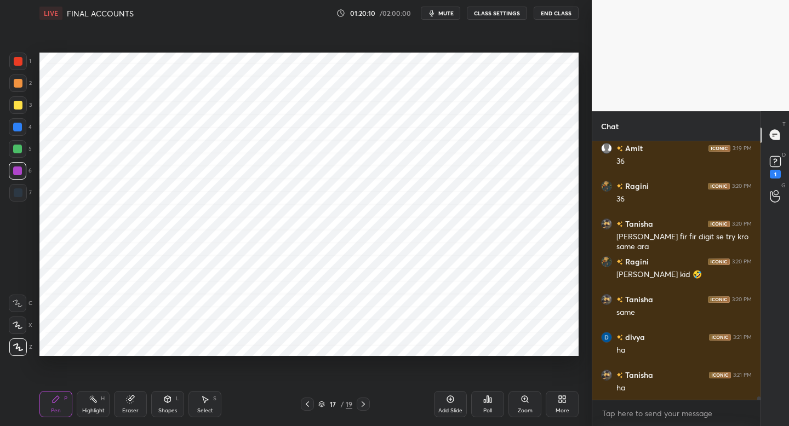
scroll to position [21454, 0]
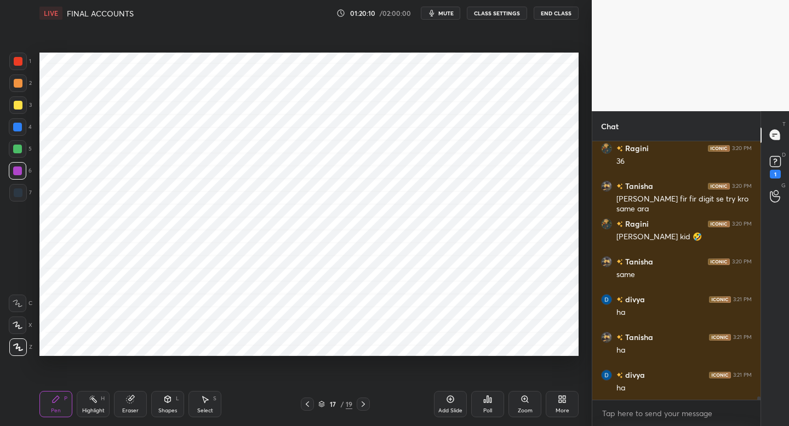
click at [362, 405] on icon at bounding box center [363, 404] width 9 height 9
click at [364, 404] on icon at bounding box center [363, 404] width 9 height 9
click at [306, 407] on icon at bounding box center [307, 404] width 9 height 9
click at [308, 403] on icon at bounding box center [307, 404] width 9 height 9
click at [131, 402] on div "Eraser" at bounding box center [130, 404] width 33 height 26
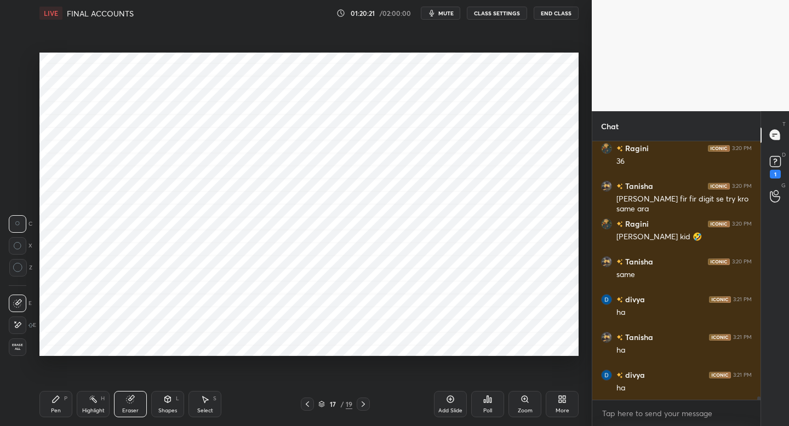
scroll to position [21492, 0]
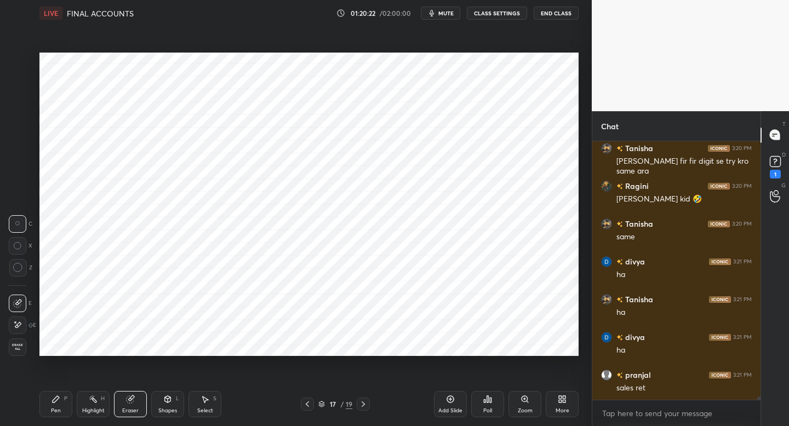
click at [581, 157] on div "Setting up your live class Poll for secs No correct answer Start poll" at bounding box center [309, 204] width 548 height 356
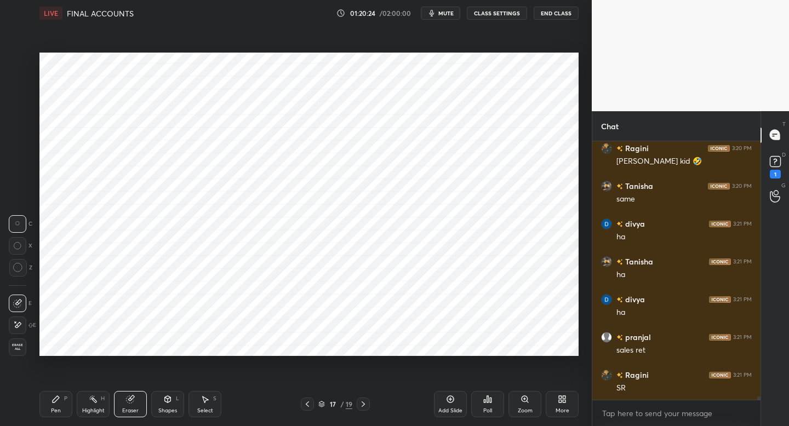
click at [47, 404] on div "Pen P" at bounding box center [55, 404] width 33 height 26
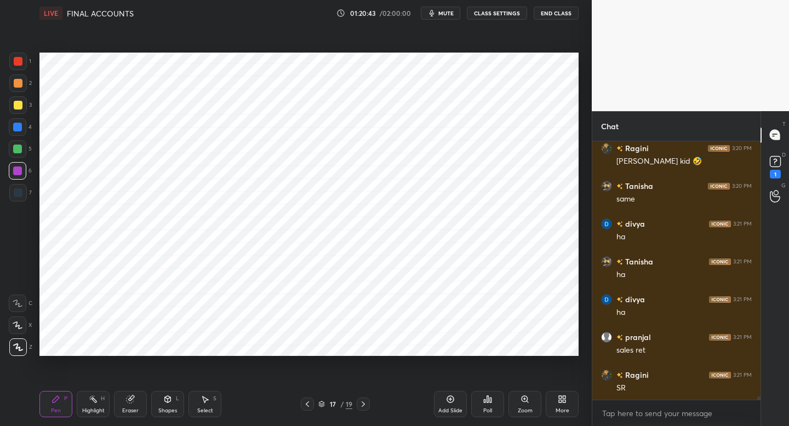
click at [306, 400] on icon at bounding box center [307, 404] width 9 height 9
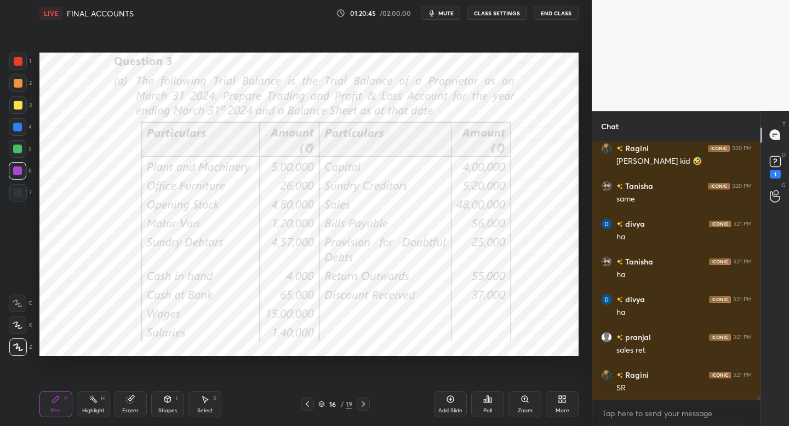
click at [365, 403] on icon at bounding box center [363, 404] width 9 height 9
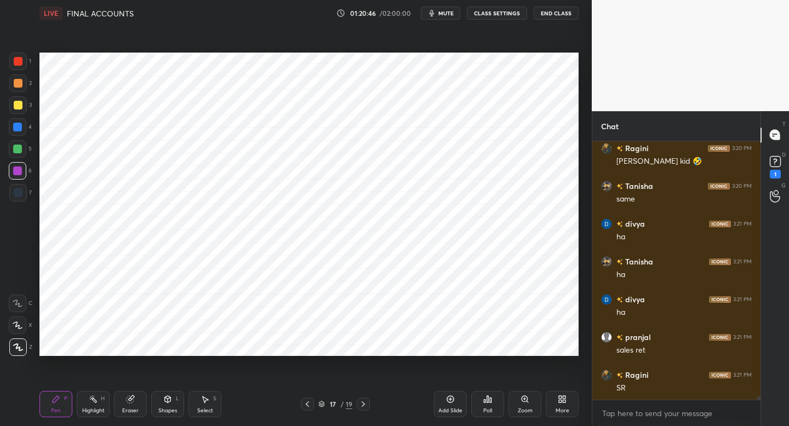
click at [364, 405] on icon at bounding box center [363, 404] width 9 height 9
click at [363, 409] on div at bounding box center [363, 404] width 13 height 13
click at [305, 405] on icon at bounding box center [307, 404] width 9 height 9
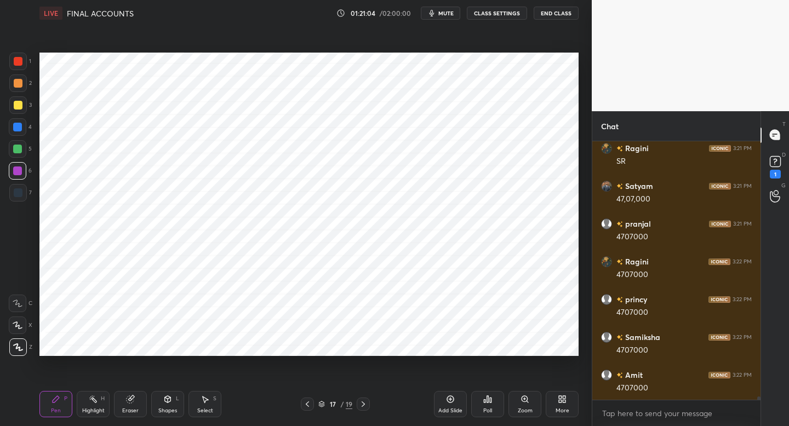
click at [130, 404] on div "Eraser" at bounding box center [130, 404] width 33 height 26
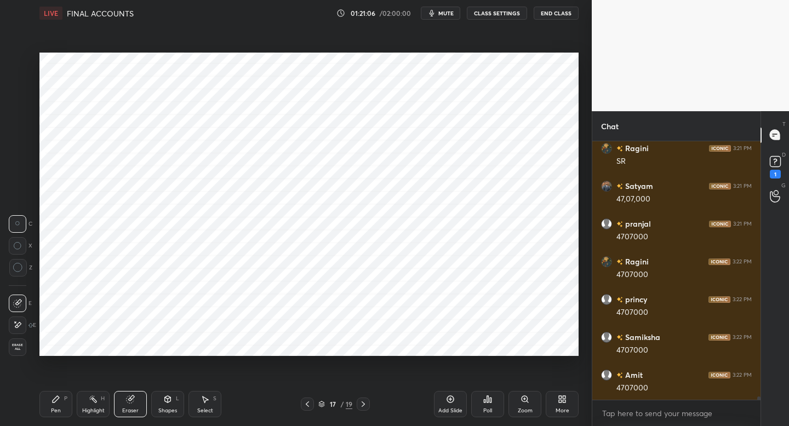
scroll to position [21795, 0]
click at [52, 408] on div "Pen" at bounding box center [56, 410] width 10 height 5
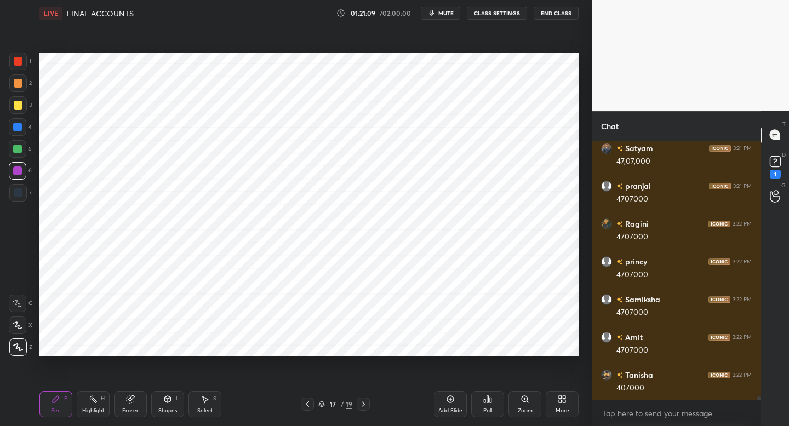
click at [362, 405] on icon at bounding box center [363, 404] width 9 height 9
click at [364, 404] on icon at bounding box center [363, 404] width 9 height 9
click at [309, 406] on icon at bounding box center [307, 404] width 9 height 9
click at [311, 403] on icon at bounding box center [307, 404] width 9 height 9
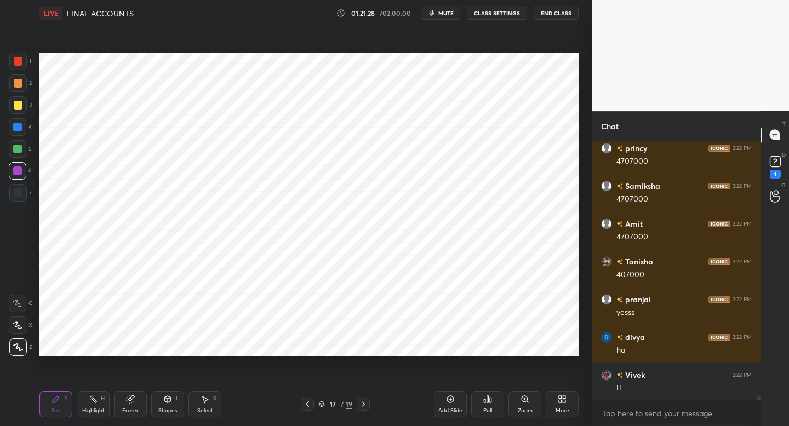
click at [362, 404] on icon at bounding box center [363, 404] width 9 height 9
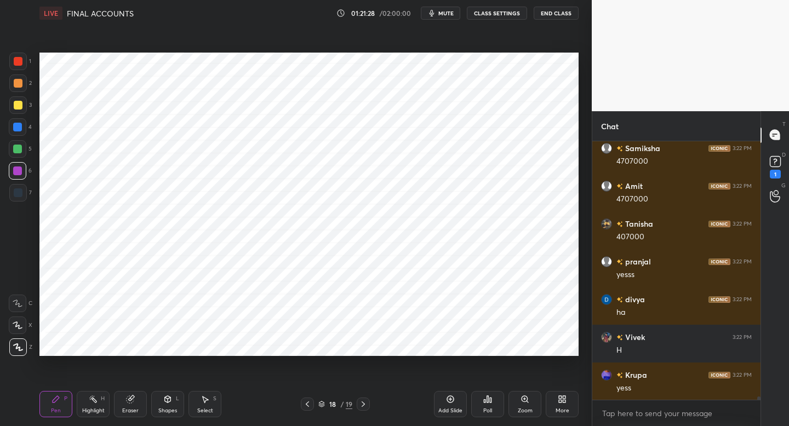
click at [362, 405] on icon at bounding box center [363, 404] width 9 height 9
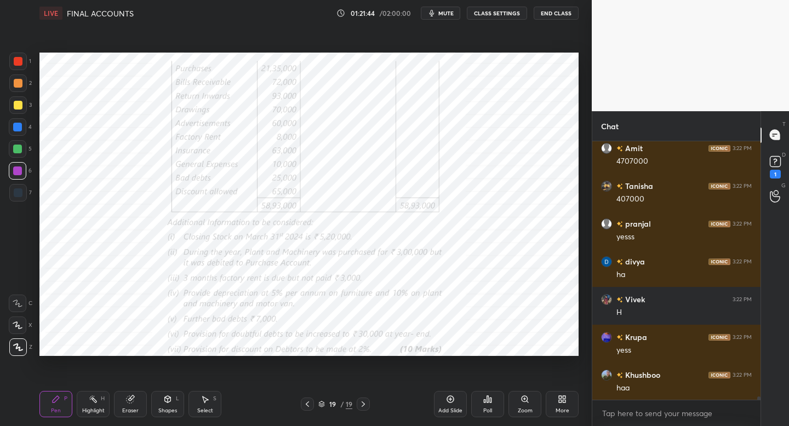
click at [305, 400] on icon at bounding box center [307, 404] width 9 height 9
click at [304, 403] on icon at bounding box center [307, 404] width 9 height 9
click at [134, 406] on div "Eraser" at bounding box center [130, 404] width 33 height 26
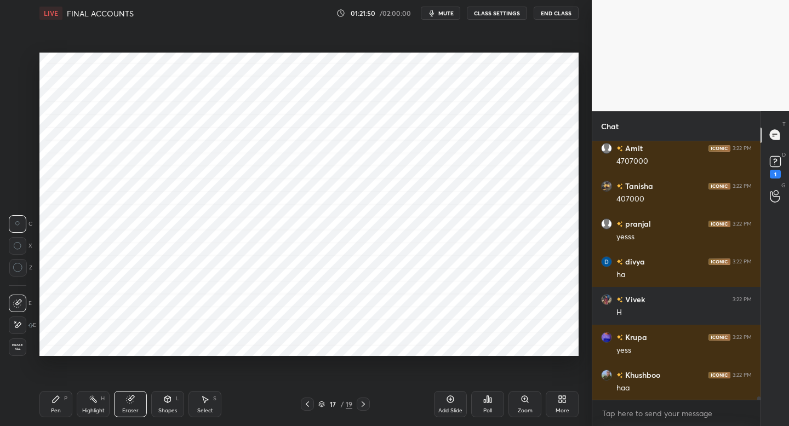
click at [53, 401] on div "Pen P" at bounding box center [55, 404] width 33 height 26
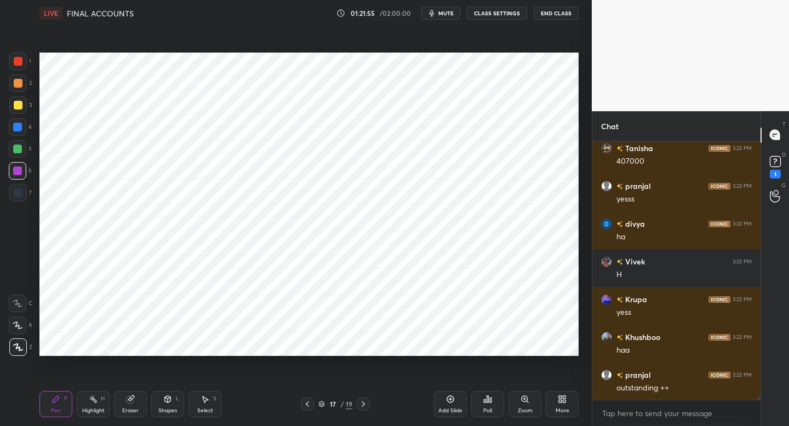
scroll to position [22059, 0]
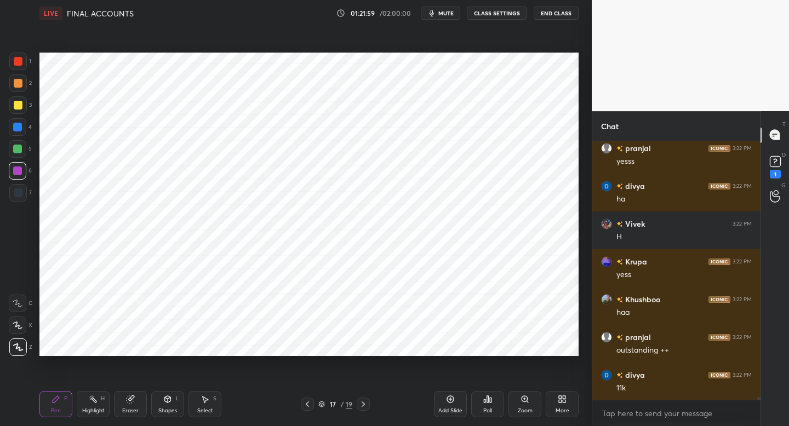
click at [361, 404] on icon at bounding box center [363, 404] width 9 height 9
click at [360, 405] on icon at bounding box center [363, 404] width 9 height 9
click at [312, 399] on div at bounding box center [307, 404] width 13 height 13
click at [307, 400] on icon at bounding box center [307, 404] width 9 height 9
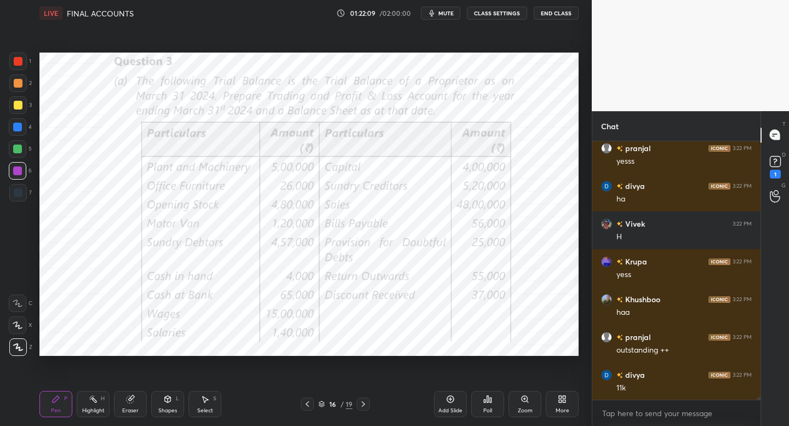
click at [364, 404] on icon at bounding box center [363, 404] width 3 height 5
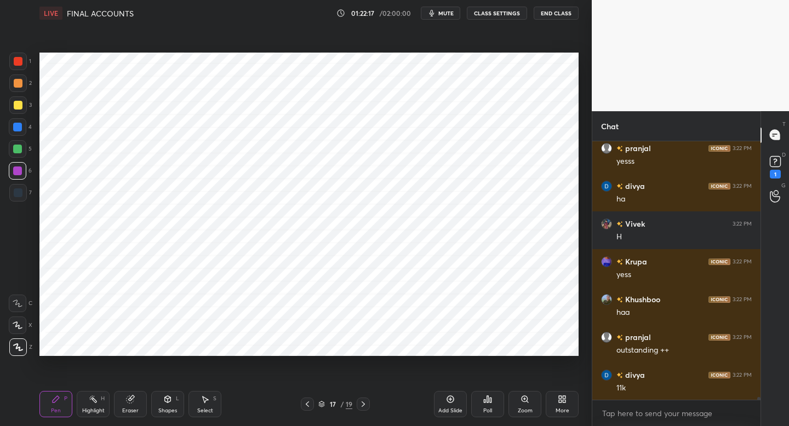
click at [360, 404] on icon at bounding box center [363, 404] width 9 height 9
click at [363, 405] on icon at bounding box center [363, 404] width 9 height 9
click at [305, 410] on div "Pen P Highlight H Eraser Shapes L Select S 19 / 19 Add Slide Poll Zoom More" at bounding box center [308, 404] width 539 height 44
click at [302, 410] on div "Pen P Highlight H Eraser Shapes L Select S 19 / 19 Add Slide Poll Zoom More" at bounding box center [308, 404] width 539 height 44
click at [305, 407] on icon at bounding box center [307, 404] width 9 height 9
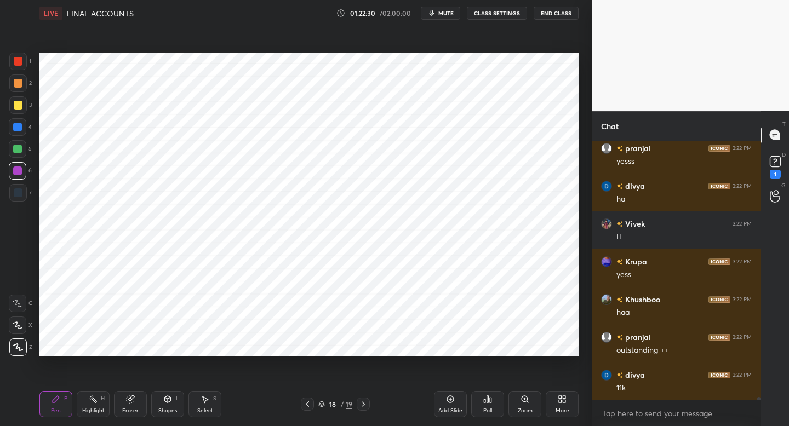
click at [363, 408] on div at bounding box center [363, 404] width 13 height 13
click at [364, 408] on div at bounding box center [363, 404] width 13 height 13
click at [360, 408] on div at bounding box center [363, 404] width 13 height 13
click at [306, 405] on icon at bounding box center [307, 404] width 9 height 9
click at [309, 403] on icon at bounding box center [307, 404] width 9 height 9
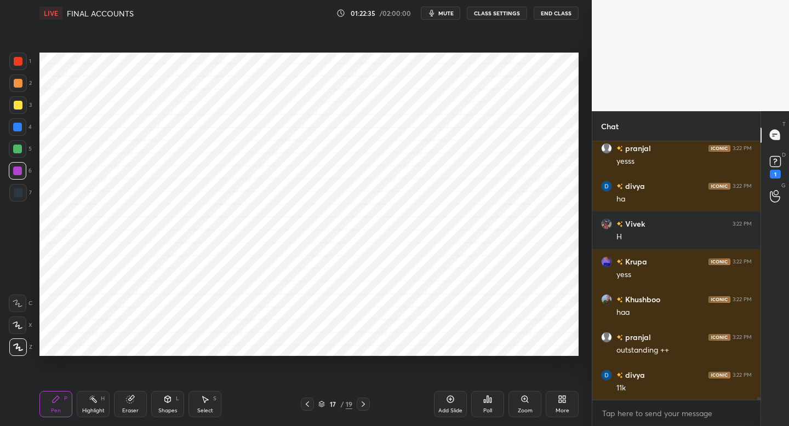
click at [131, 409] on div "Eraser" at bounding box center [130, 410] width 16 height 5
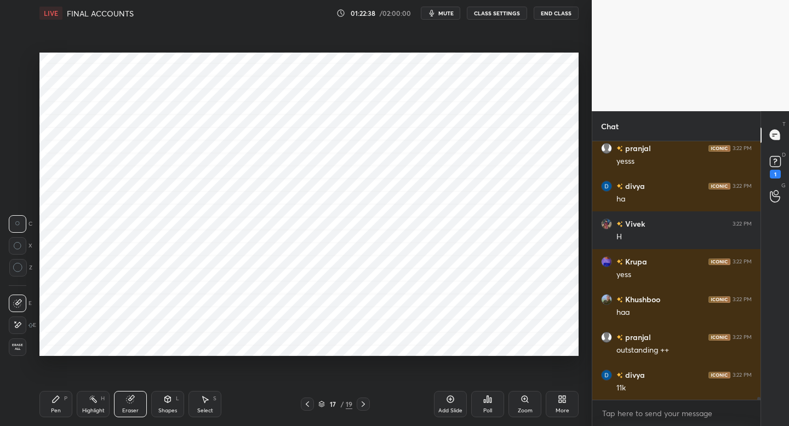
click at [55, 401] on div "Pen P" at bounding box center [55, 404] width 33 height 26
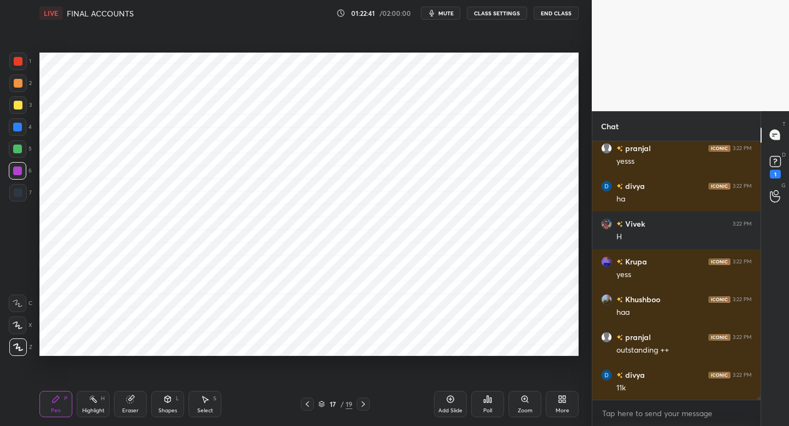
click at [365, 402] on icon at bounding box center [363, 404] width 9 height 9
click at [363, 407] on icon at bounding box center [363, 404] width 9 height 9
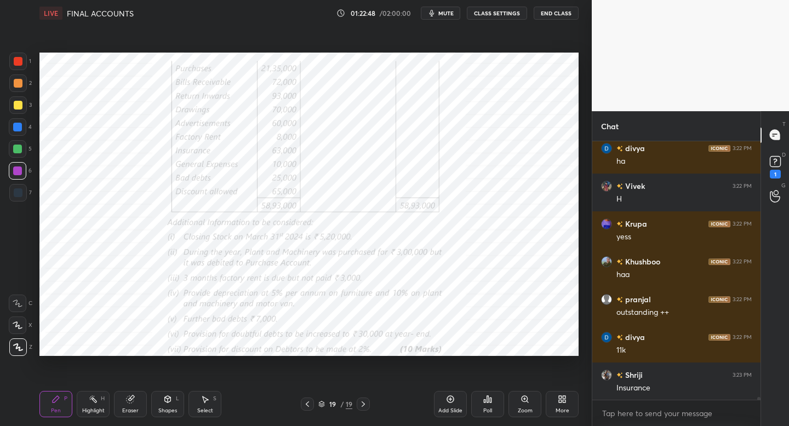
scroll to position [22135, 0]
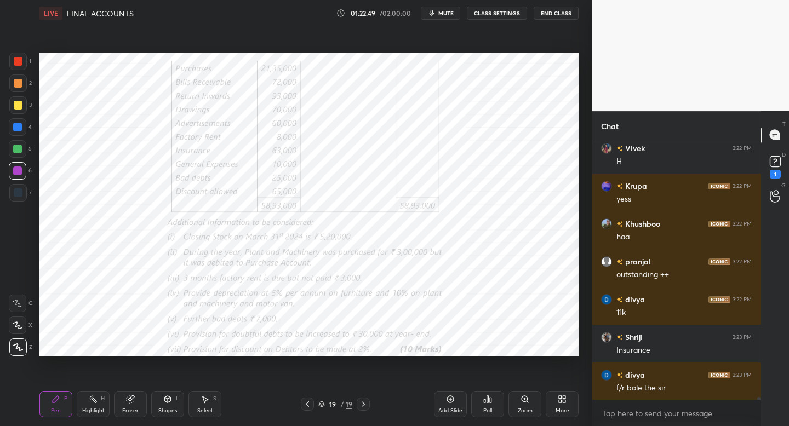
click at [306, 402] on icon at bounding box center [307, 404] width 9 height 9
click at [307, 402] on icon at bounding box center [307, 404] width 3 height 5
click at [21, 148] on div at bounding box center [17, 149] width 9 height 9
click at [364, 405] on icon at bounding box center [363, 404] width 9 height 9
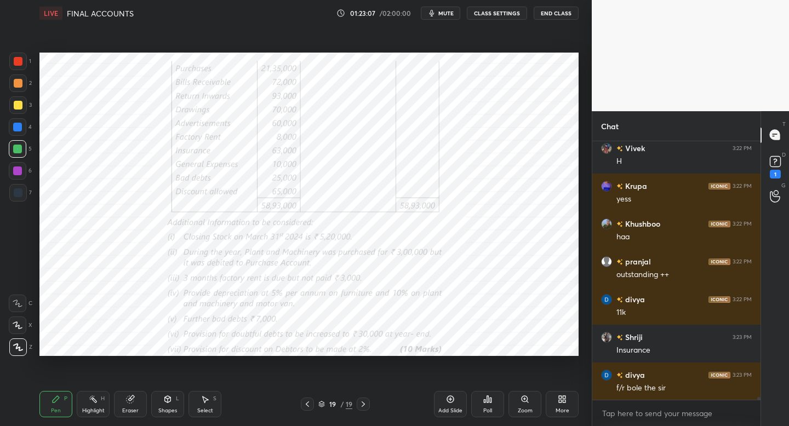
click at [308, 409] on div at bounding box center [307, 404] width 13 height 13
click at [307, 404] on icon at bounding box center [307, 404] width 9 height 9
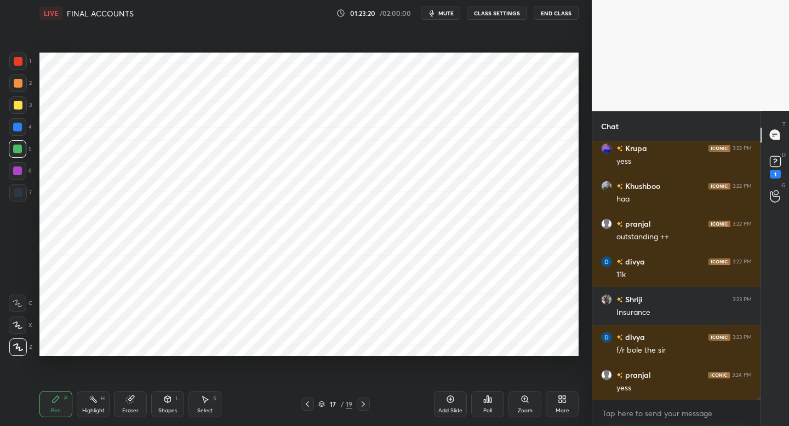
click at [367, 405] on icon at bounding box center [363, 404] width 9 height 9
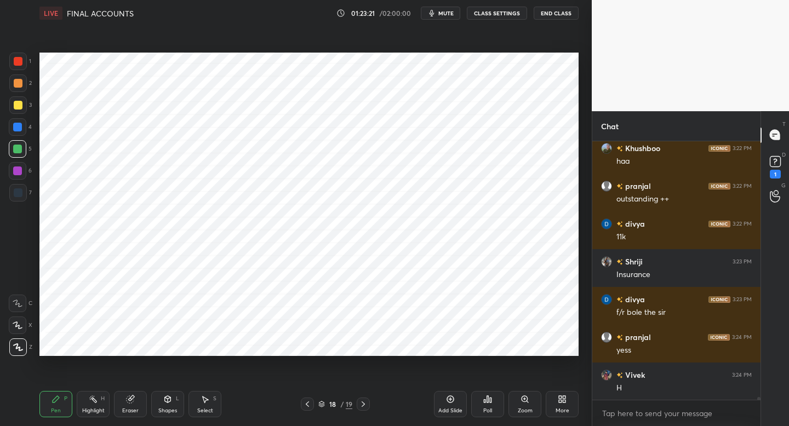
click at [361, 408] on div at bounding box center [363, 404] width 13 height 13
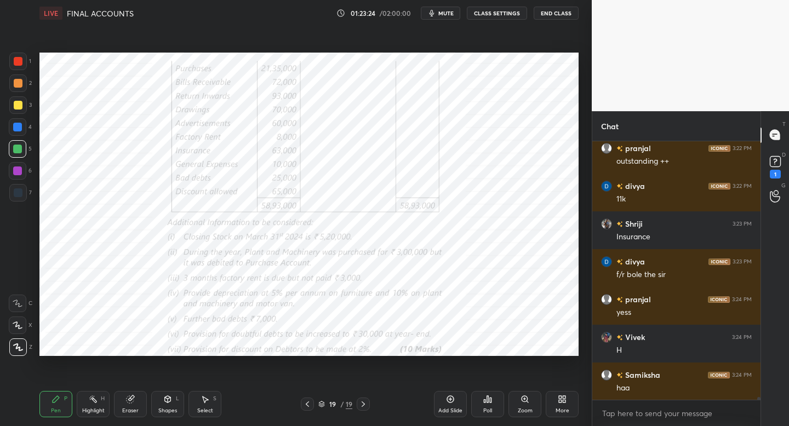
click at [302, 407] on div at bounding box center [307, 404] width 13 height 13
click at [304, 408] on div at bounding box center [307, 404] width 13 height 13
click at [27, 201] on div "7" at bounding box center [20, 193] width 22 height 18
click at [444, 408] on div "Add Slide" at bounding box center [450, 410] width 24 height 5
click at [162, 407] on div "Shapes L" at bounding box center [167, 404] width 33 height 26
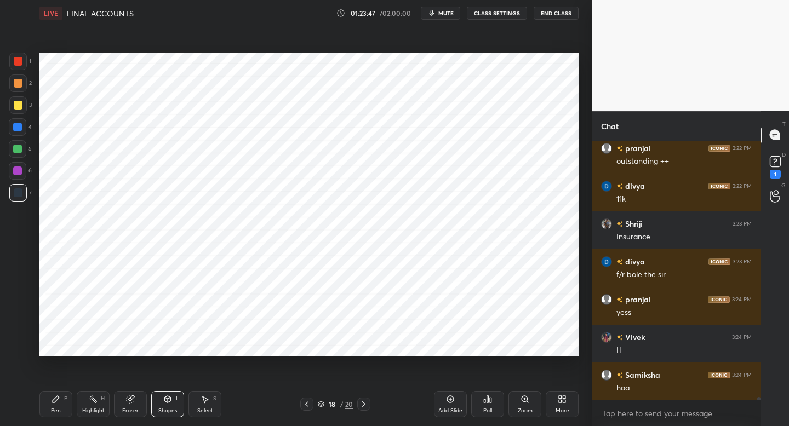
click at [65, 404] on div "Pen P" at bounding box center [55, 404] width 33 height 26
click at [361, 405] on icon at bounding box center [363, 404] width 9 height 9
click at [364, 404] on icon at bounding box center [363, 404] width 9 height 9
click at [307, 405] on div at bounding box center [306, 404] width 13 height 13
click at [305, 405] on icon at bounding box center [306, 404] width 9 height 9
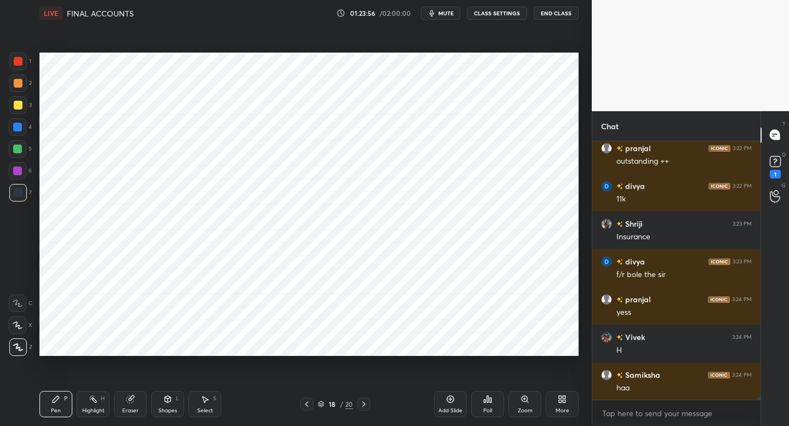
click at [305, 405] on icon at bounding box center [306, 404] width 9 height 9
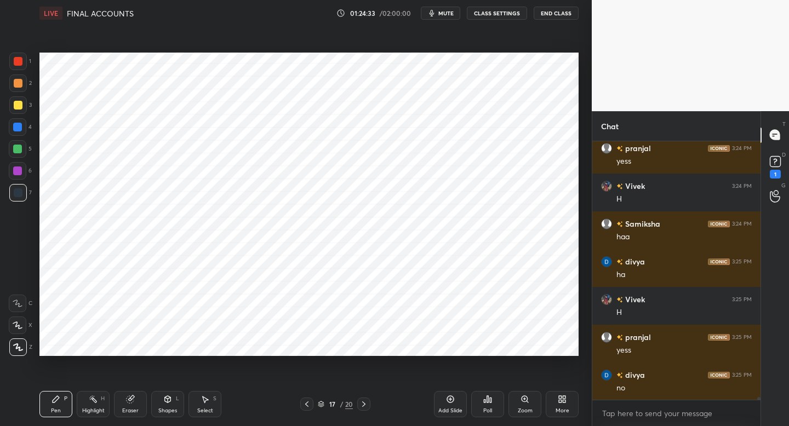
click at [367, 409] on div "Pen P Highlight H Eraser Shapes L Select S 17 / 20 Add Slide Poll Zoom More" at bounding box center [308, 404] width 539 height 44
click at [364, 407] on icon at bounding box center [363, 404] width 9 height 9
click at [362, 404] on icon at bounding box center [363, 404] width 9 height 9
click at [364, 404] on icon at bounding box center [363, 404] width 9 height 9
click at [305, 396] on div "Pen P Highlight H Eraser Shapes L Select S 20 / 20 Add Slide Poll Zoom More" at bounding box center [308, 404] width 539 height 44
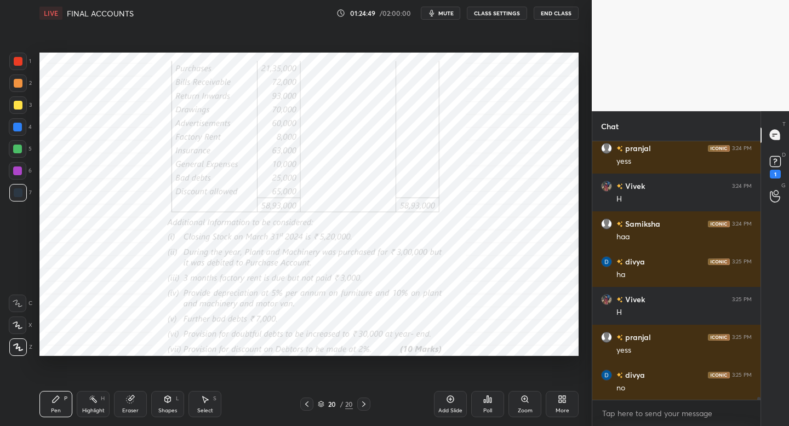
click at [310, 403] on icon at bounding box center [306, 404] width 9 height 9
click at [22, 66] on div at bounding box center [18, 62] width 18 height 18
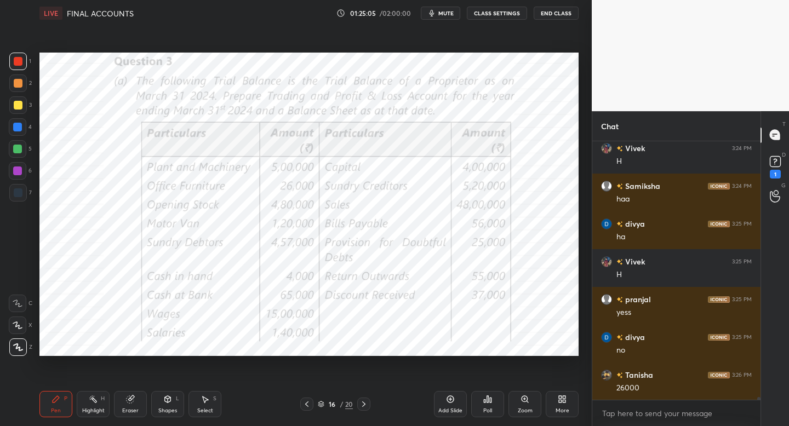
scroll to position [22475, 0]
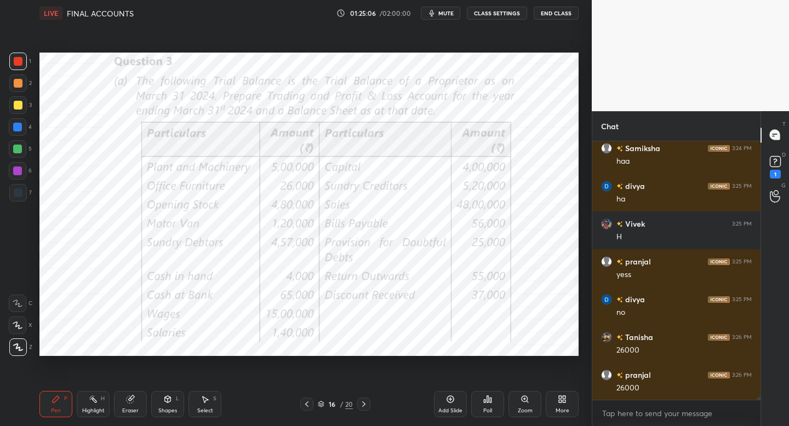
click at [368, 400] on div at bounding box center [363, 404] width 13 height 13
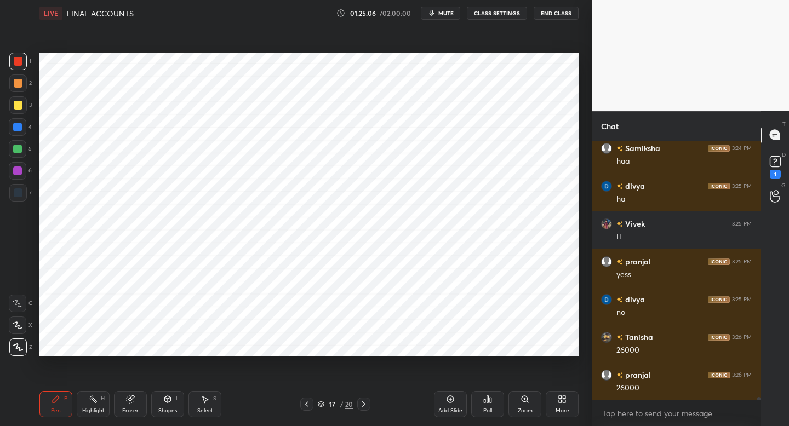
click at [364, 404] on icon at bounding box center [363, 404] width 9 height 9
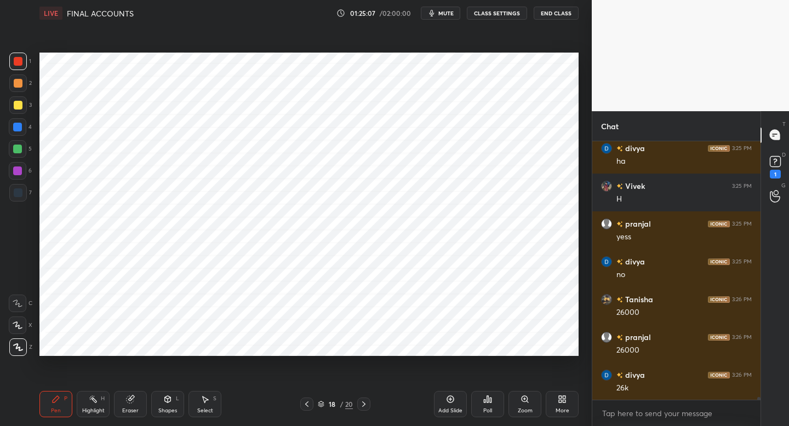
click at [365, 404] on icon at bounding box center [363, 404] width 9 height 9
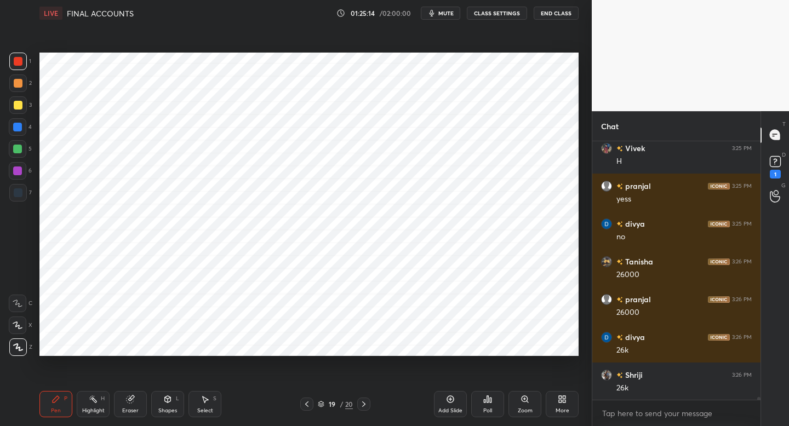
scroll to position [22588, 0]
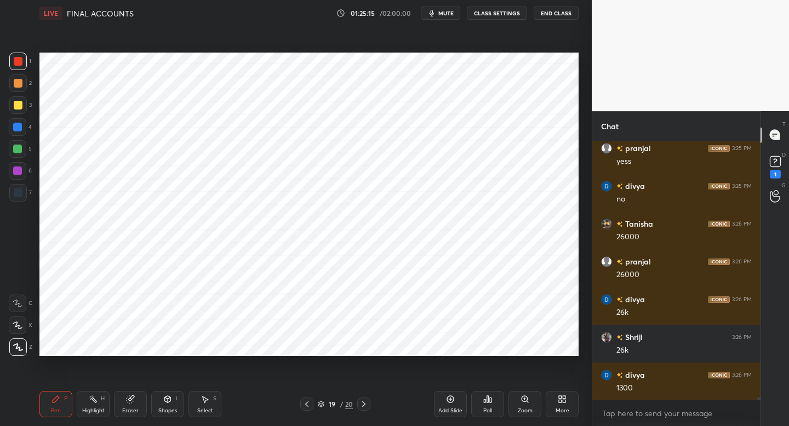
click at [365, 403] on icon at bounding box center [363, 404] width 9 height 9
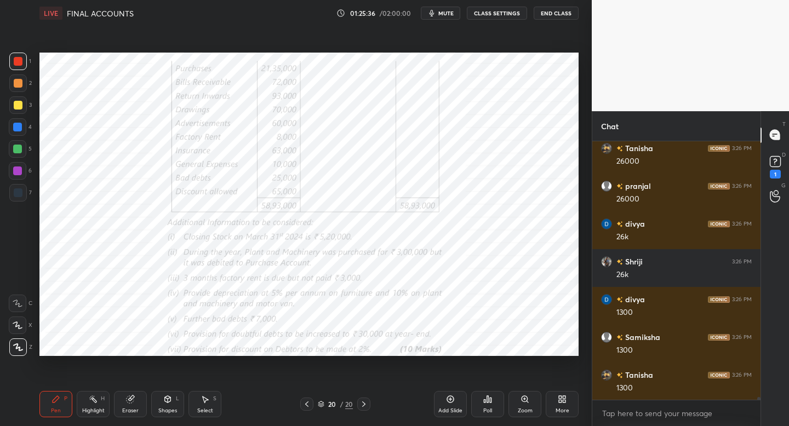
scroll to position [22675, 0]
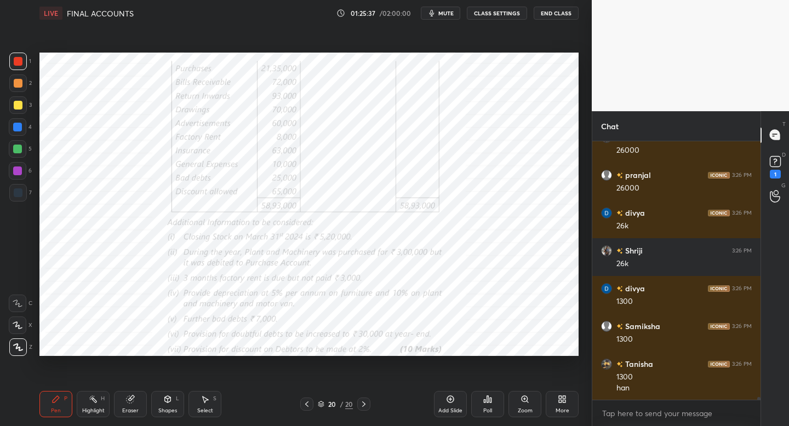
click at [307, 401] on icon at bounding box center [306, 404] width 9 height 9
click at [313, 403] on div at bounding box center [306, 404] width 13 height 13
click at [313, 402] on div at bounding box center [306, 404] width 13 height 13
click at [135, 406] on div "Eraser" at bounding box center [130, 404] width 33 height 26
click at [133, 404] on div "Eraser" at bounding box center [130, 404] width 33 height 26
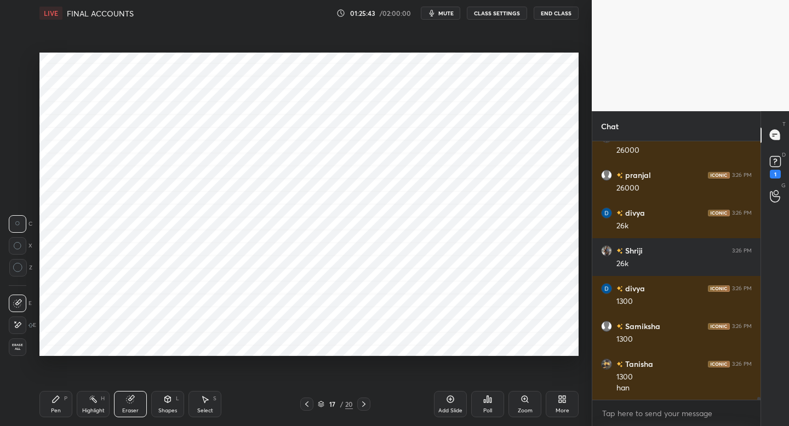
scroll to position [22713, 0]
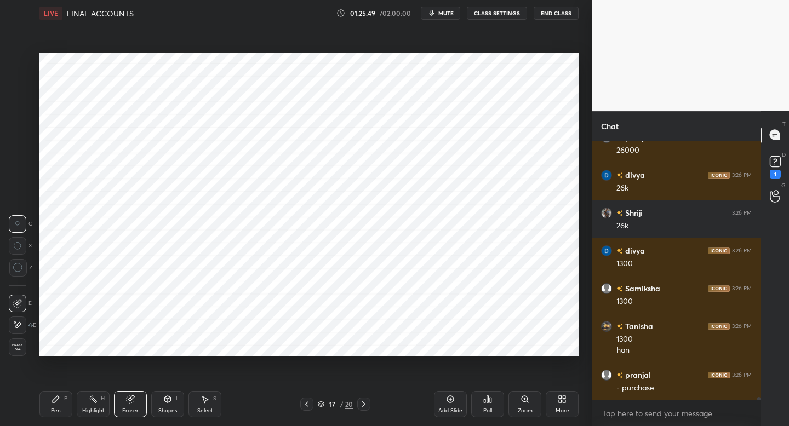
click at [60, 399] on div "Pen P" at bounding box center [55, 404] width 33 height 26
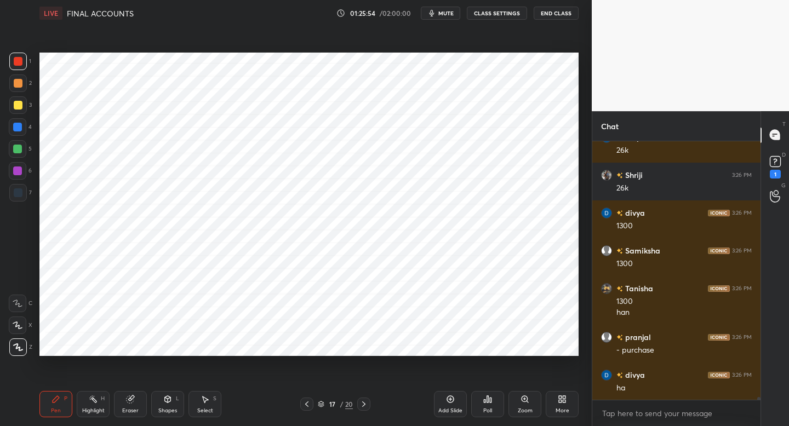
scroll to position [22788, 0]
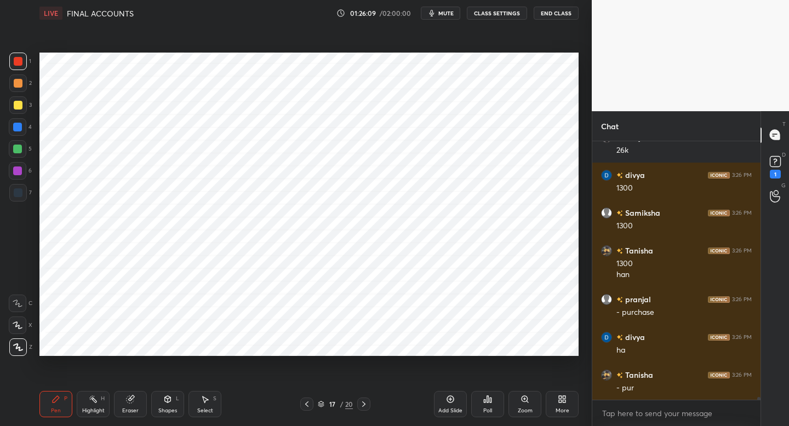
click at [25, 130] on div at bounding box center [18, 127] width 18 height 18
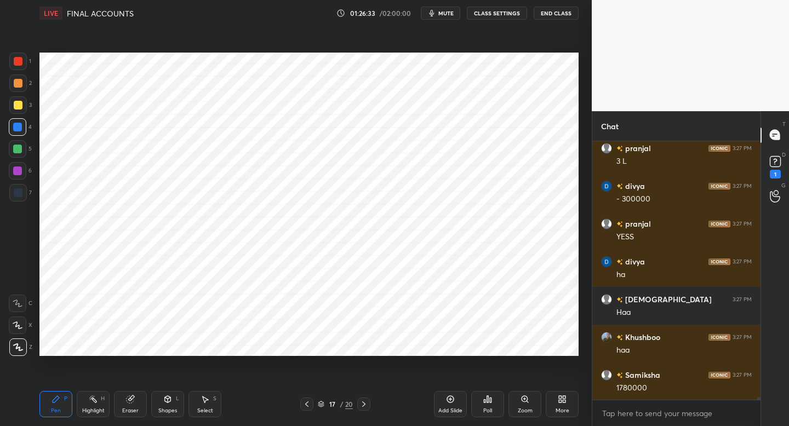
scroll to position [23091, 0]
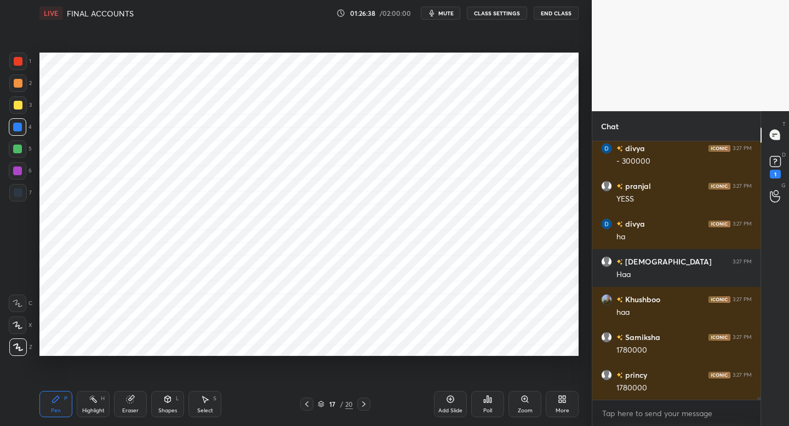
click at [365, 409] on div at bounding box center [363, 404] width 13 height 13
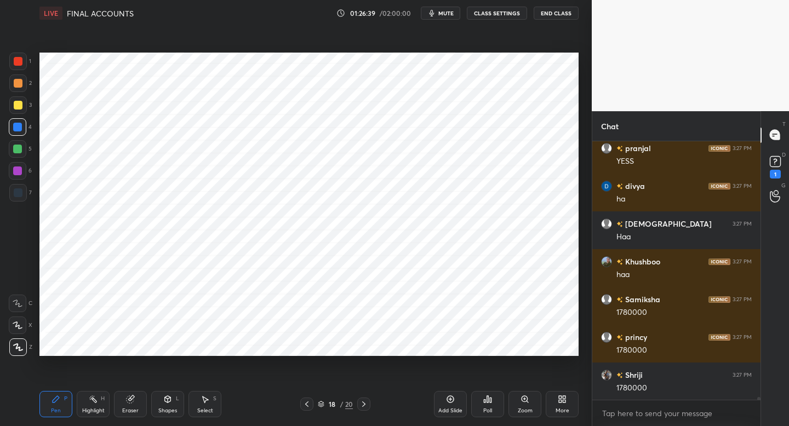
click at [364, 409] on div at bounding box center [363, 404] width 13 height 13
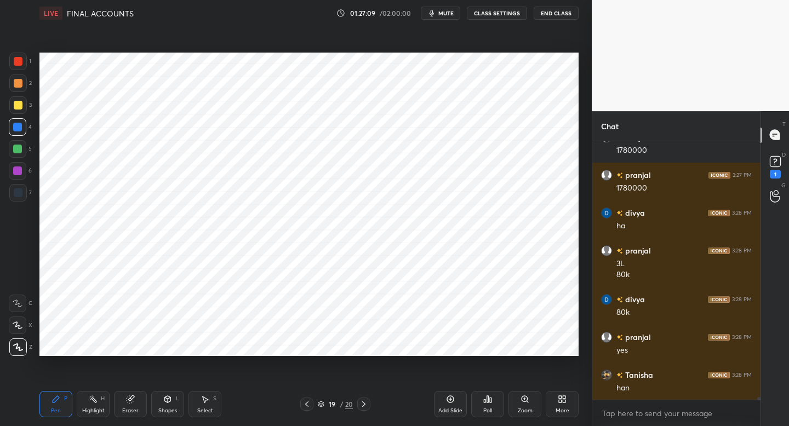
scroll to position [23404, 0]
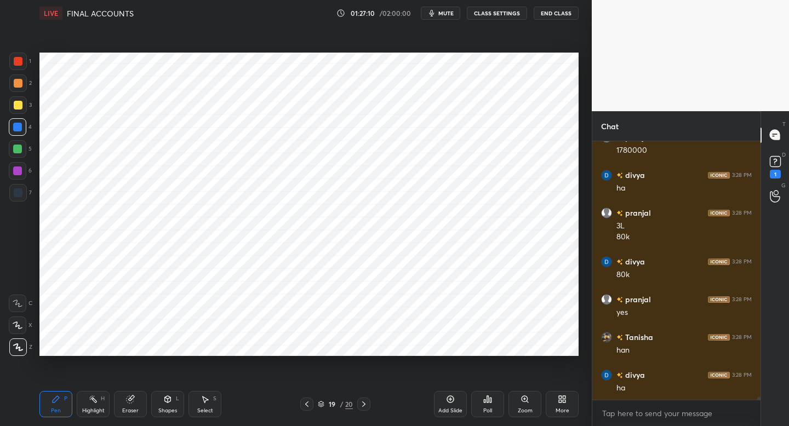
click at [22, 196] on div at bounding box center [18, 193] width 18 height 18
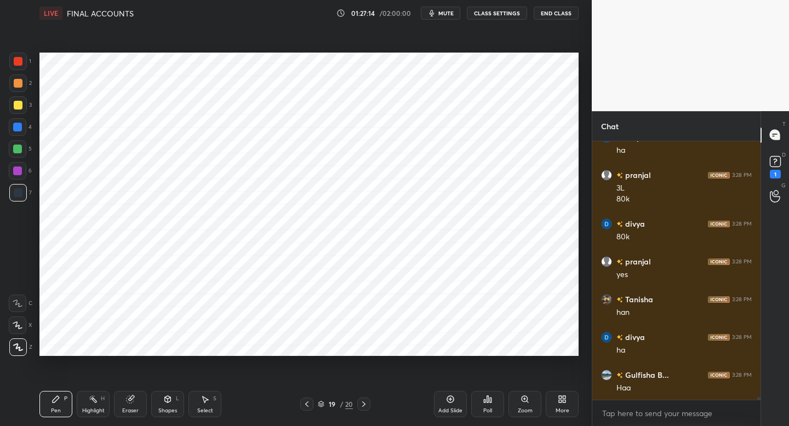
click at [307, 406] on icon at bounding box center [306, 404] width 9 height 9
click at [305, 405] on icon at bounding box center [306, 404] width 9 height 9
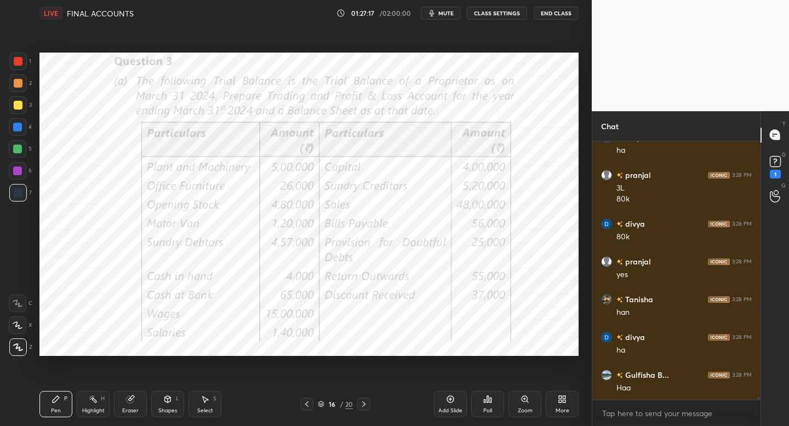
click at [363, 405] on icon at bounding box center [363, 404] width 9 height 9
click at [364, 404] on icon at bounding box center [363, 404] width 9 height 9
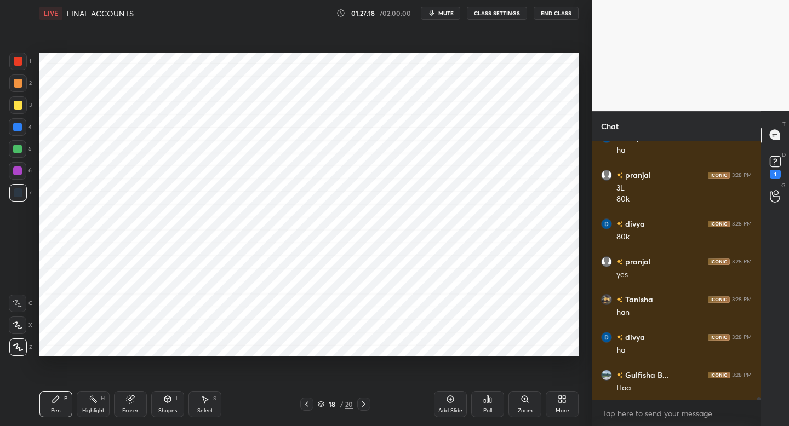
click at [364, 404] on icon at bounding box center [363, 404] width 9 height 9
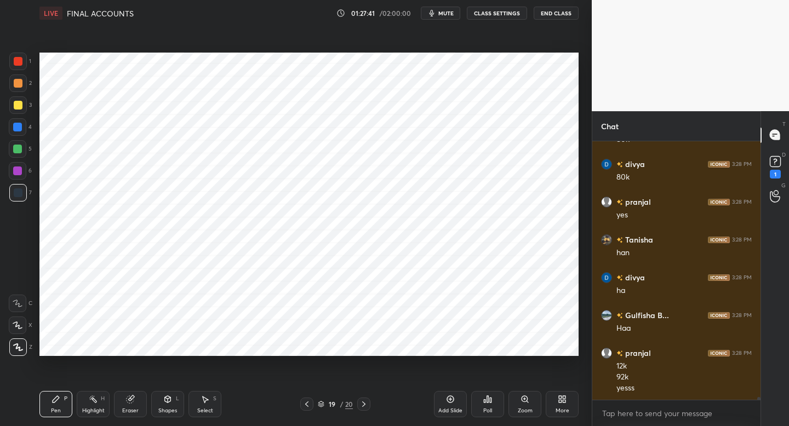
scroll to position [23540, 0]
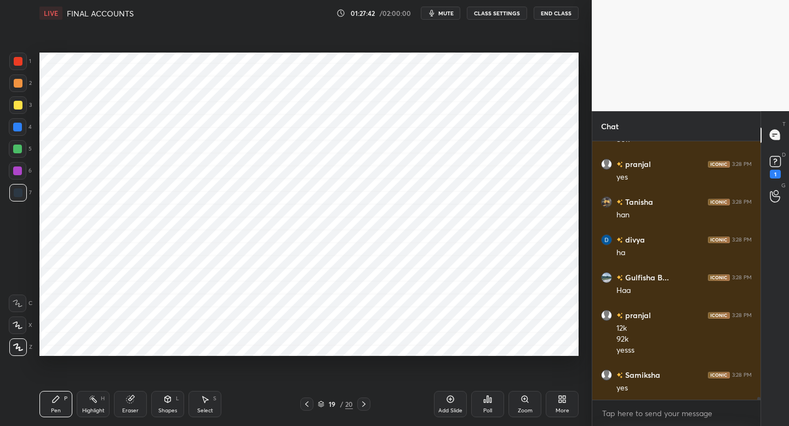
click at [310, 407] on div at bounding box center [306, 404] width 13 height 13
click at [310, 402] on icon at bounding box center [306, 404] width 9 height 9
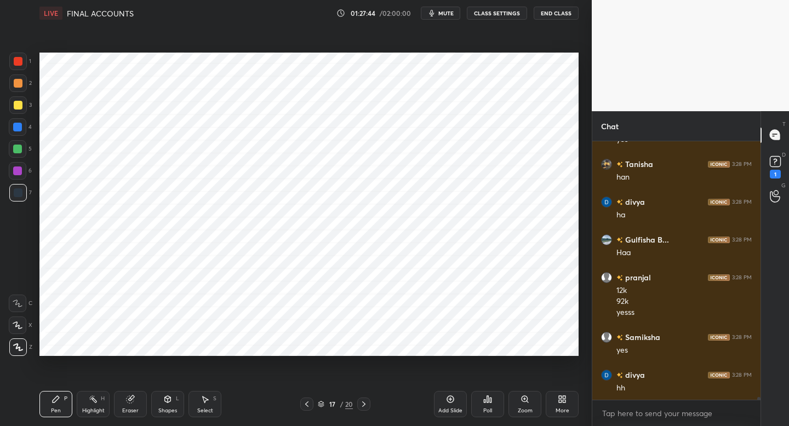
click at [367, 406] on div at bounding box center [363, 404] width 13 height 13
click at [22, 152] on div at bounding box center [18, 149] width 18 height 18
click at [312, 402] on div at bounding box center [306, 404] width 13 height 13
click at [307, 407] on icon at bounding box center [306, 404] width 9 height 9
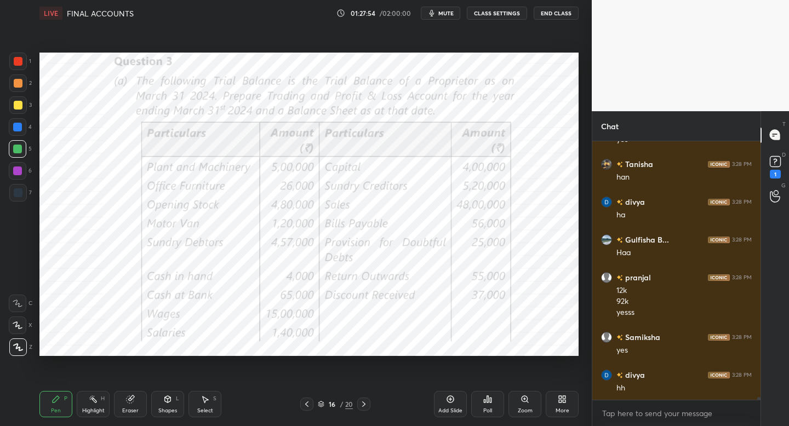
click at [367, 403] on div at bounding box center [363, 404] width 13 height 13
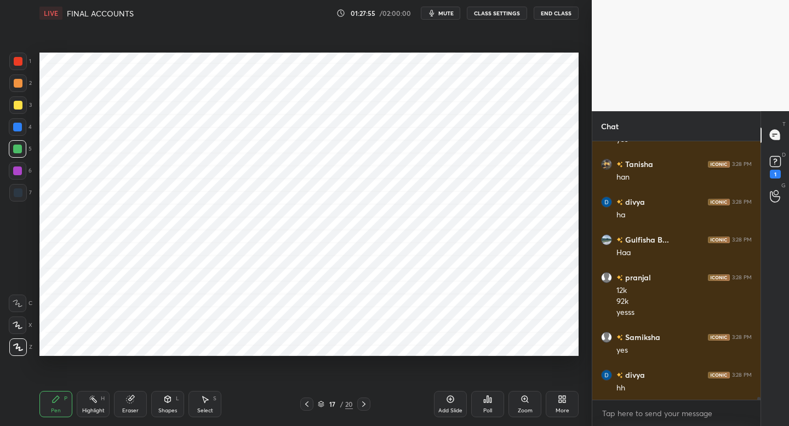
click at [367, 404] on div at bounding box center [363, 404] width 13 height 13
click at [367, 403] on icon at bounding box center [363, 404] width 9 height 9
click at [365, 404] on icon at bounding box center [363, 404] width 9 height 9
click at [308, 401] on icon at bounding box center [306, 404] width 9 height 9
click at [26, 196] on div at bounding box center [18, 193] width 18 height 18
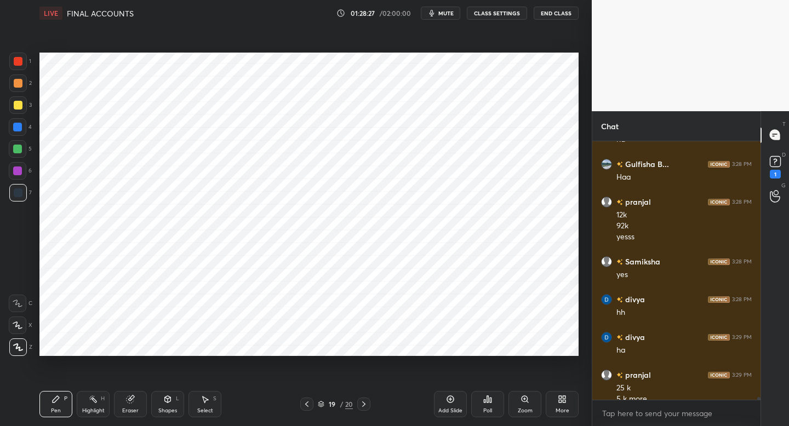
scroll to position [23664, 0]
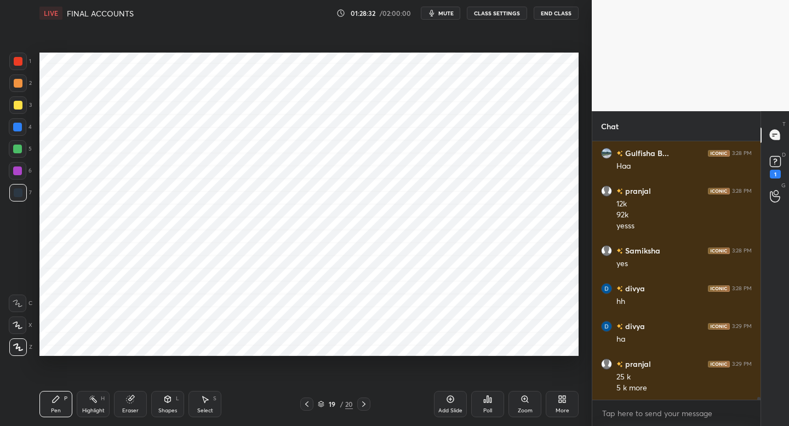
click at [309, 408] on div at bounding box center [306, 404] width 13 height 13
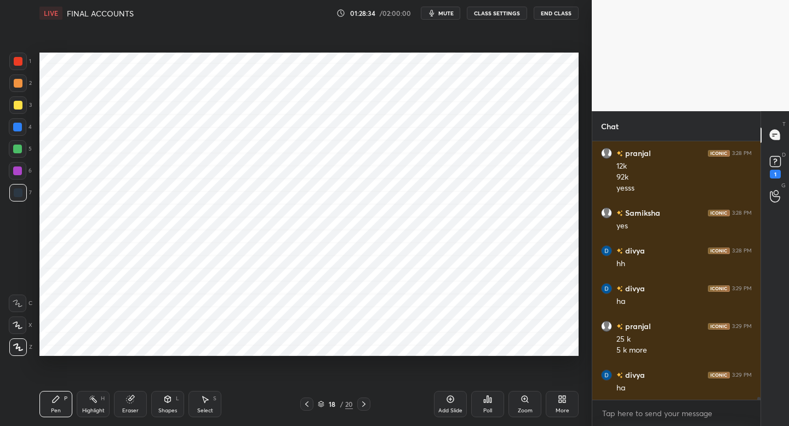
scroll to position [23739, 0]
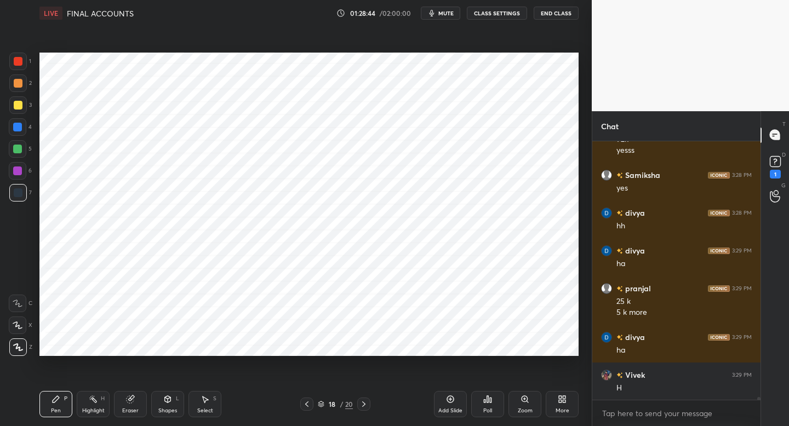
click at [365, 401] on icon at bounding box center [363, 404] width 9 height 9
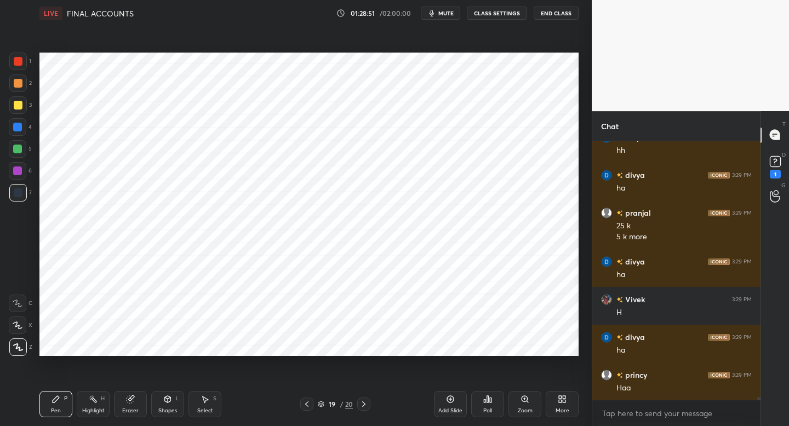
scroll to position [23853, 0]
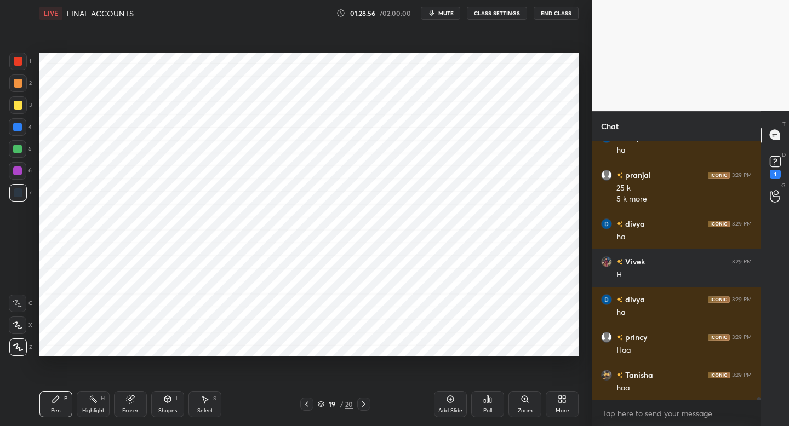
click at [365, 409] on div at bounding box center [363, 404] width 13 height 13
click at [365, 405] on icon at bounding box center [363, 404] width 9 height 9
click at [383, 351] on div "Setting up your live class Poll for secs No correct answer Start poll" at bounding box center [309, 204] width 548 height 356
click at [331, 358] on div "Setting up your live class Poll for secs No correct answer Start poll" at bounding box center [309, 204] width 548 height 356
click at [385, 353] on div "Setting up your live class Poll for secs No correct answer Start poll" at bounding box center [309, 204] width 548 height 356
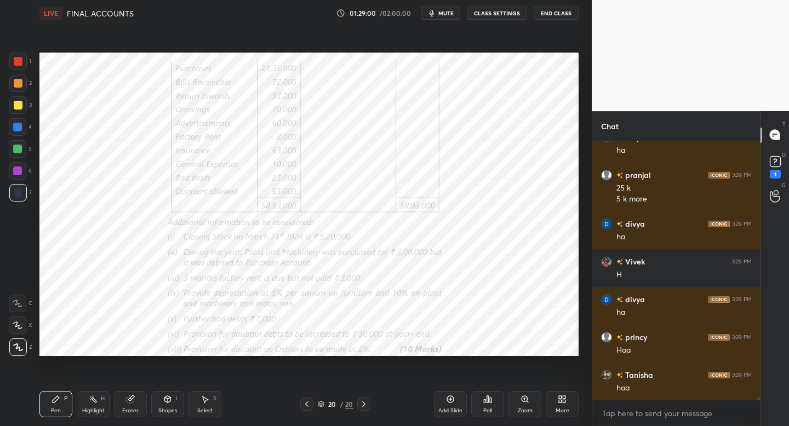
click at [302, 404] on icon at bounding box center [306, 404] width 9 height 9
click at [446, 402] on div "Add Slide" at bounding box center [450, 404] width 33 height 26
click at [27, 66] on div "1" at bounding box center [20, 62] width 22 height 18
click at [26, 191] on div at bounding box center [18, 193] width 18 height 18
click at [20, 56] on div at bounding box center [18, 62] width 18 height 18
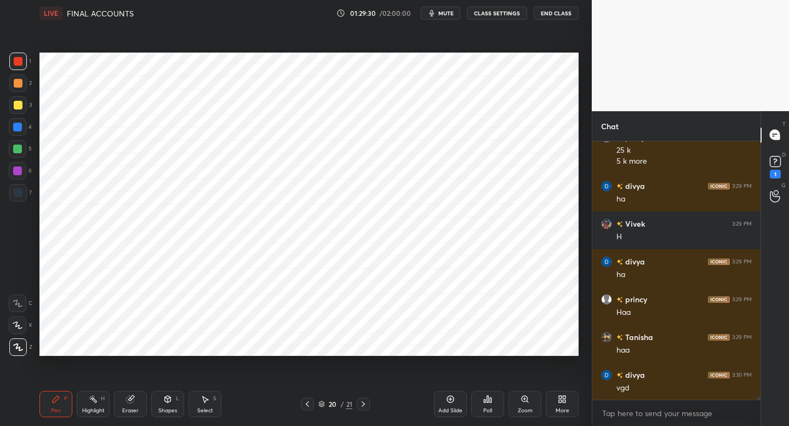
scroll to position [23928, 0]
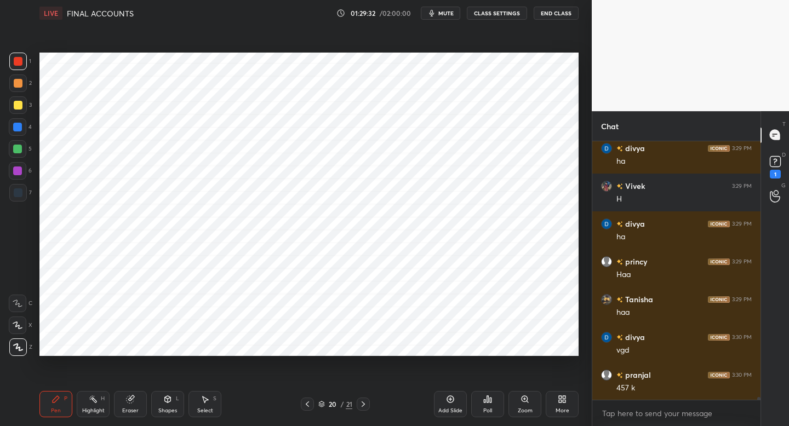
click at [131, 405] on div "Eraser" at bounding box center [130, 404] width 33 height 26
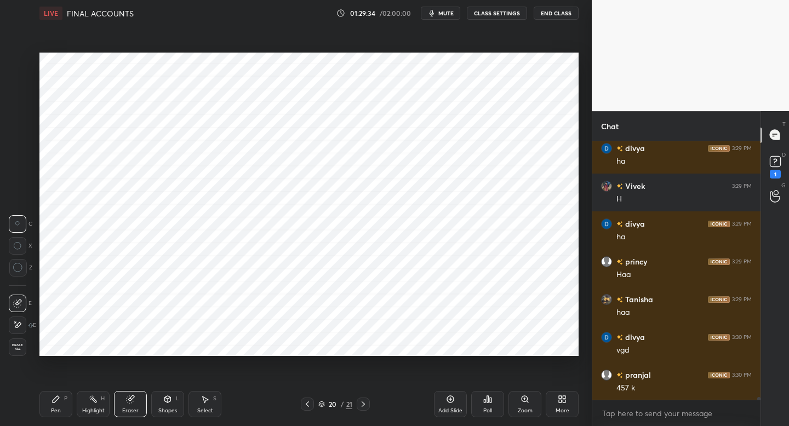
click at [66, 400] on div "P" at bounding box center [65, 398] width 3 height 5
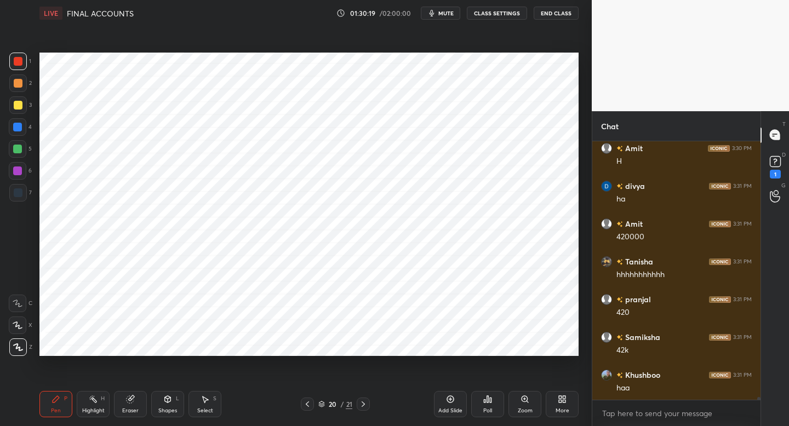
scroll to position [24231, 0]
click at [306, 407] on icon at bounding box center [307, 404] width 9 height 9
click at [306, 403] on icon at bounding box center [307, 404] width 3 height 5
click at [306, 404] on icon at bounding box center [307, 404] width 3 height 5
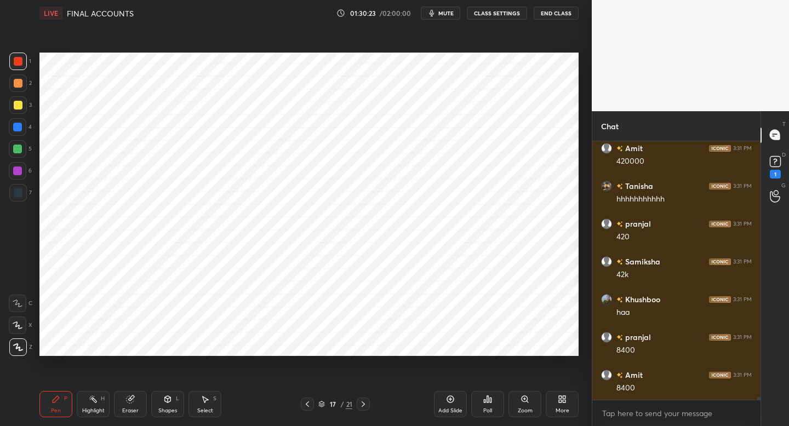
click at [363, 404] on icon at bounding box center [363, 404] width 9 height 9
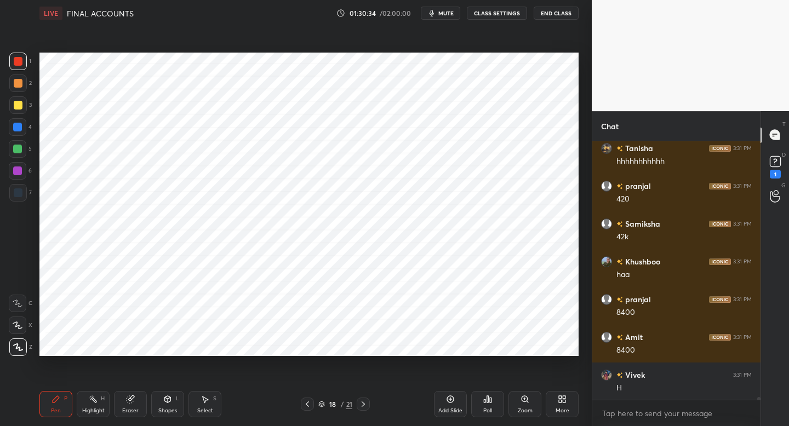
scroll to position [24382, 0]
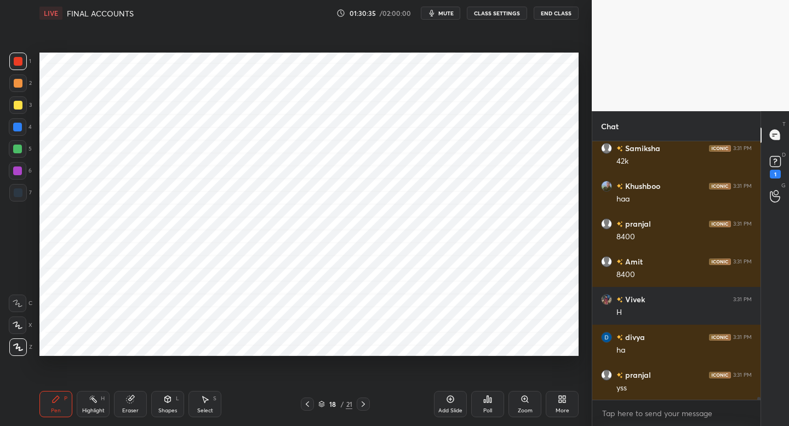
click at [305, 400] on icon at bounding box center [307, 404] width 9 height 9
click at [365, 407] on icon at bounding box center [363, 404] width 9 height 9
click at [365, 406] on icon at bounding box center [363, 404] width 9 height 9
click at [365, 407] on icon at bounding box center [363, 404] width 9 height 9
click at [367, 405] on icon at bounding box center [363, 404] width 9 height 9
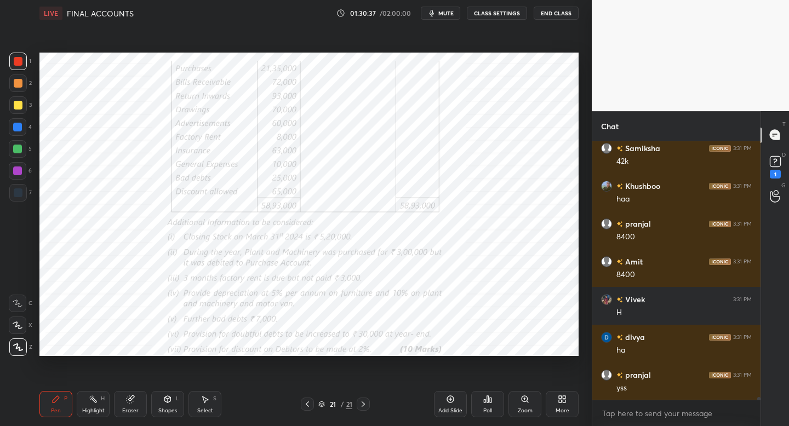
scroll to position [24420, 0]
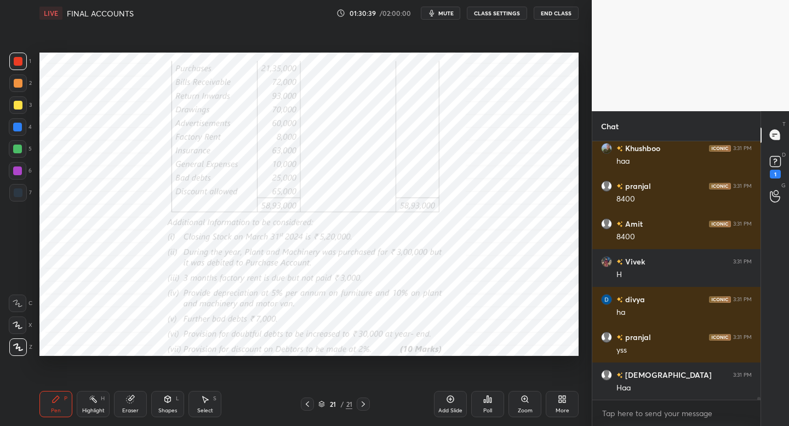
click at [305, 403] on icon at bounding box center [307, 404] width 9 height 9
click at [307, 404] on icon at bounding box center [307, 404] width 9 height 9
click at [307, 402] on icon at bounding box center [307, 404] width 3 height 5
click at [305, 402] on icon at bounding box center [307, 404] width 9 height 9
click at [581, 207] on div "Setting up your live class Poll for secs No correct answer Start poll" at bounding box center [309, 204] width 548 height 356
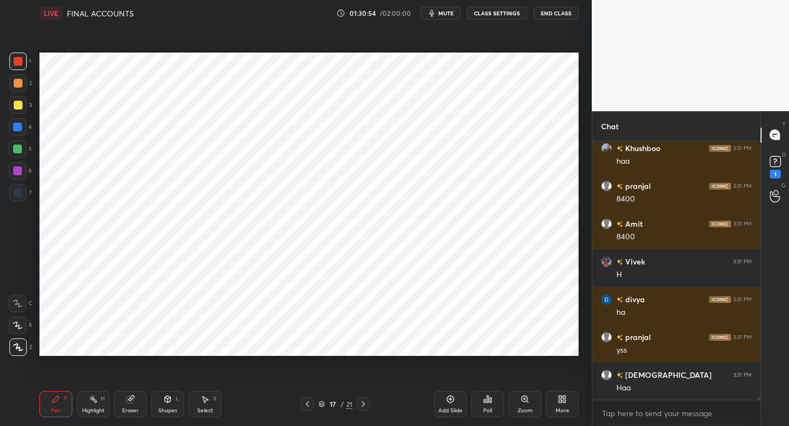
click at [26, 196] on div "7" at bounding box center [20, 193] width 22 height 18
click at [135, 403] on div "Eraser" at bounding box center [130, 404] width 33 height 26
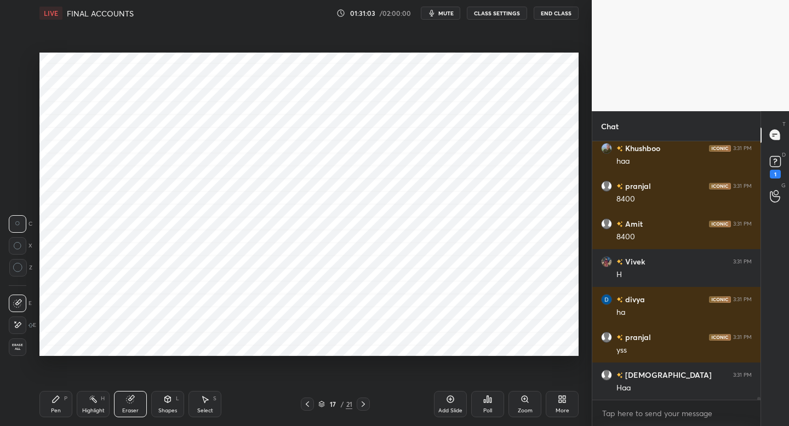
click at [59, 396] on icon at bounding box center [55, 399] width 9 height 9
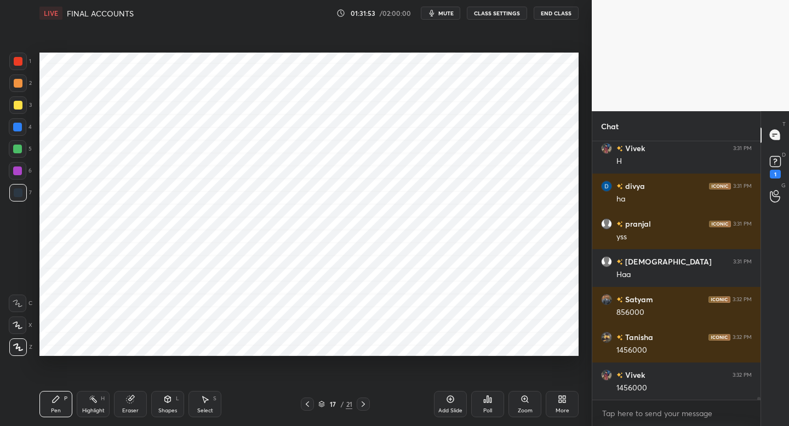
scroll to position [24571, 0]
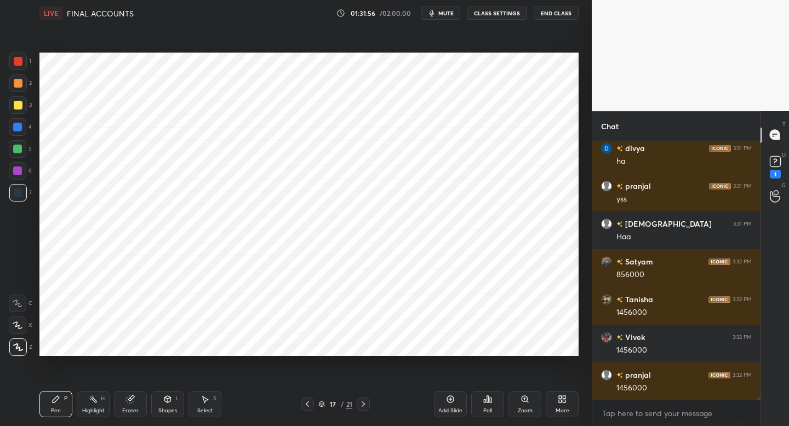
click at [20, 179] on div at bounding box center [18, 171] width 18 height 18
click at [367, 406] on icon at bounding box center [363, 404] width 9 height 9
click at [306, 405] on icon at bounding box center [307, 404] width 9 height 9
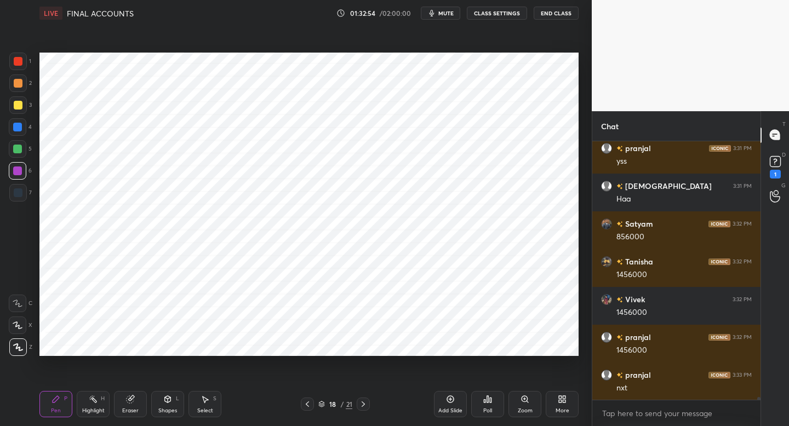
scroll to position [24647, 0]
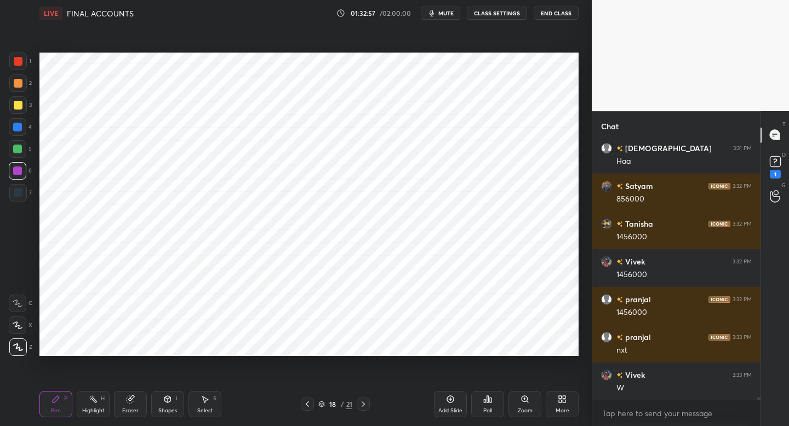
click at [310, 401] on icon at bounding box center [307, 404] width 9 height 9
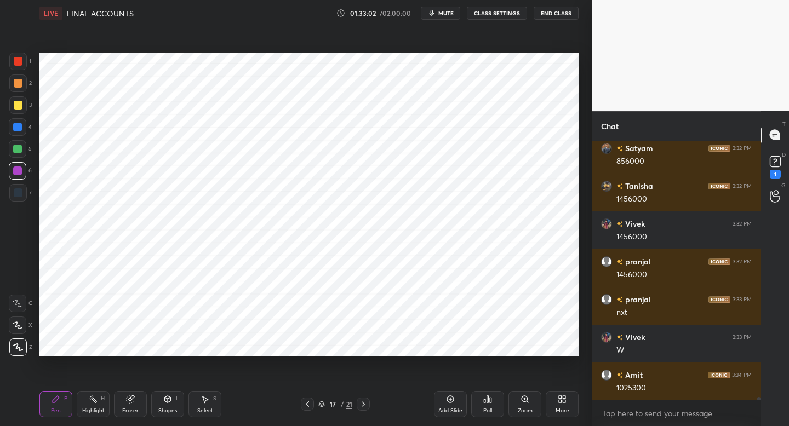
click at [363, 409] on div at bounding box center [363, 404] width 13 height 13
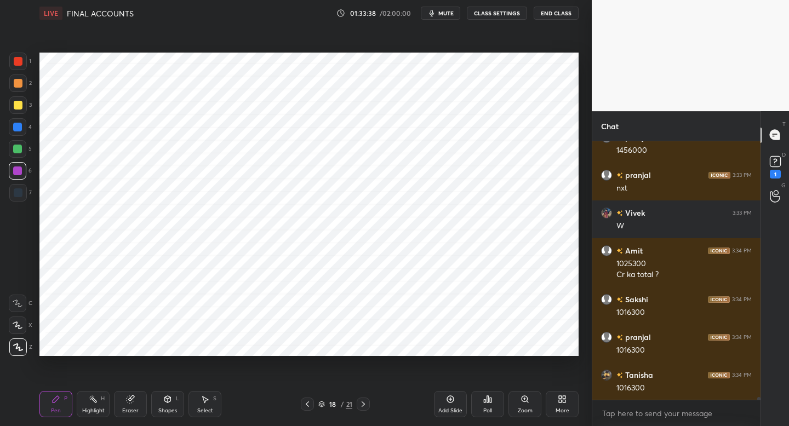
scroll to position [24847, 0]
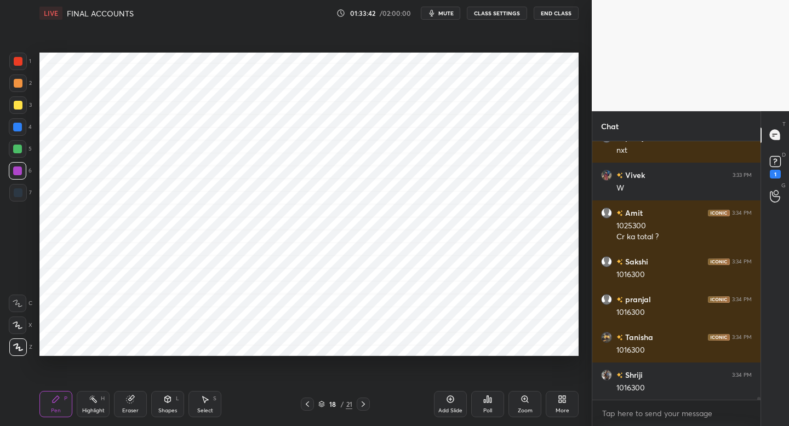
click at [20, 204] on div "7" at bounding box center [20, 195] width 22 height 22
click at [19, 127] on div at bounding box center [17, 127] width 9 height 9
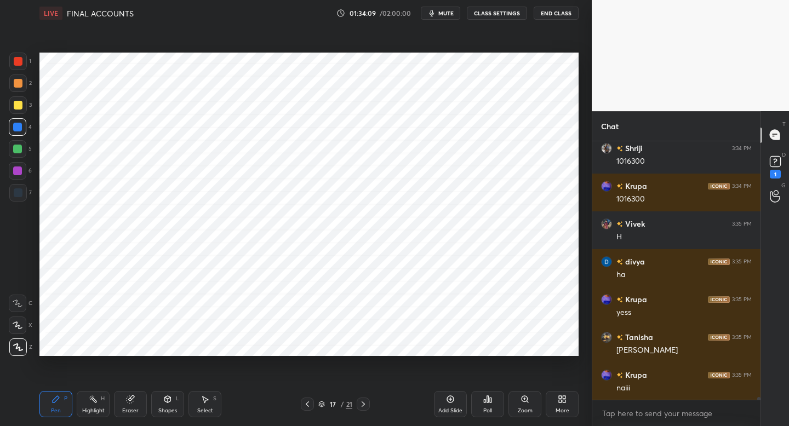
scroll to position [25111, 0]
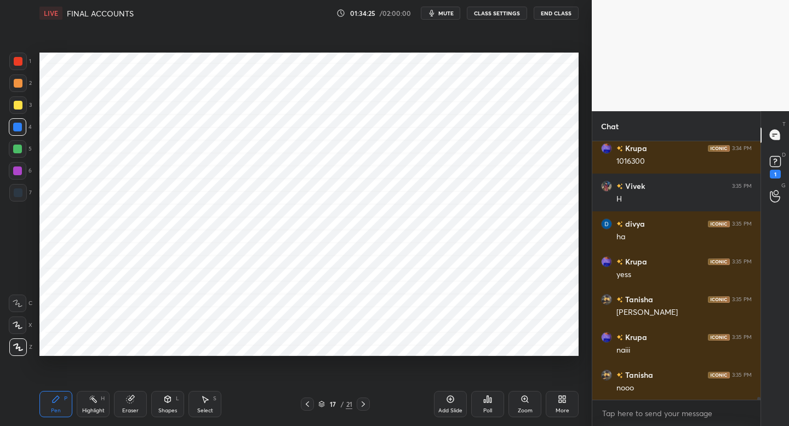
click at [438, 14] on button "mute" at bounding box center [440, 13] width 39 height 13
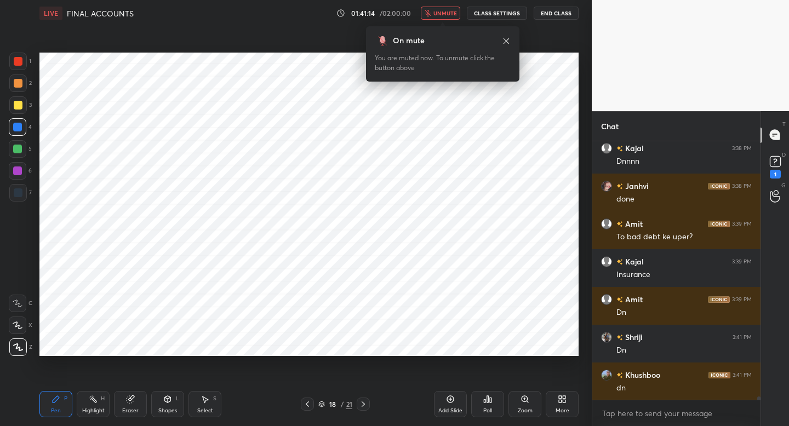
scroll to position [21752, 0]
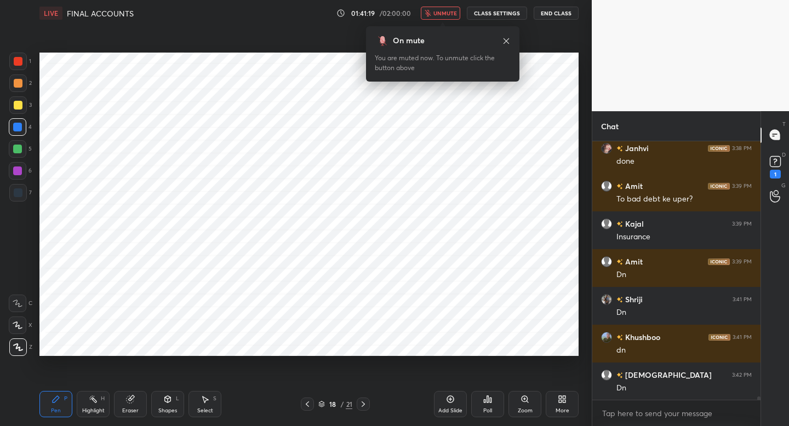
click at [439, 13] on span "unmute" at bounding box center [445, 13] width 24 height 8
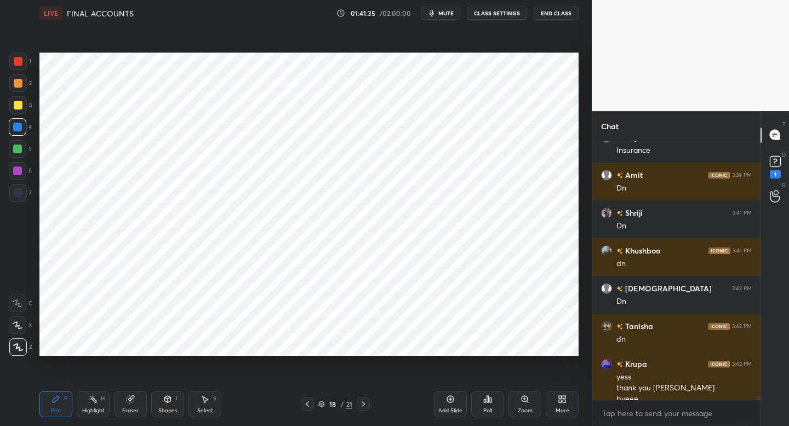
scroll to position [21850, 0]
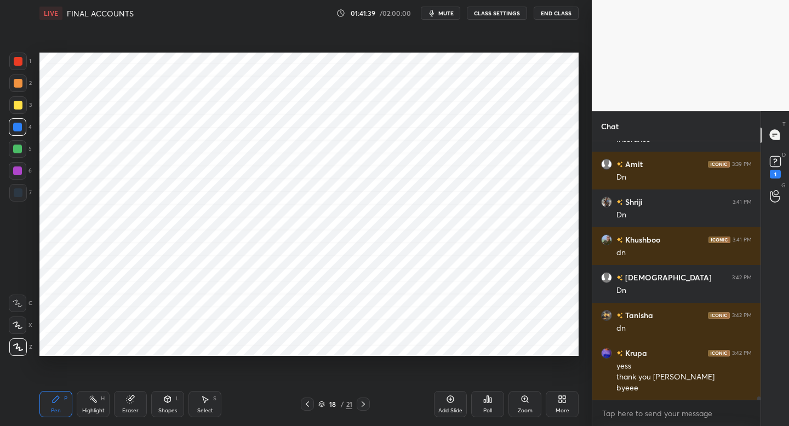
click at [451, 13] on span "mute" at bounding box center [445, 13] width 15 height 8
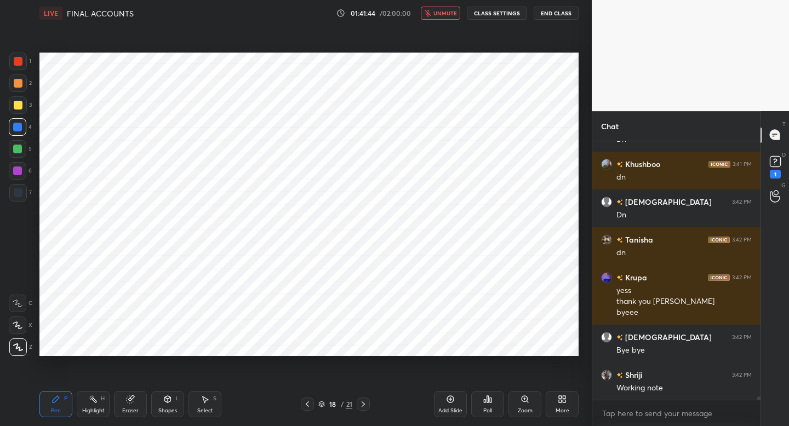
scroll to position [21963, 0]
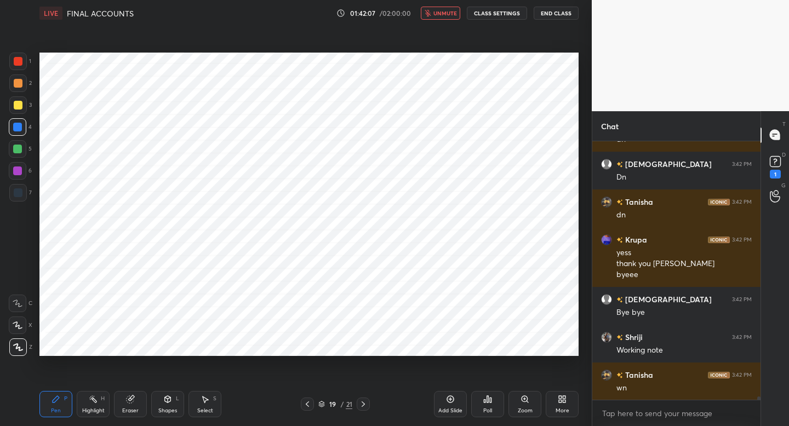
click at [451, 13] on span "unmute" at bounding box center [445, 13] width 24 height 8
click at [434, 13] on icon "button" at bounding box center [432, 13] width 5 height 7
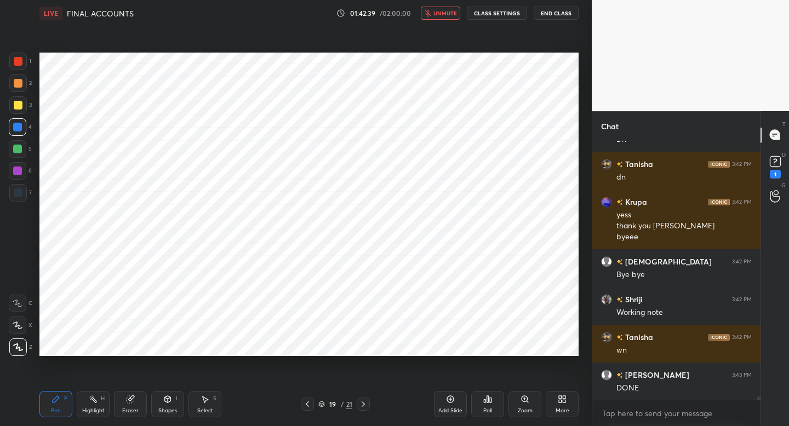
scroll to position [22027, 0]
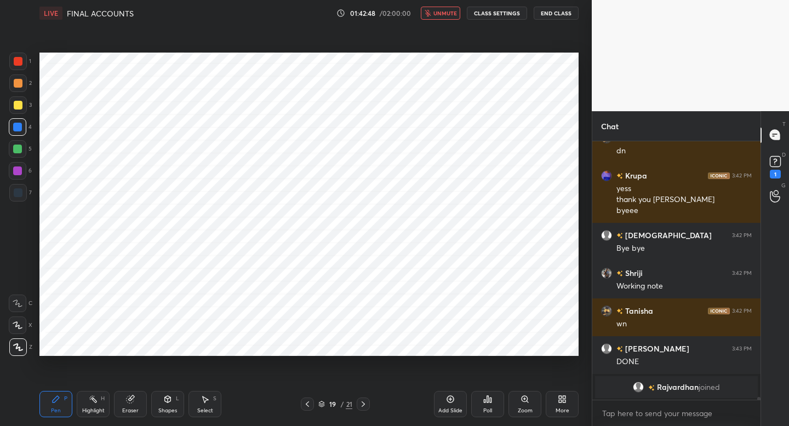
click at [436, 13] on span "unmute" at bounding box center [445, 13] width 24 height 8
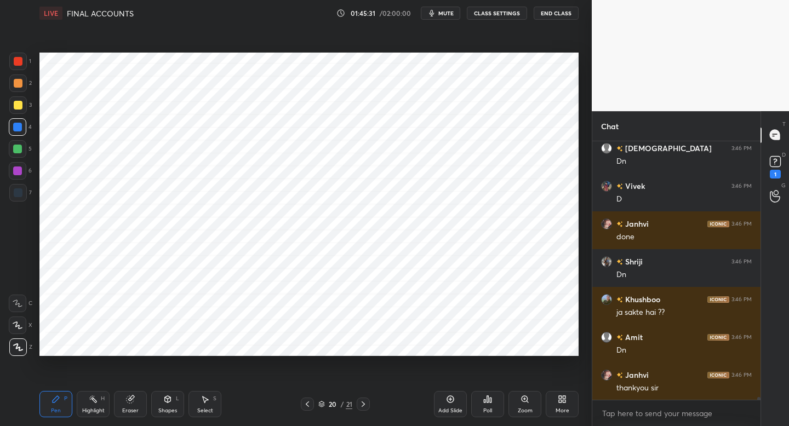
scroll to position [22500, 0]
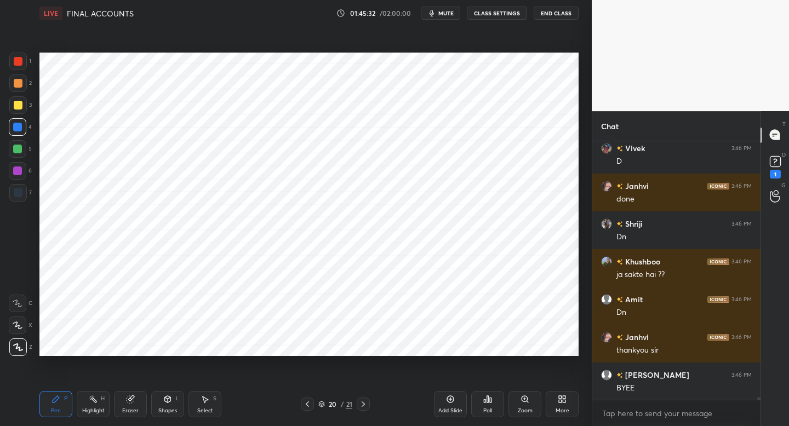
click at [549, 14] on button "End Class" at bounding box center [556, 13] width 45 height 13
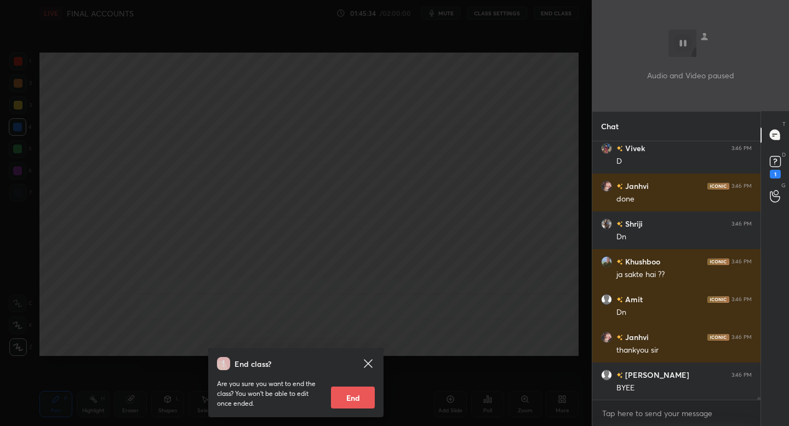
scroll to position [22538, 0]
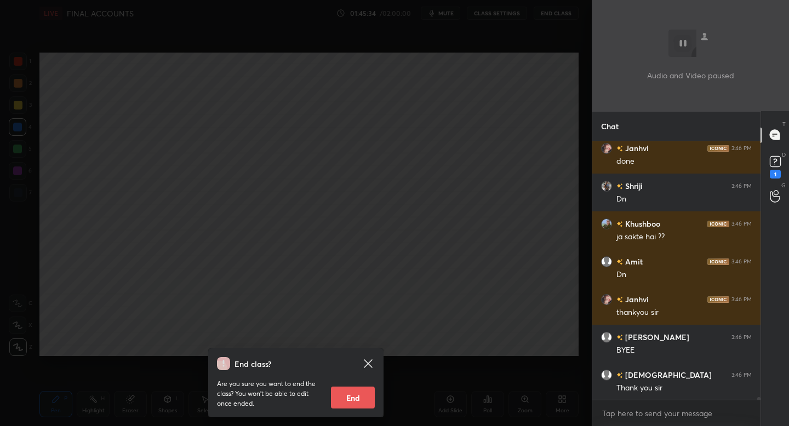
click at [342, 402] on button "End" at bounding box center [353, 398] width 44 height 22
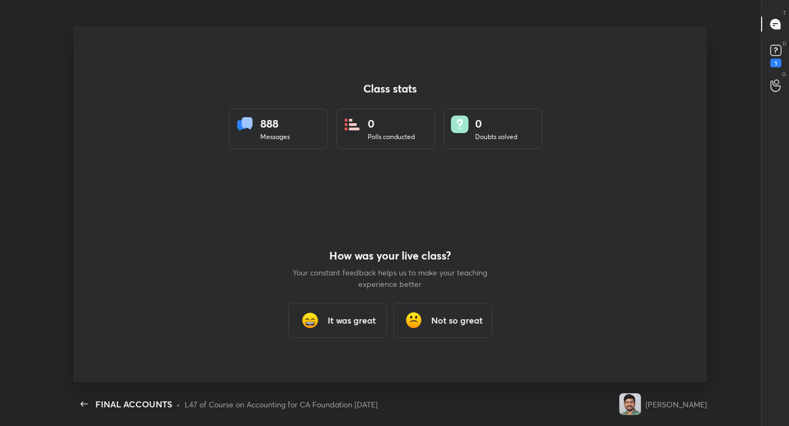
scroll to position [0, 0]
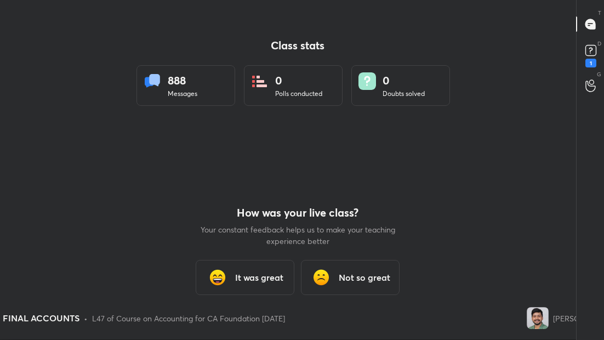
type textarea "x"
